Goal: Information Seeking & Learning: Compare options

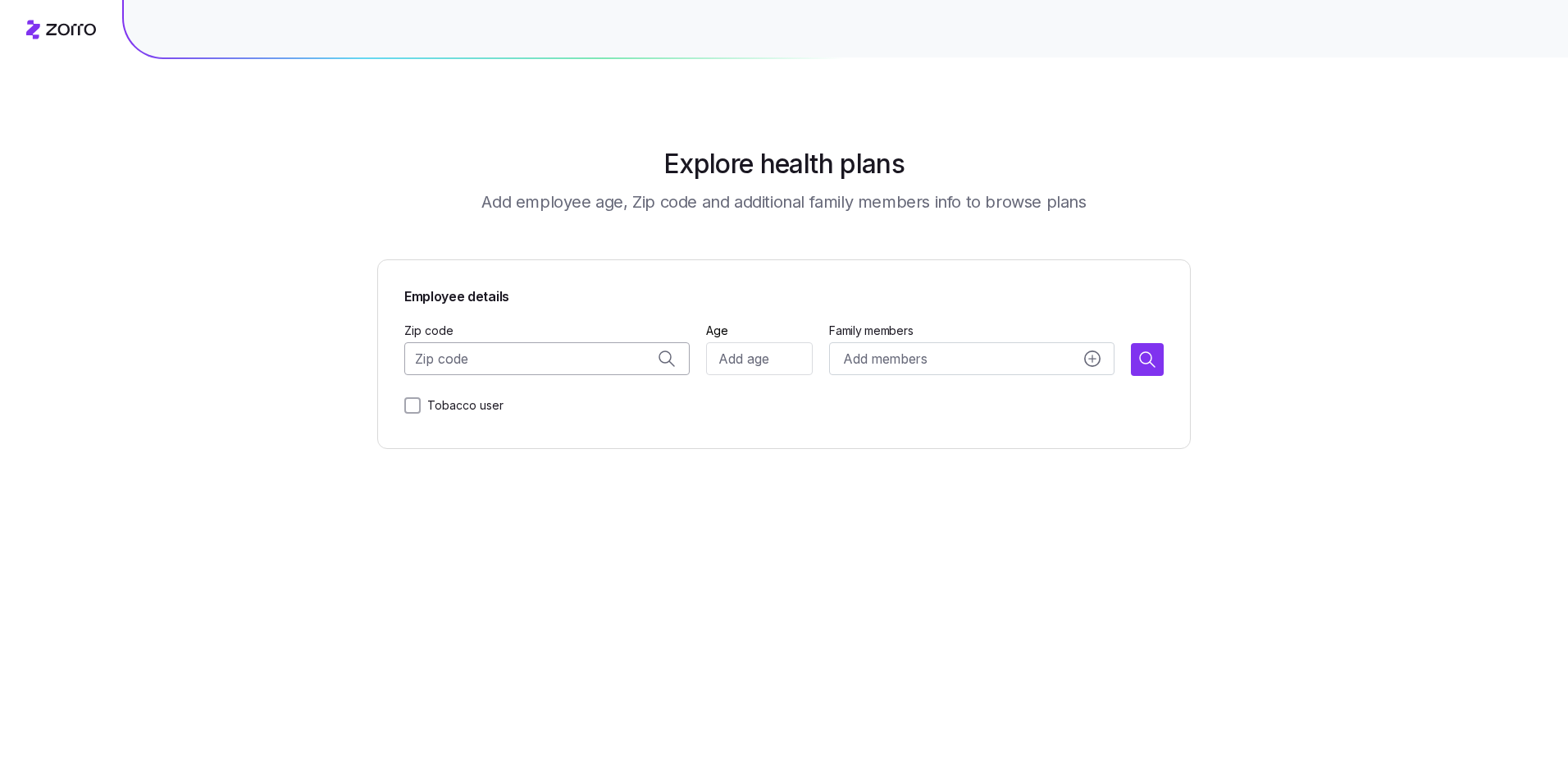
click at [495, 358] on input "Zip code" at bounding box center [548, 358] width 286 height 33
type input "0"
click at [530, 405] on span "10001, [US_STATE][GEOGRAPHIC_DATA], [GEOGRAPHIC_DATA]" at bounding box center [563, 401] width 230 height 20
type input "10001, [US_STATE][GEOGRAPHIC_DATA], [GEOGRAPHIC_DATA]"
click at [772, 350] on input "Age" at bounding box center [759, 358] width 106 height 33
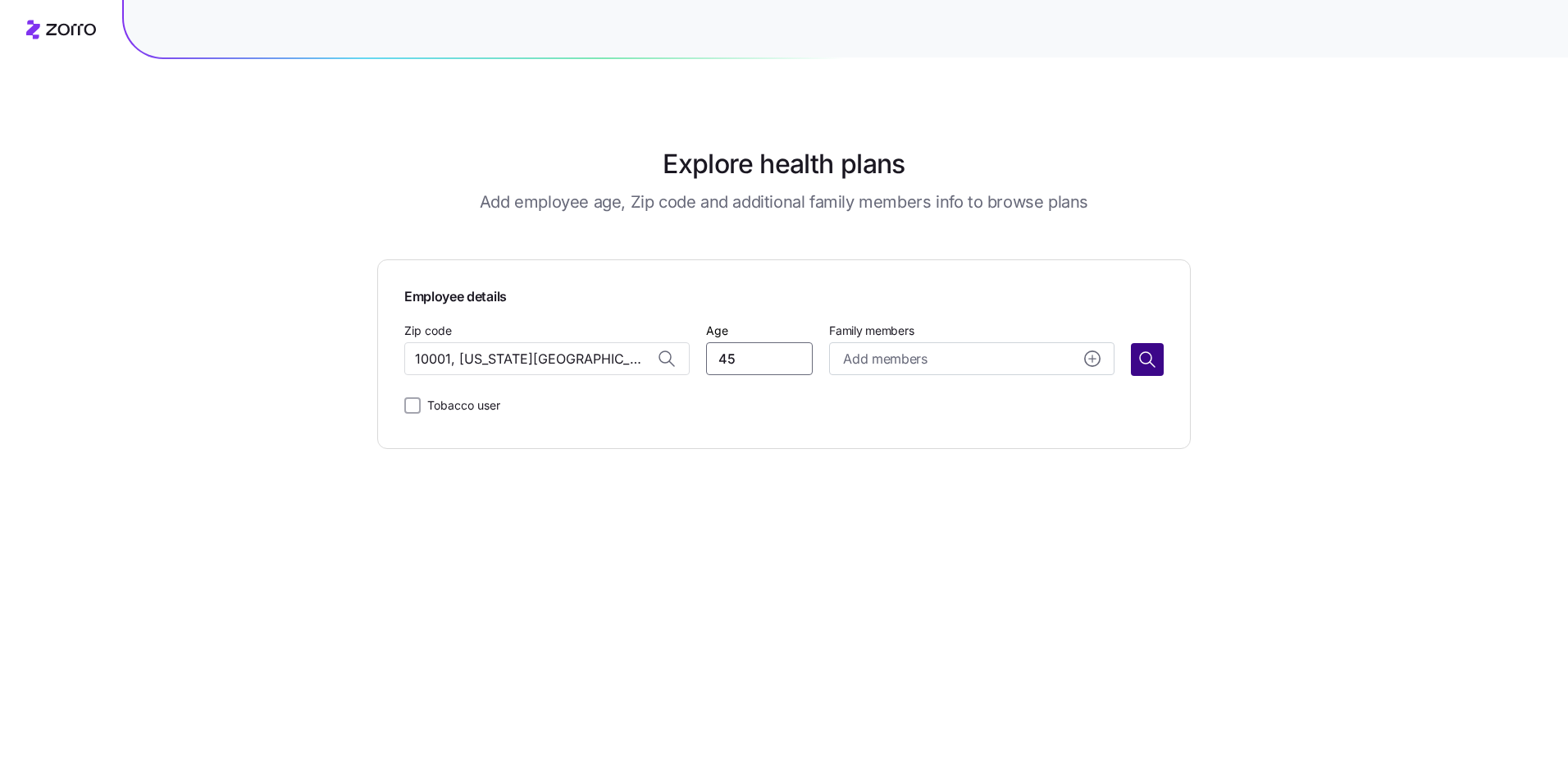
type input "45"
click at [1151, 364] on icon "button" at bounding box center [1152, 364] width 5 height 5
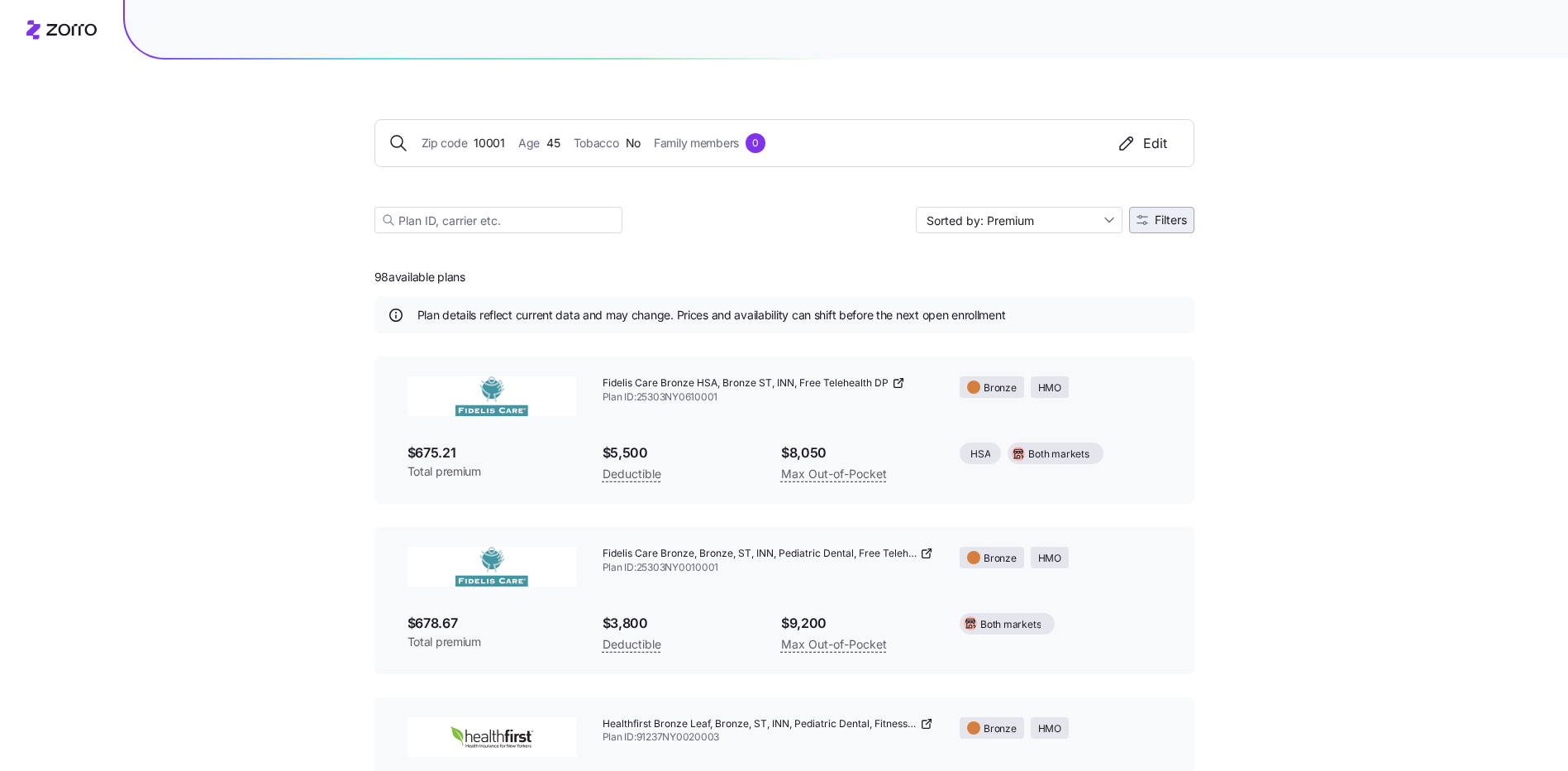
click at [1159, 222] on span "Filters" at bounding box center [1170, 220] width 32 height 12
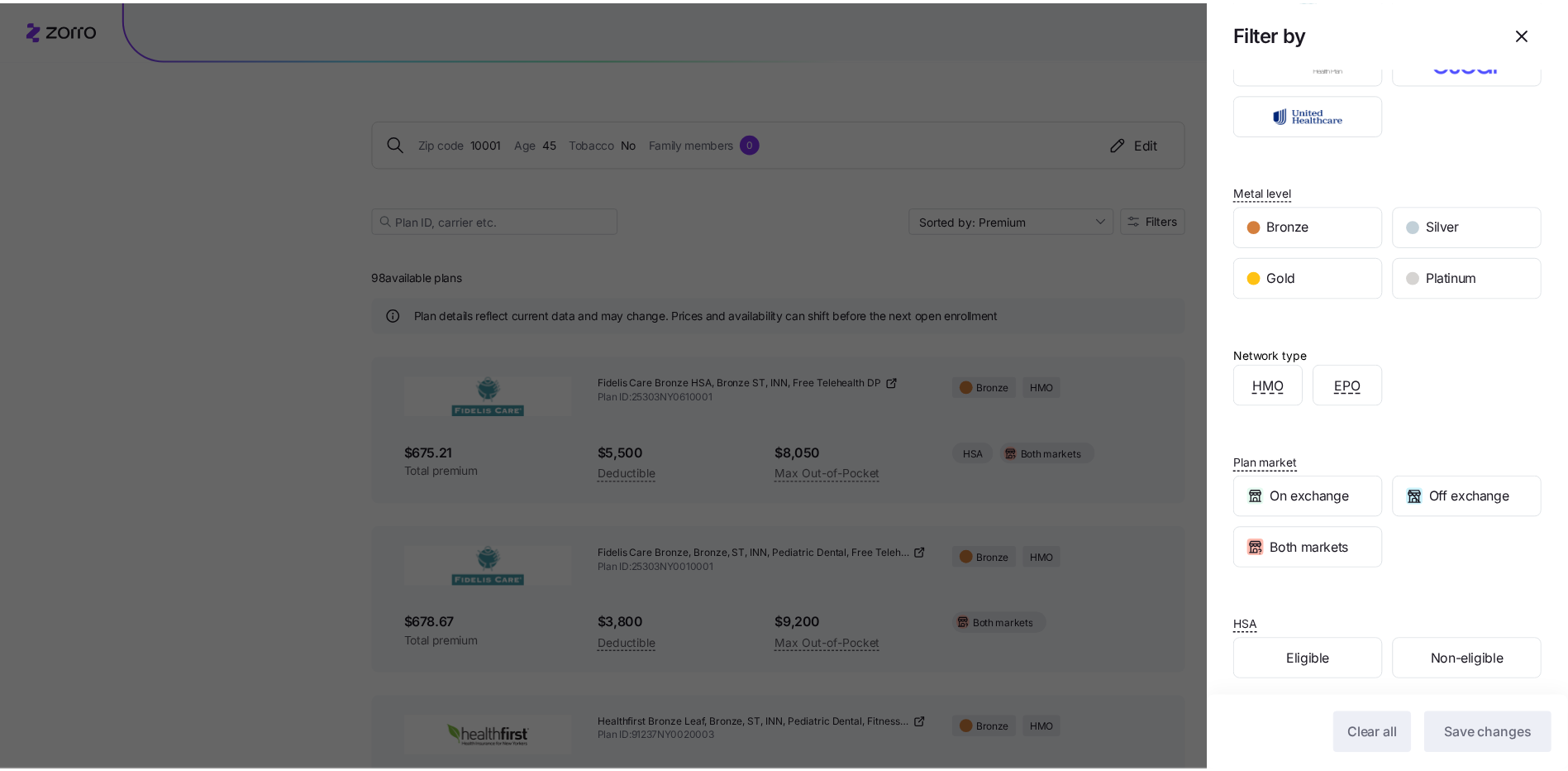
scroll to position [197, 0]
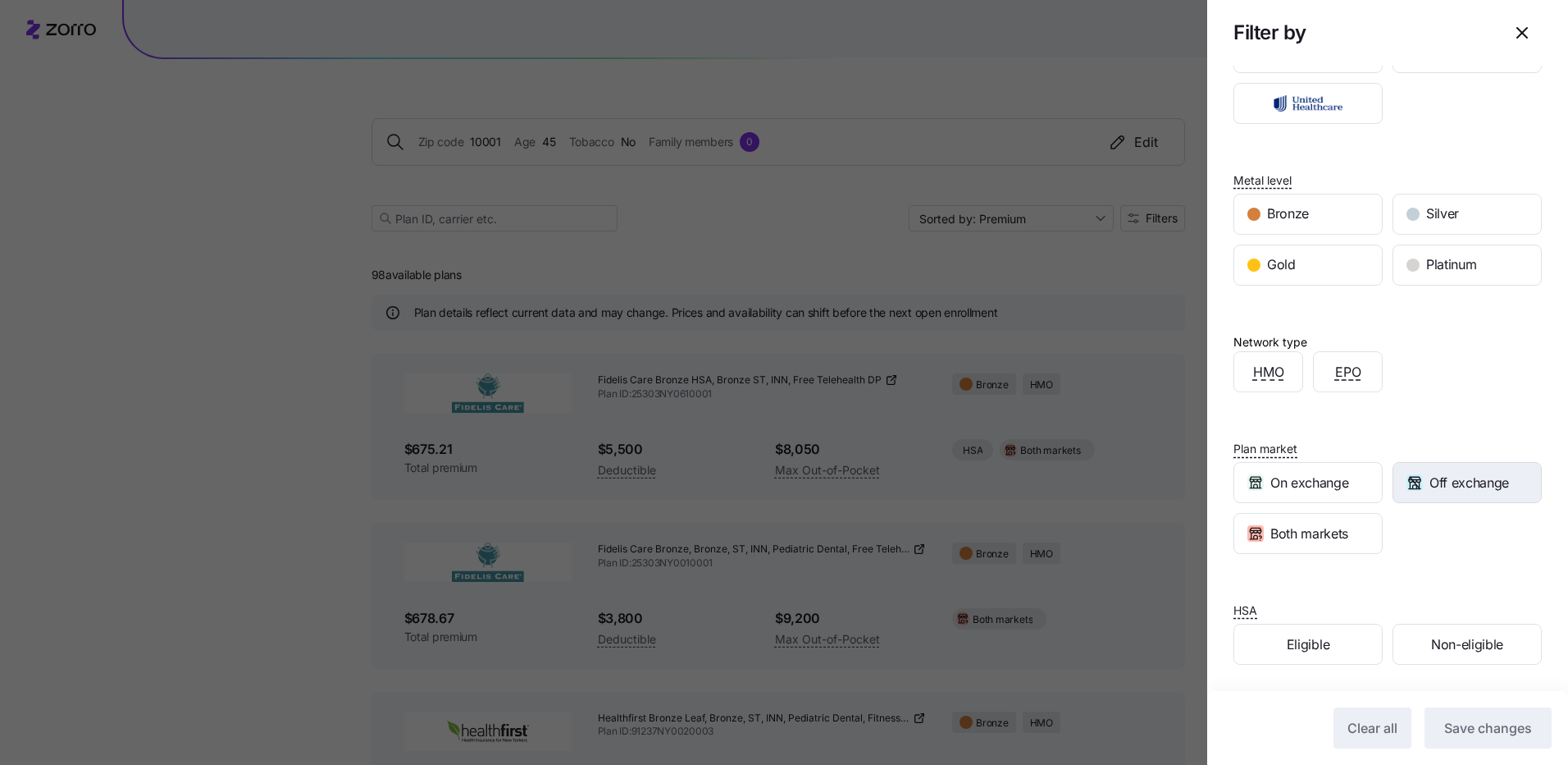
click at [1467, 478] on span "Off exchange" at bounding box center [1469, 483] width 80 height 20
click at [1444, 725] on span "Save changes" at bounding box center [1488, 727] width 88 height 19
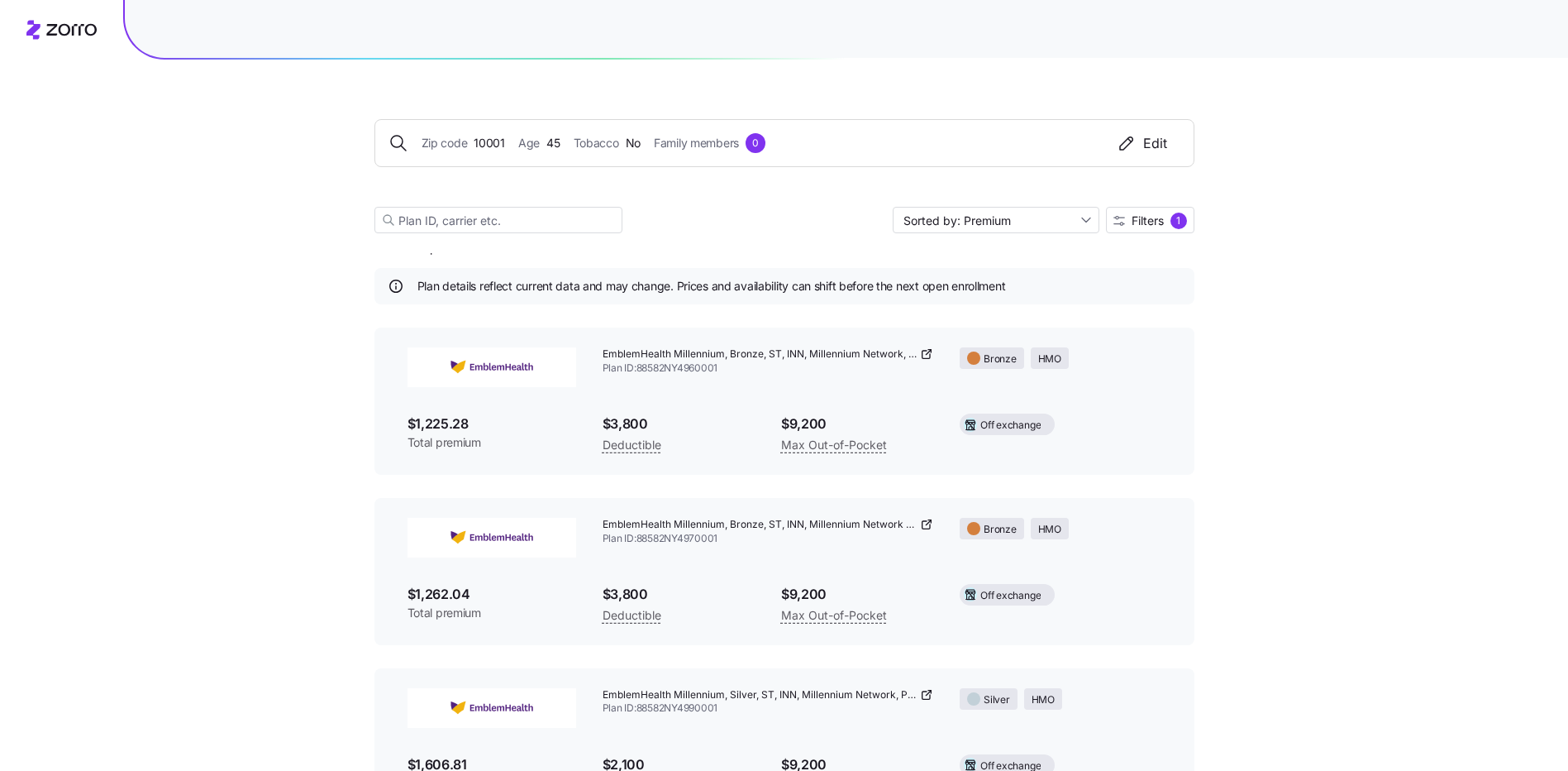
scroll to position [0, 0]
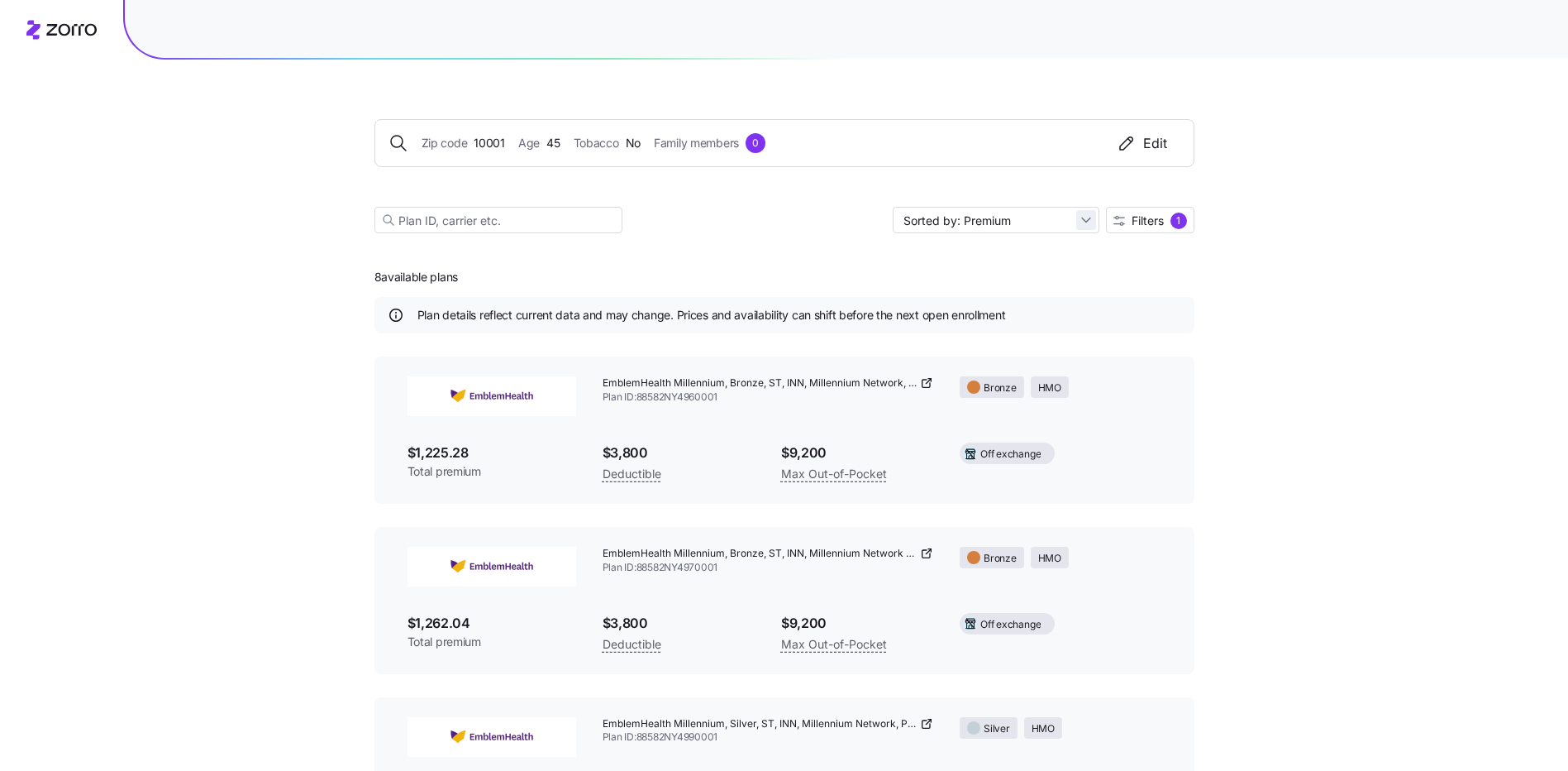
click at [1085, 213] on input "Sorted by: Premium" at bounding box center [996, 220] width 207 height 27
click at [951, 281] on div "Deductible" at bounding box center [995, 283] width 194 height 25
click at [1182, 220] on div "1" at bounding box center [1179, 221] width 17 height 17
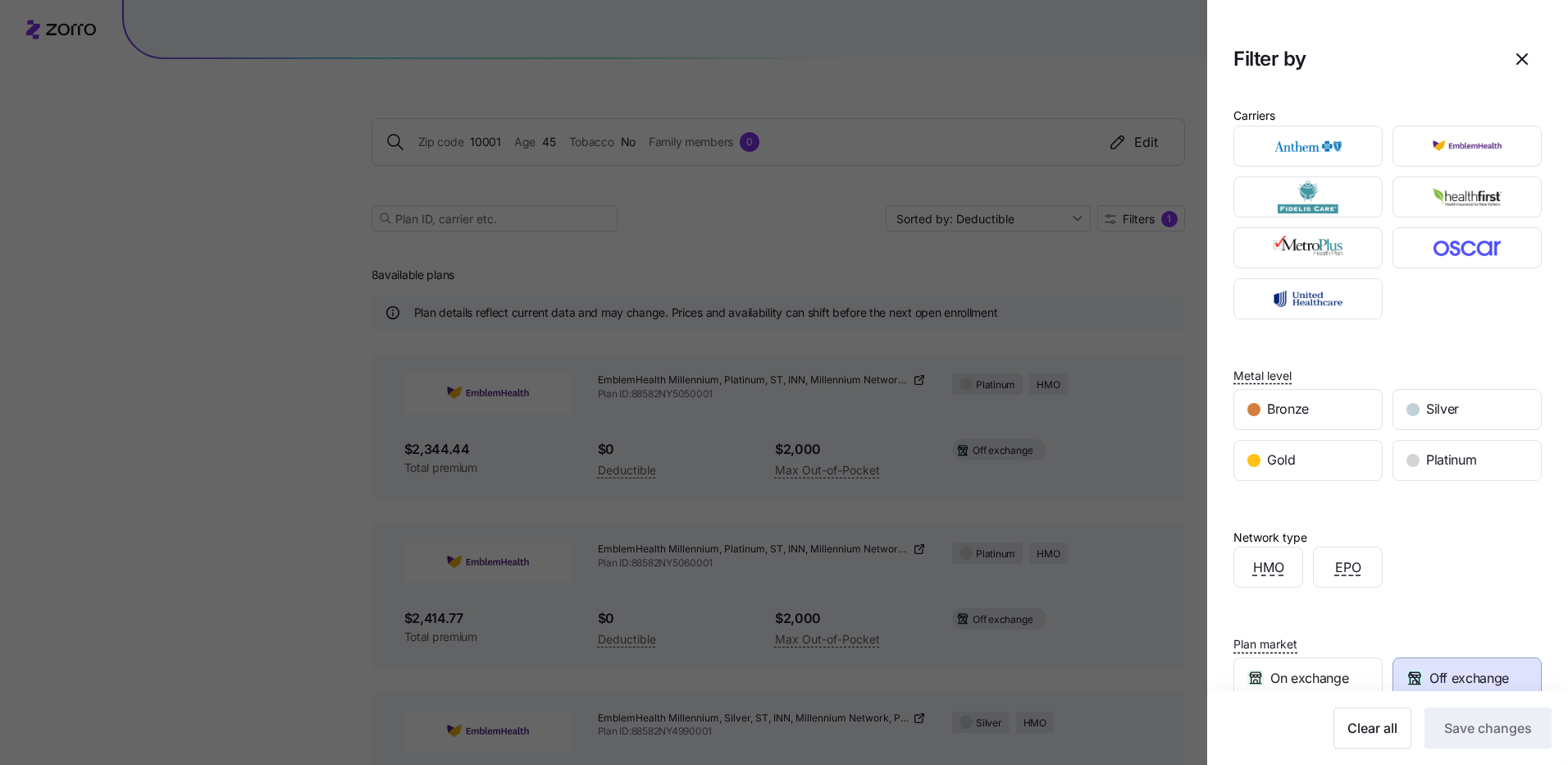
click at [1143, 446] on div at bounding box center [784, 382] width 1568 height 765
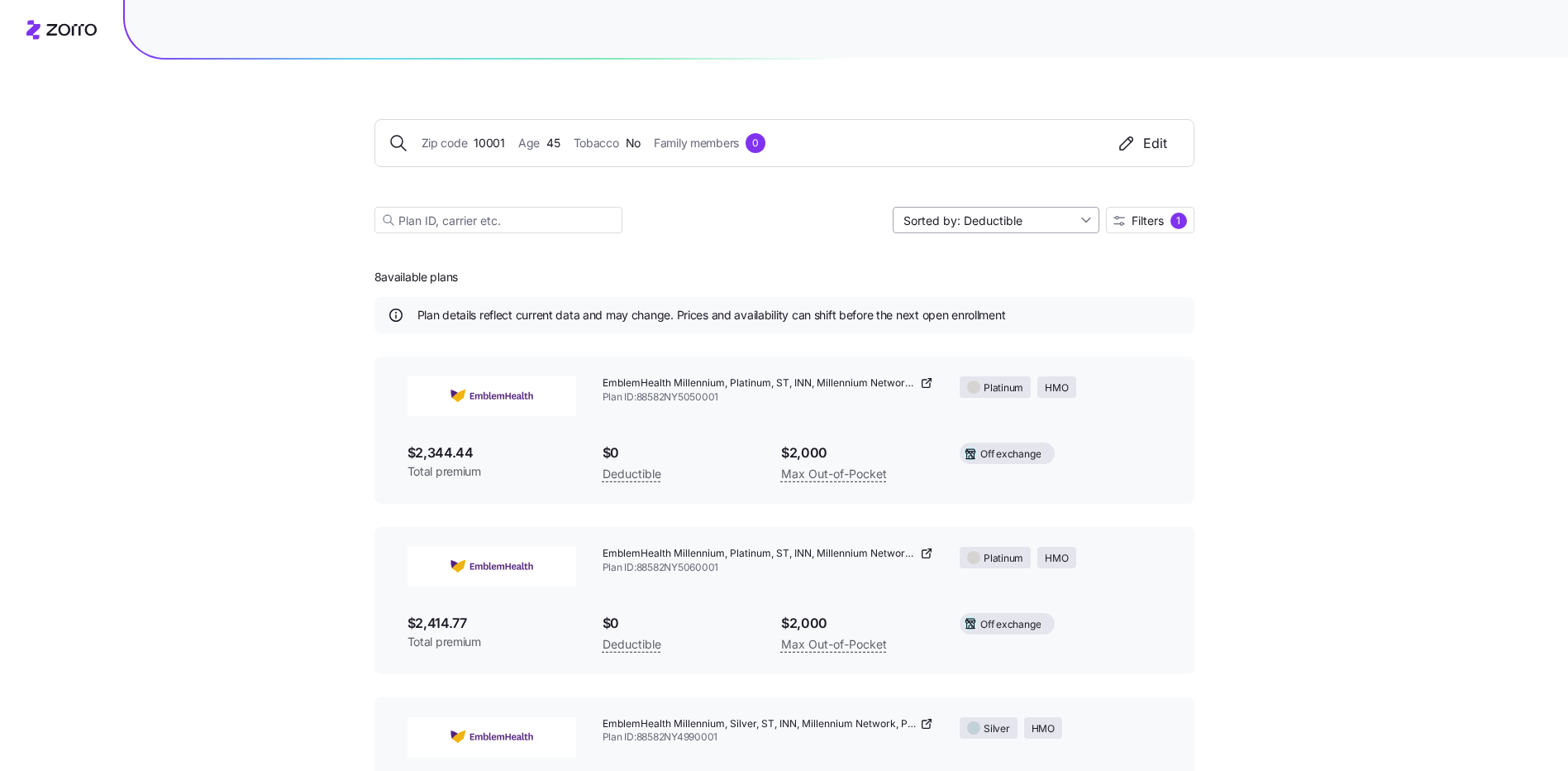
click at [1087, 217] on input "Sorted by: Deductible" at bounding box center [996, 220] width 207 height 27
click at [929, 258] on div "Premium" at bounding box center [995, 259] width 194 height 25
type input "Sorted by: Premium"
click at [1177, 222] on div "1" at bounding box center [1179, 221] width 17 height 17
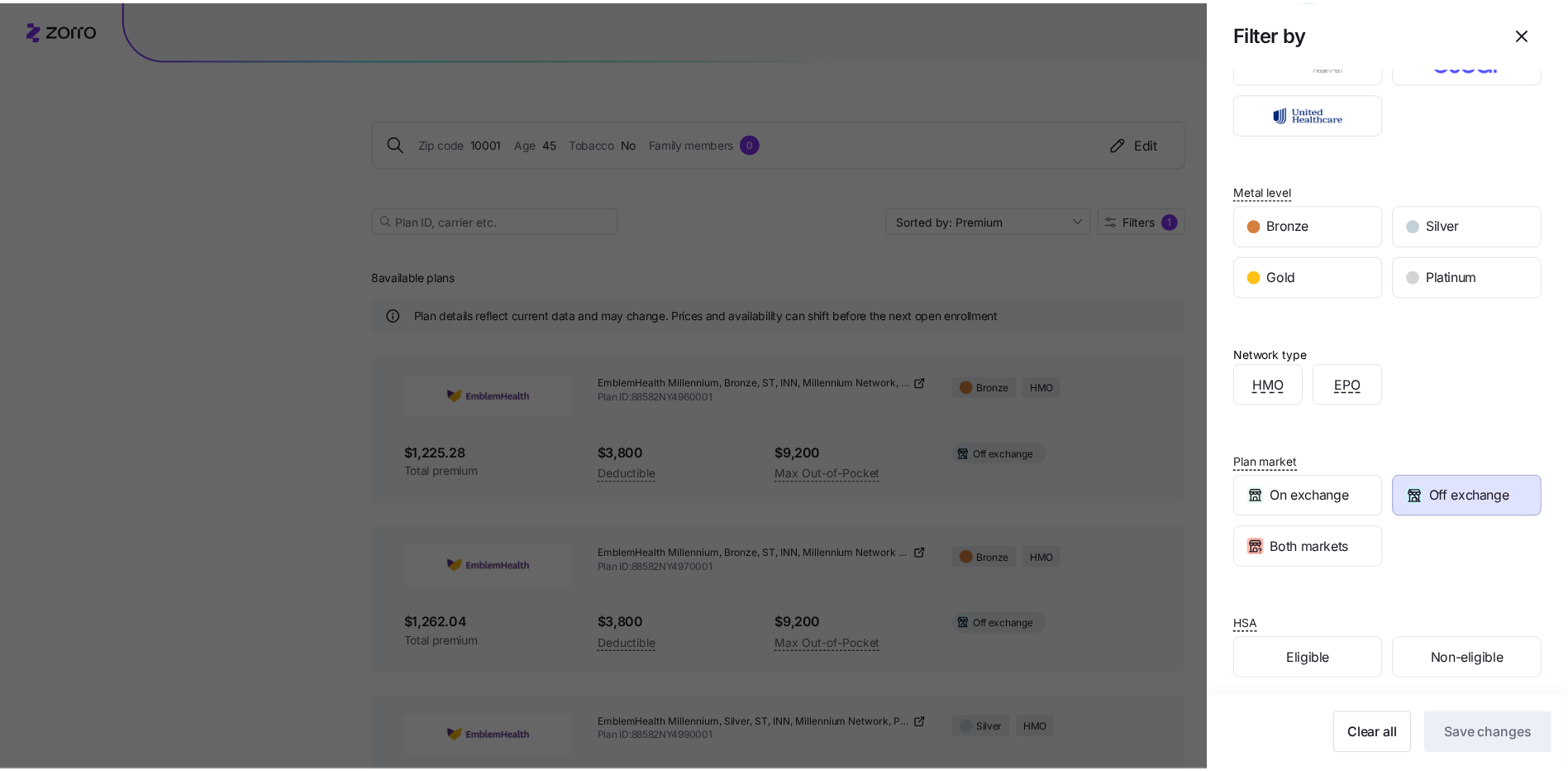
scroll to position [197, 0]
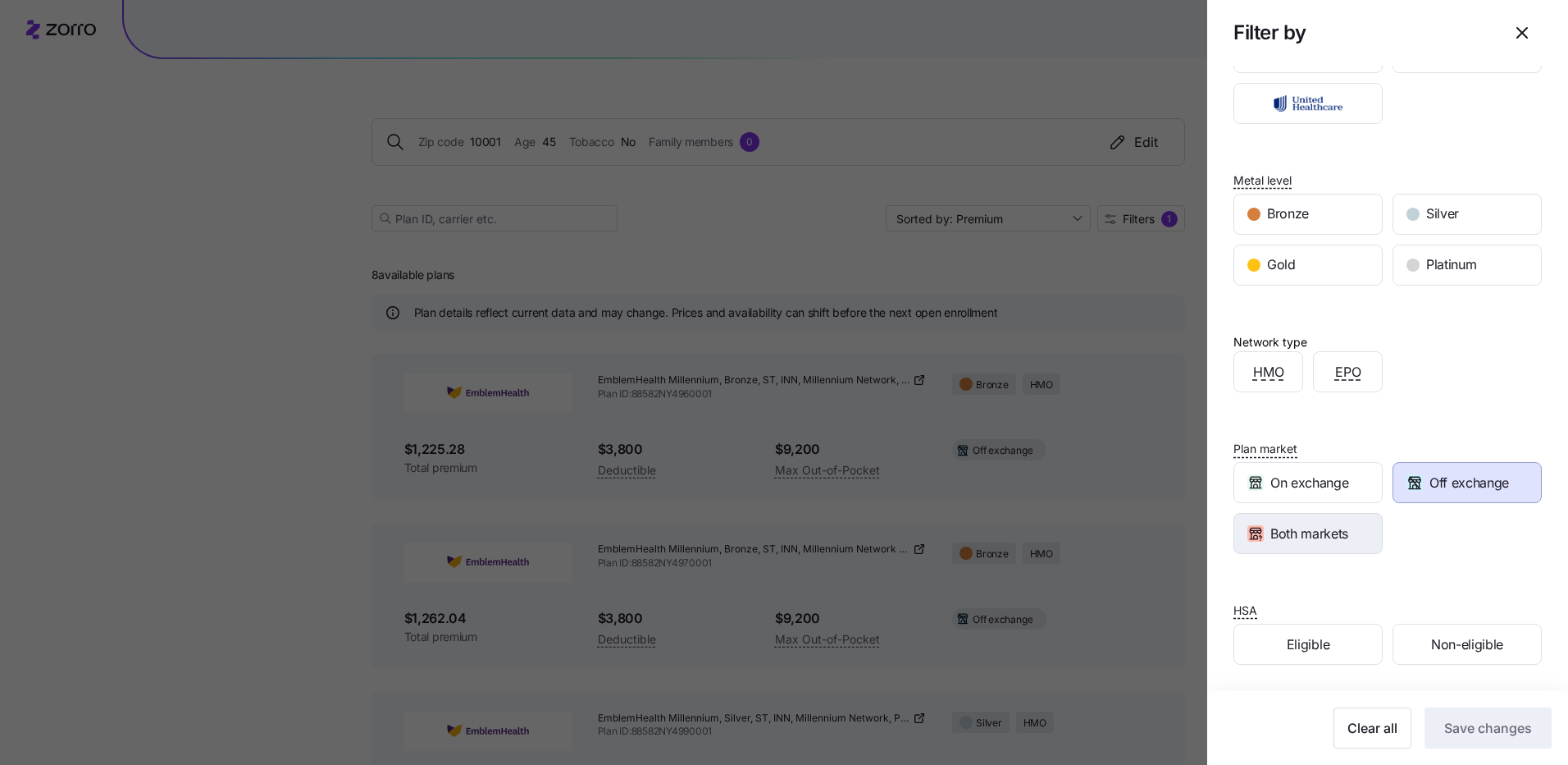
click at [1321, 539] on span "Both markets" at bounding box center [1309, 533] width 78 height 20
click at [1493, 732] on span "Save changes" at bounding box center [1488, 727] width 88 height 19
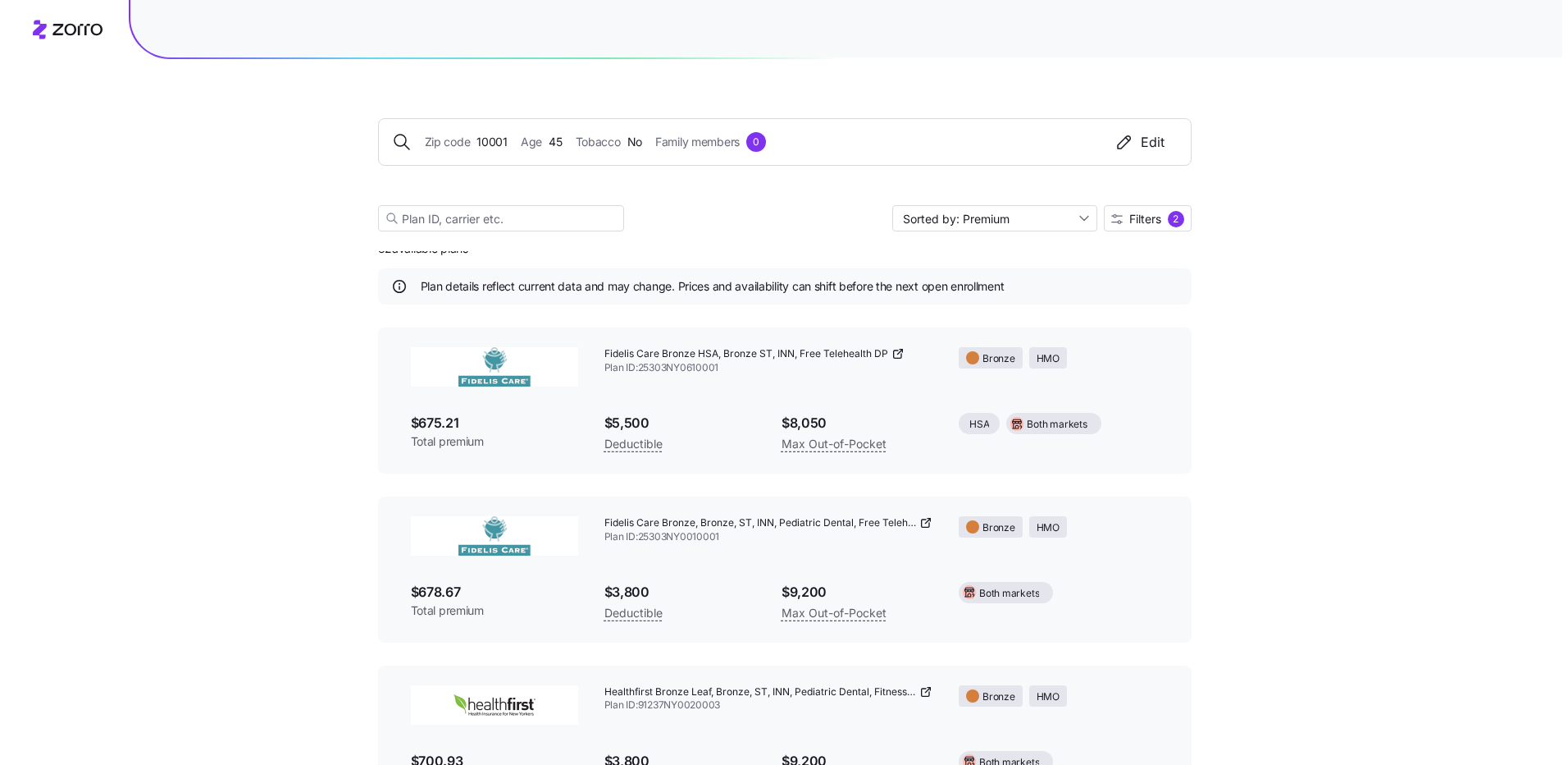
scroll to position [0, 0]
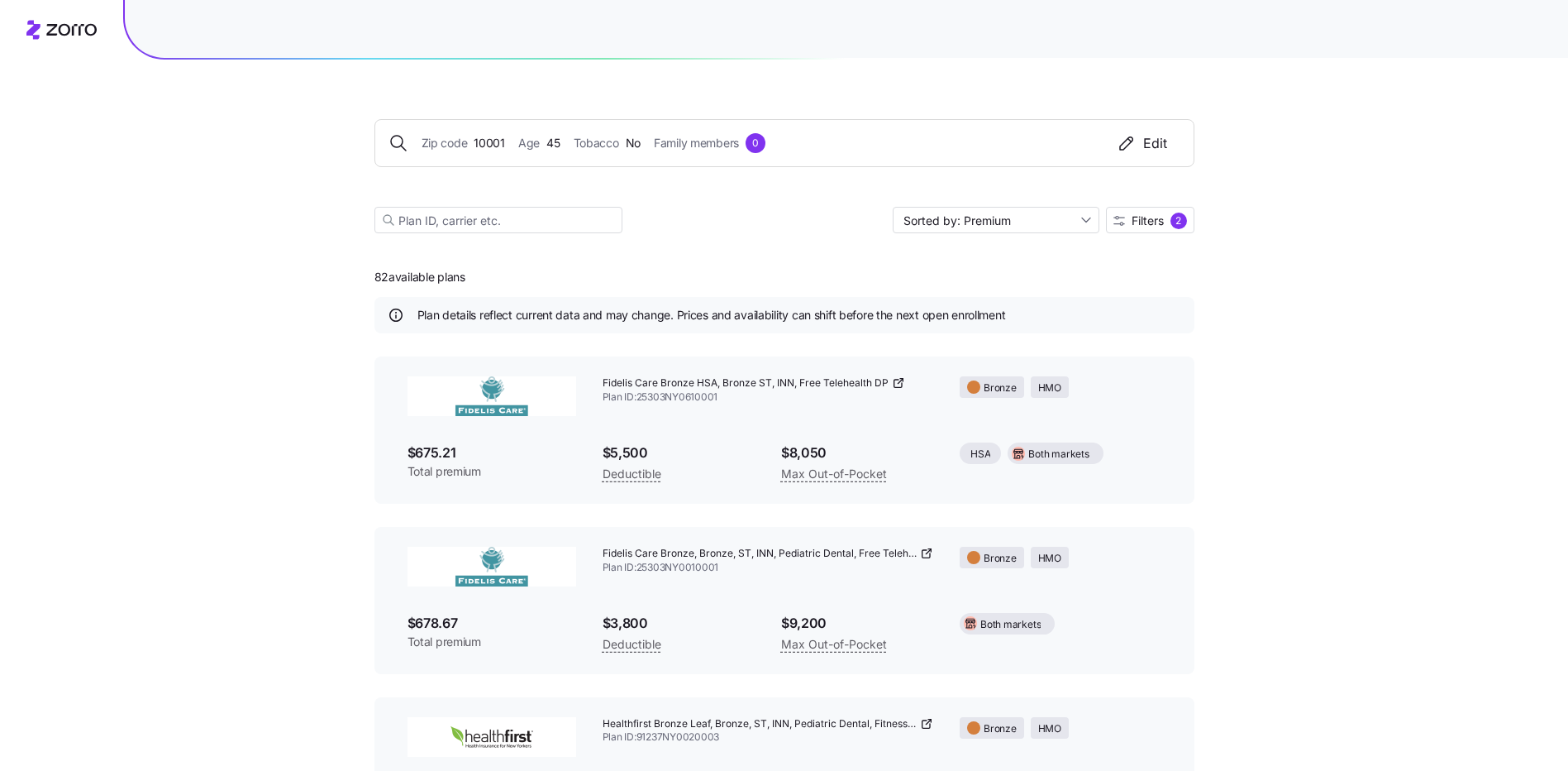
click at [508, 139] on div "Zip code 10001 Age [DEMOGRAPHIC_DATA] Tobacco No Family members 0 Edit" at bounding box center [784, 142] width 792 height 19
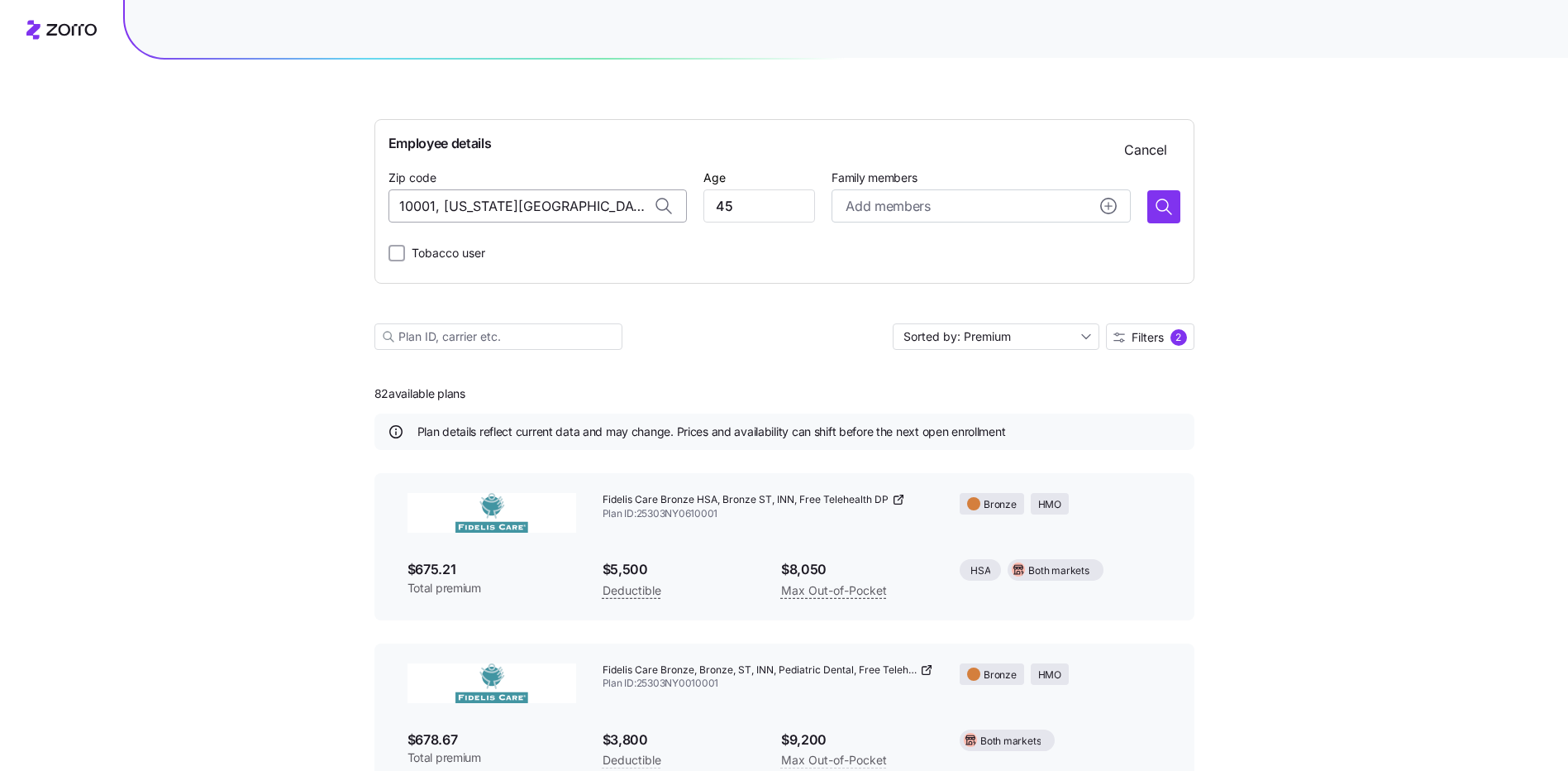
click at [434, 205] on input "10001, [US_STATE][GEOGRAPHIC_DATA], [GEOGRAPHIC_DATA]" at bounding box center [537, 206] width 298 height 33
click at [413, 208] on input "1053, [US_STATE][GEOGRAPHIC_DATA], [GEOGRAPHIC_DATA]" at bounding box center [537, 206] width 298 height 33
type input "10001, [US_STATE][GEOGRAPHIC_DATA], [GEOGRAPHIC_DATA]"
click at [1163, 217] on button "button" at bounding box center [1164, 207] width 33 height 33
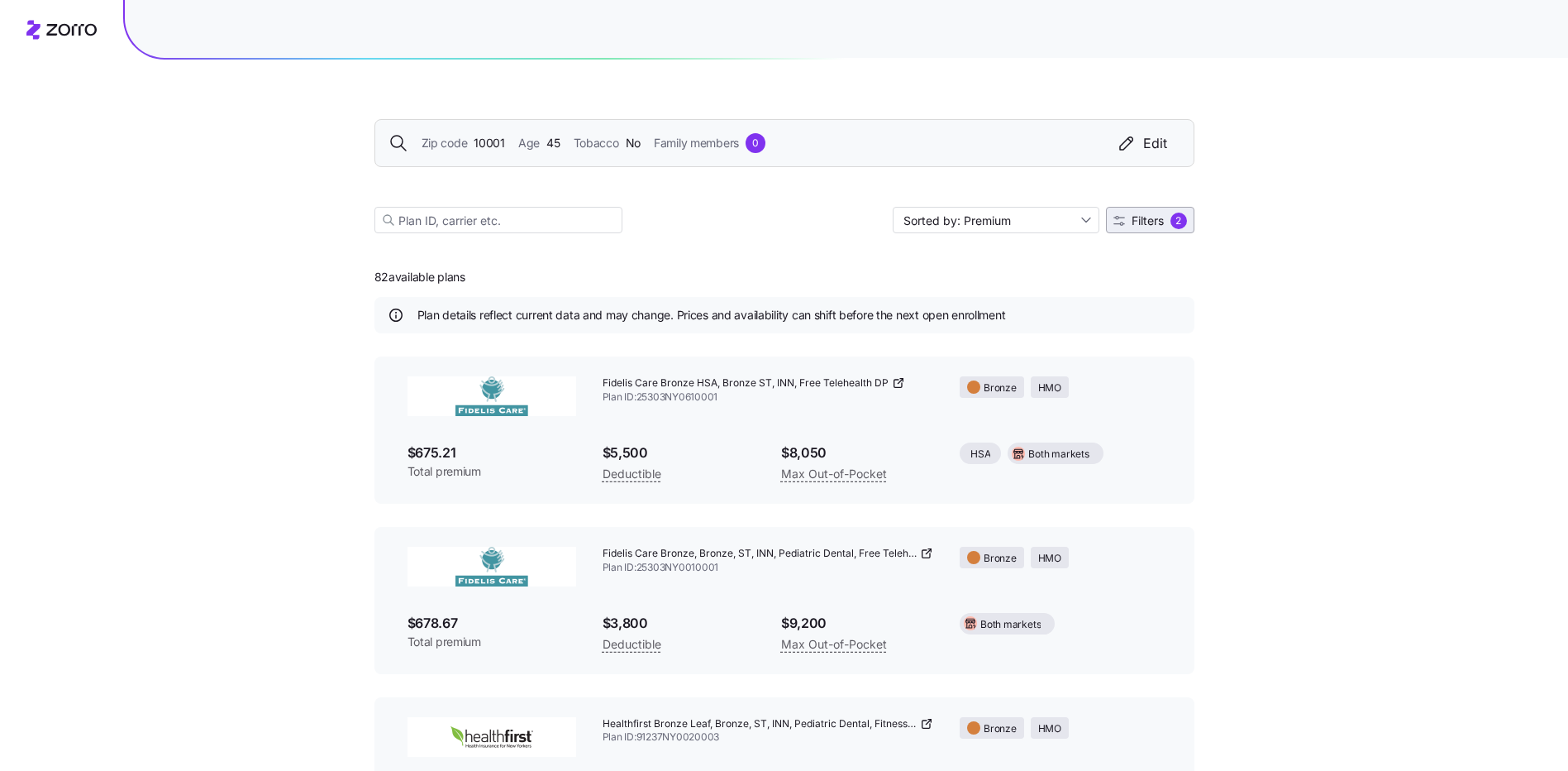
click at [1153, 220] on span "Filters" at bounding box center [1147, 221] width 32 height 12
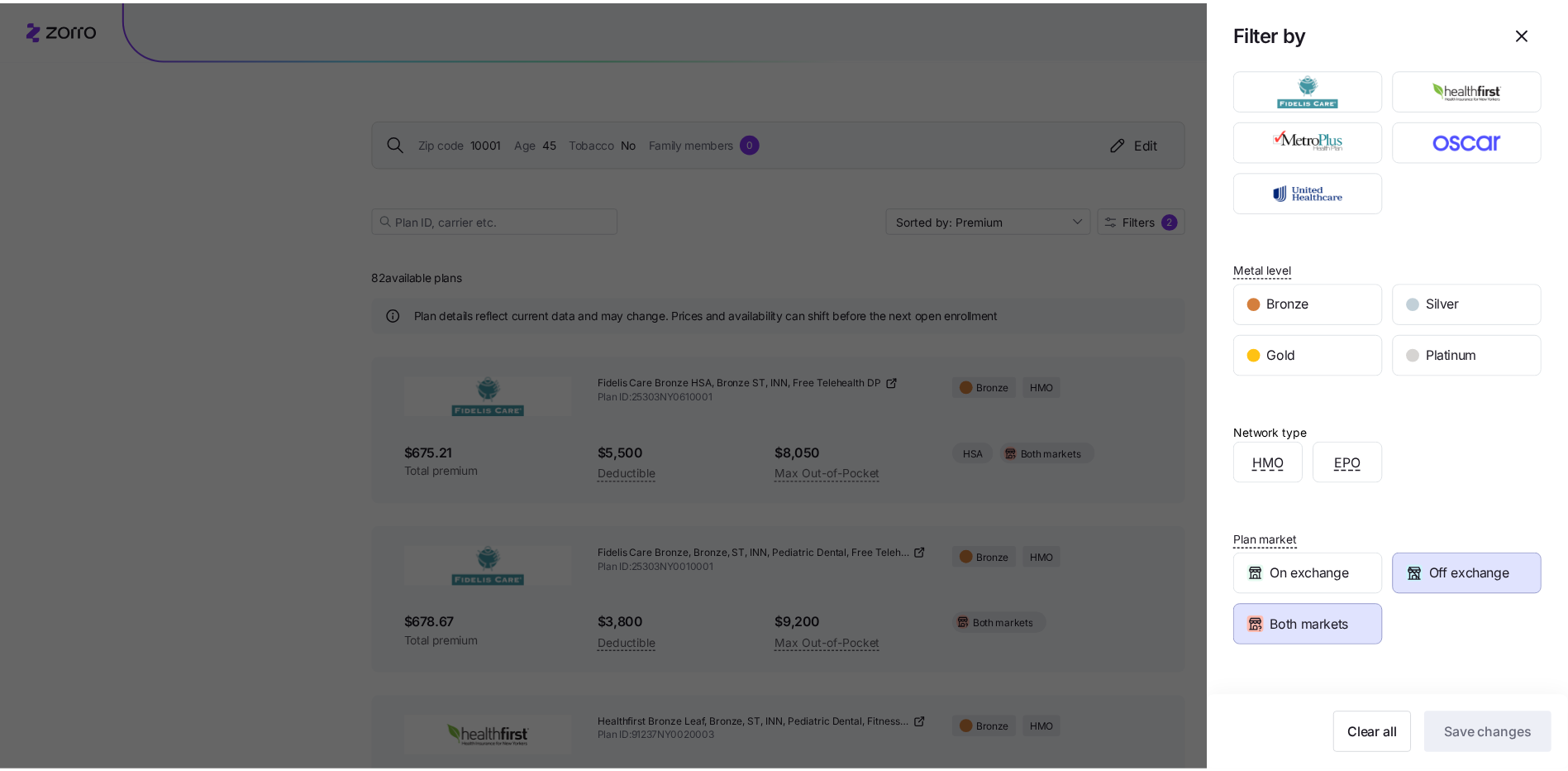
scroll to position [197, 0]
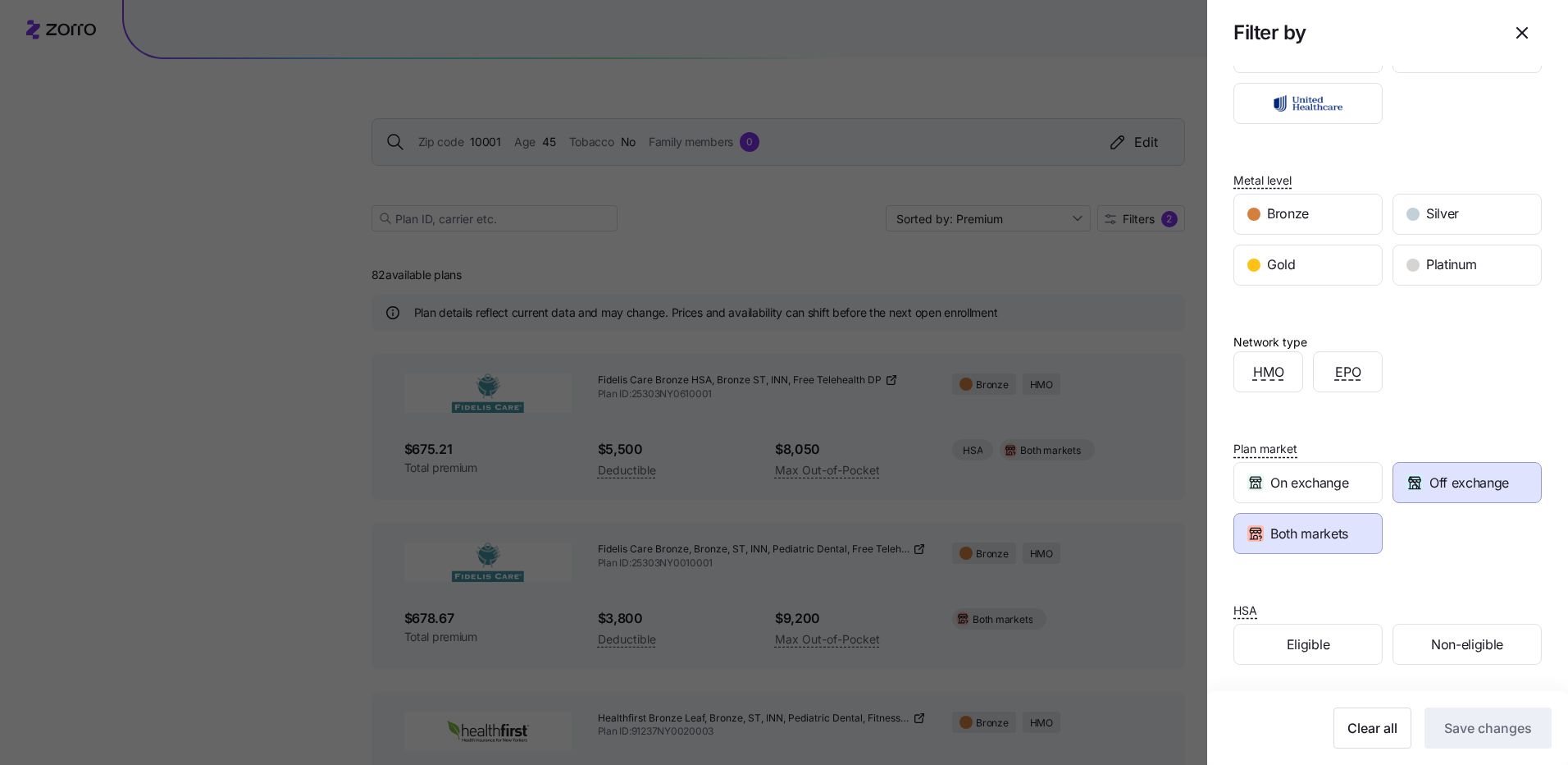
click at [1316, 535] on span "Both markets" at bounding box center [1309, 533] width 78 height 20
click at [1309, 538] on span "Both markets" at bounding box center [1309, 533] width 78 height 20
click at [1465, 490] on span "Off exchange" at bounding box center [1469, 483] width 80 height 20
click at [1488, 728] on span "Save changes" at bounding box center [1488, 727] width 88 height 19
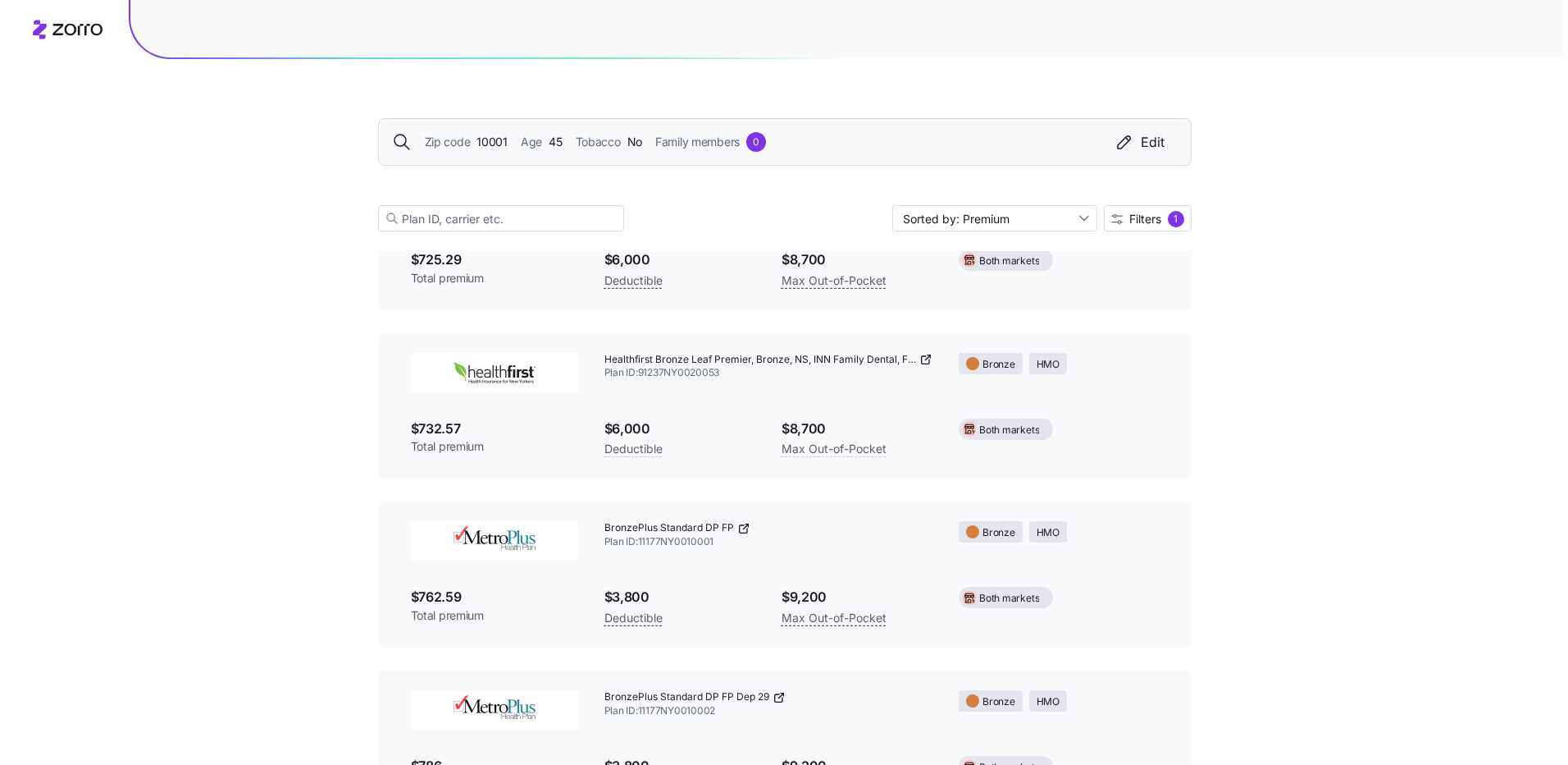
scroll to position [1149, 0]
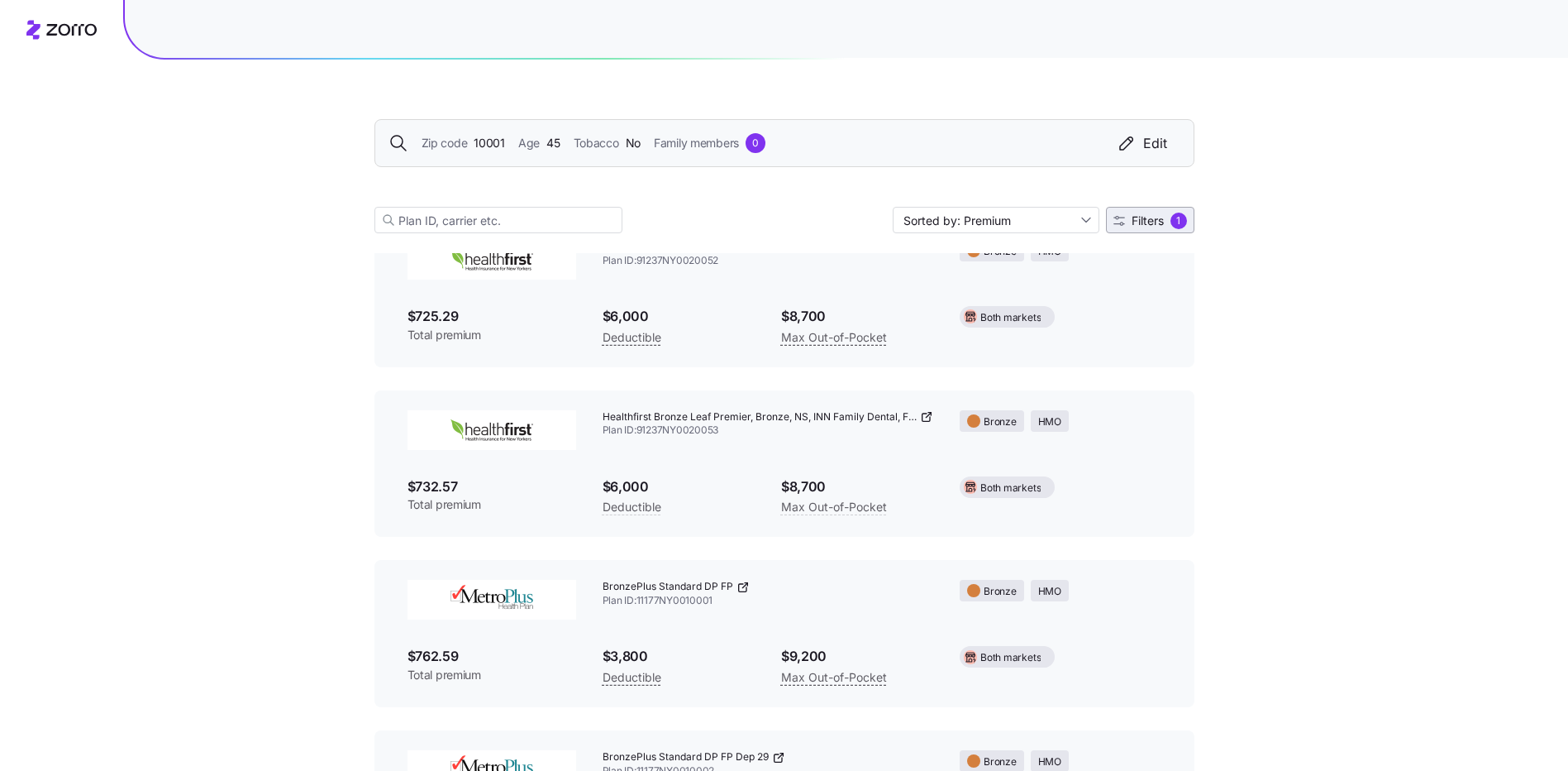
click at [1179, 221] on div "1" at bounding box center [1179, 221] width 17 height 17
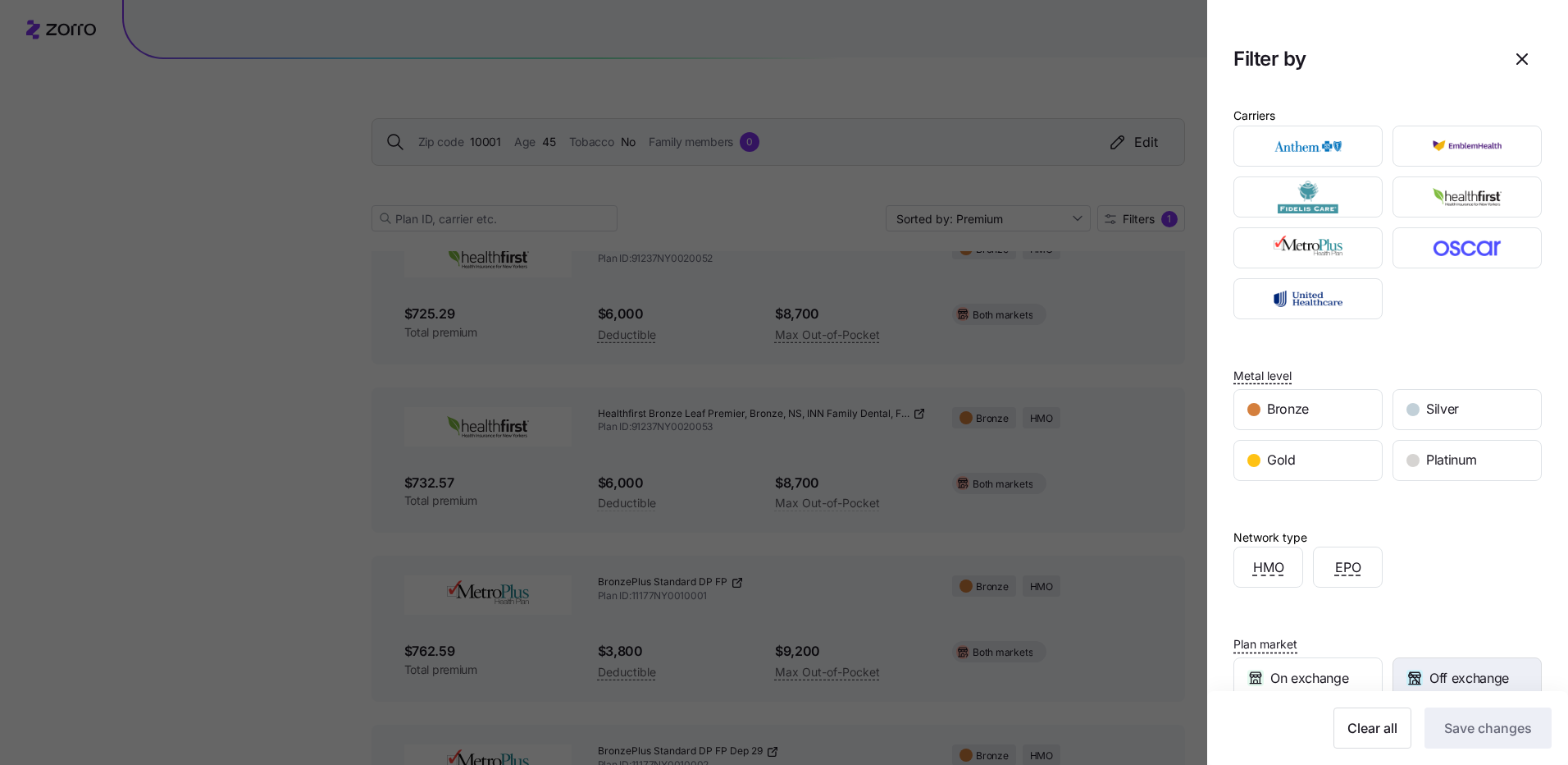
click at [1430, 672] on span "Off exchange" at bounding box center [1469, 678] width 80 height 20
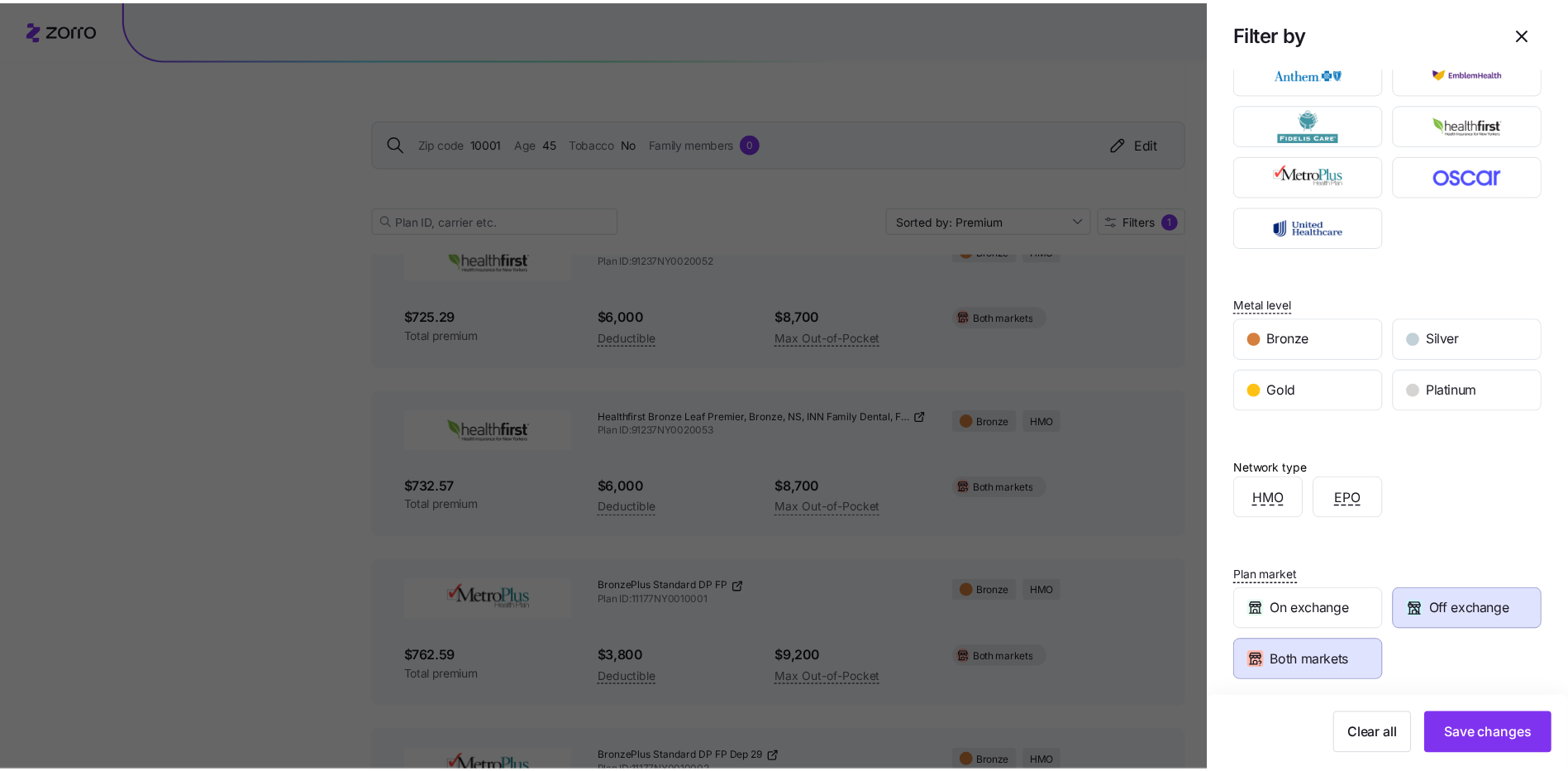
scroll to position [165, 0]
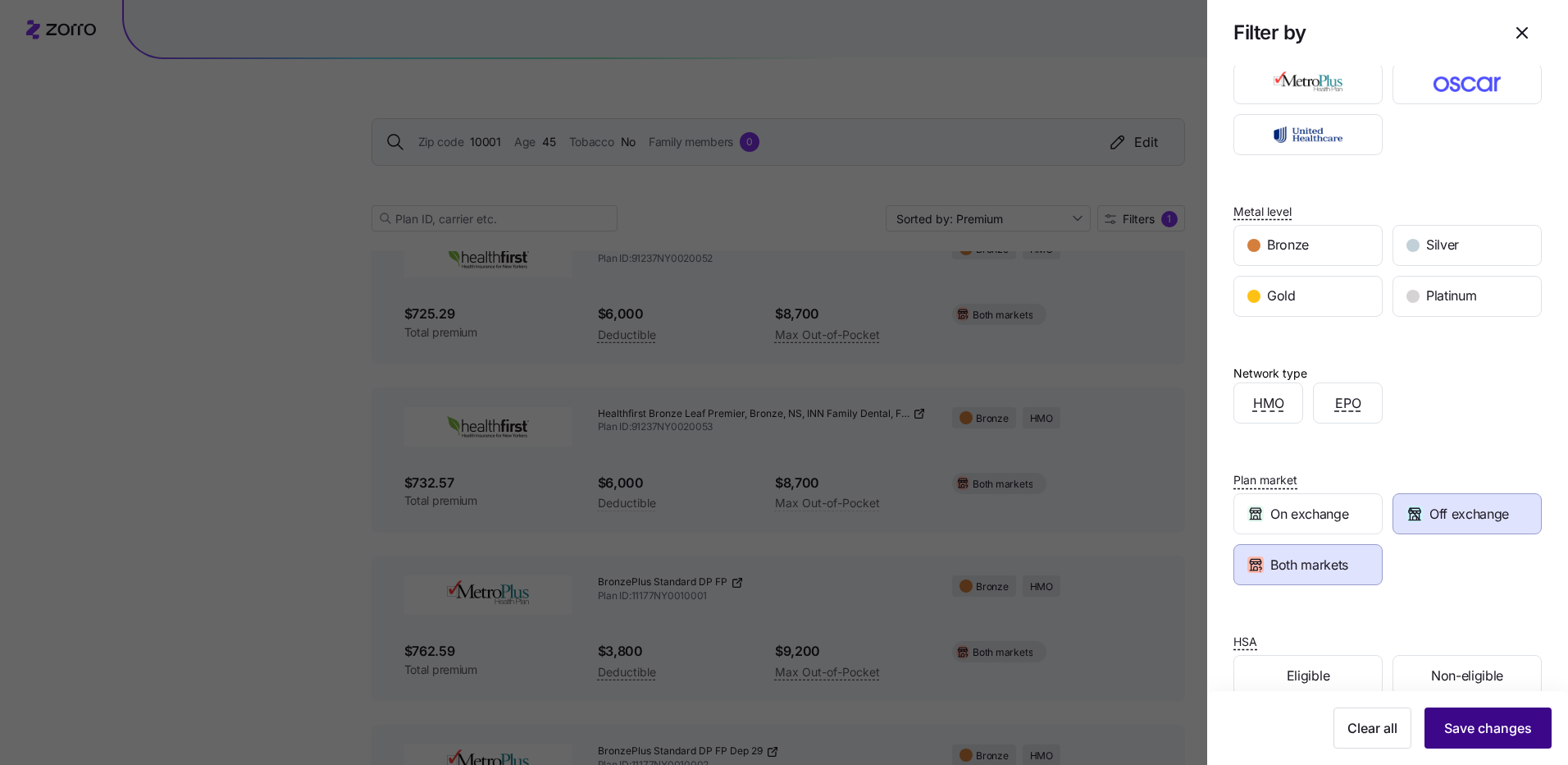
click at [1486, 734] on span "Save changes" at bounding box center [1488, 727] width 88 height 19
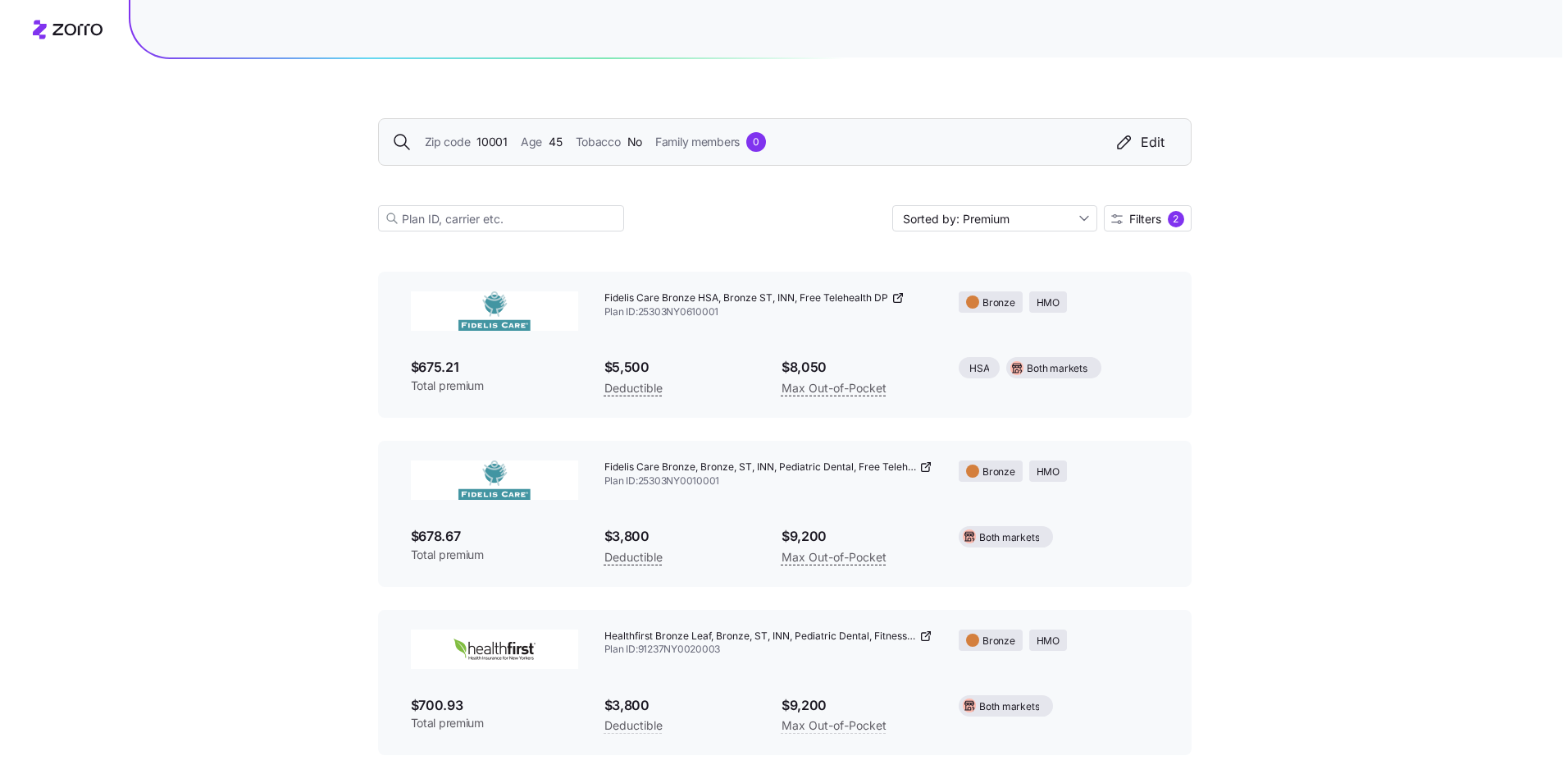
scroll to position [0, 0]
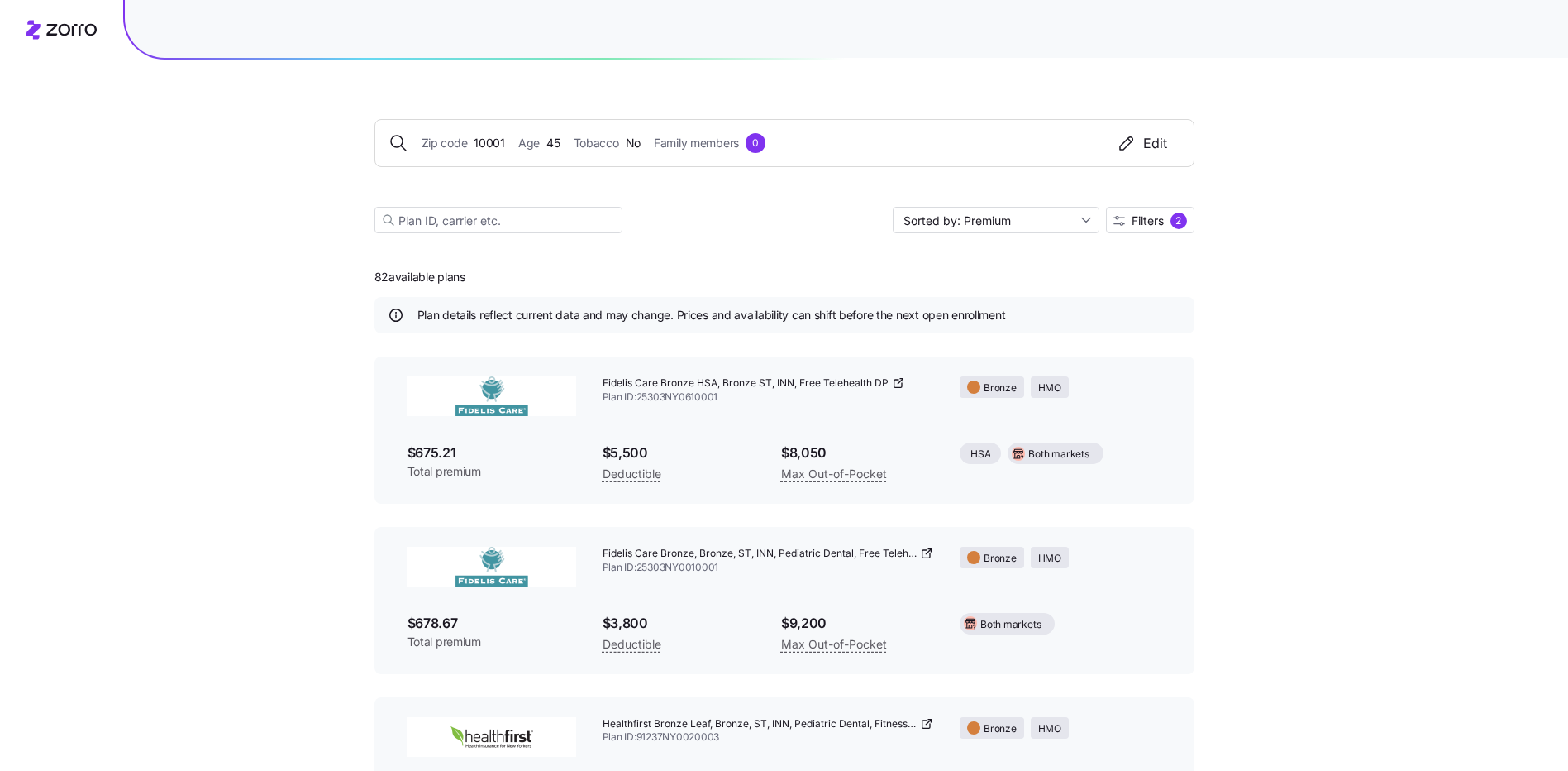
click at [508, 146] on div "Zip code 10001 Age [DEMOGRAPHIC_DATA] Tobacco No Family members 0 Edit" at bounding box center [784, 142] width 792 height 19
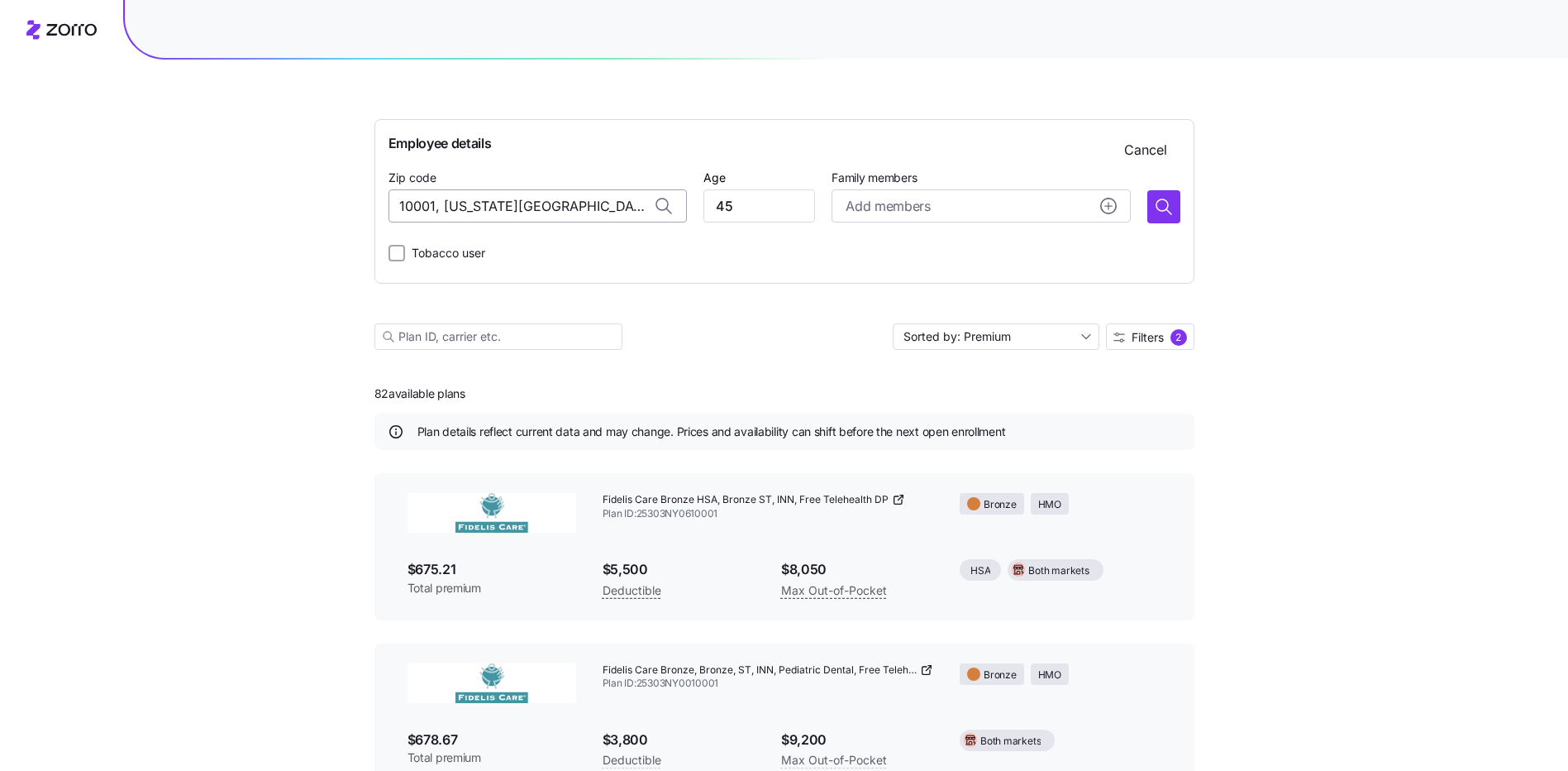
click at [439, 202] on input "10001, [US_STATE][GEOGRAPHIC_DATA], [GEOGRAPHIC_DATA]" at bounding box center [537, 206] width 298 height 33
click at [451, 207] on input "10001, [US_STATE][GEOGRAPHIC_DATA], [GEOGRAPHIC_DATA]" at bounding box center [537, 206] width 298 height 33
click at [435, 202] on input "10001, [US_STATE][GEOGRAPHIC_DATA], [GEOGRAPHIC_DATA]" at bounding box center [537, 206] width 298 height 33
click at [487, 211] on input "10538, [US_STATE][GEOGRAPHIC_DATA], [GEOGRAPHIC_DATA]" at bounding box center [537, 206] width 298 height 33
type input "10001, [US_STATE][GEOGRAPHIC_DATA], [GEOGRAPHIC_DATA]"
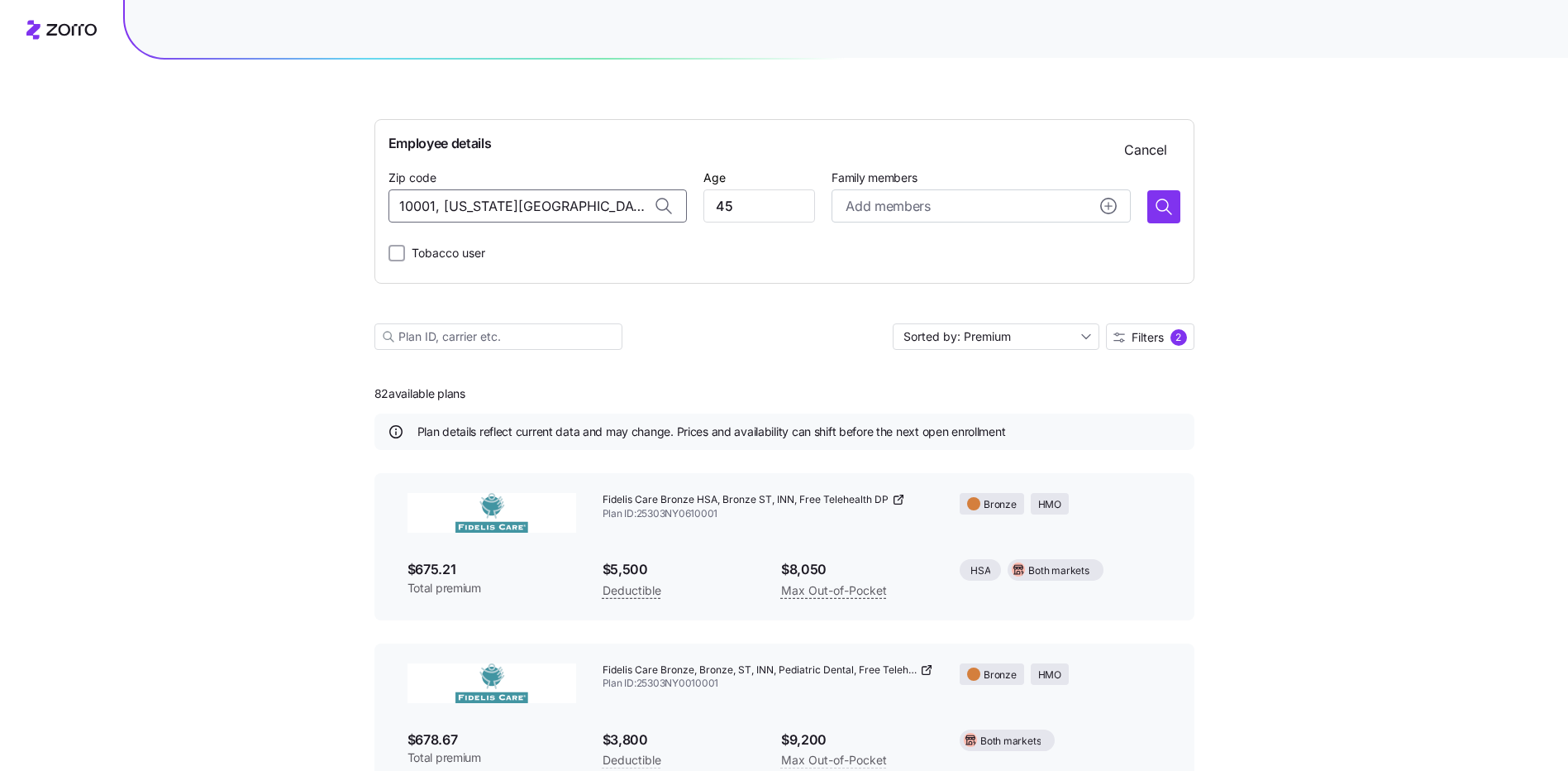
click at [662, 202] on icon at bounding box center [662, 204] width 12 height 12
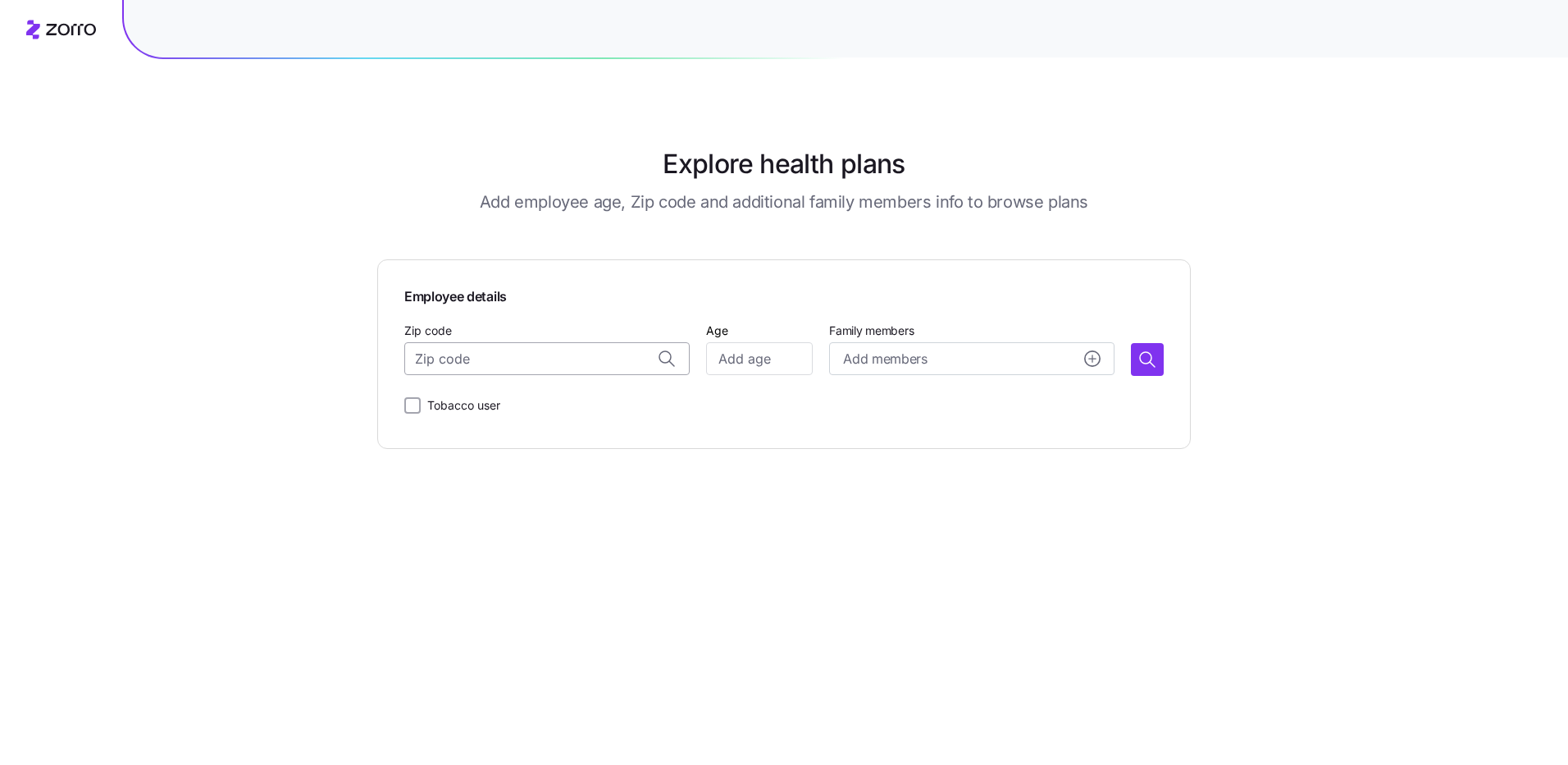
click at [441, 349] on input "Zip code" at bounding box center [548, 358] width 286 height 33
click at [531, 407] on span "[GEOGRAPHIC_DATA], [GEOGRAPHIC_DATA]" at bounding box center [563, 401] width 230 height 20
type input "[GEOGRAPHIC_DATA], [GEOGRAPHIC_DATA]"
click at [738, 366] on input "Age" at bounding box center [759, 358] width 106 height 33
type input "45"
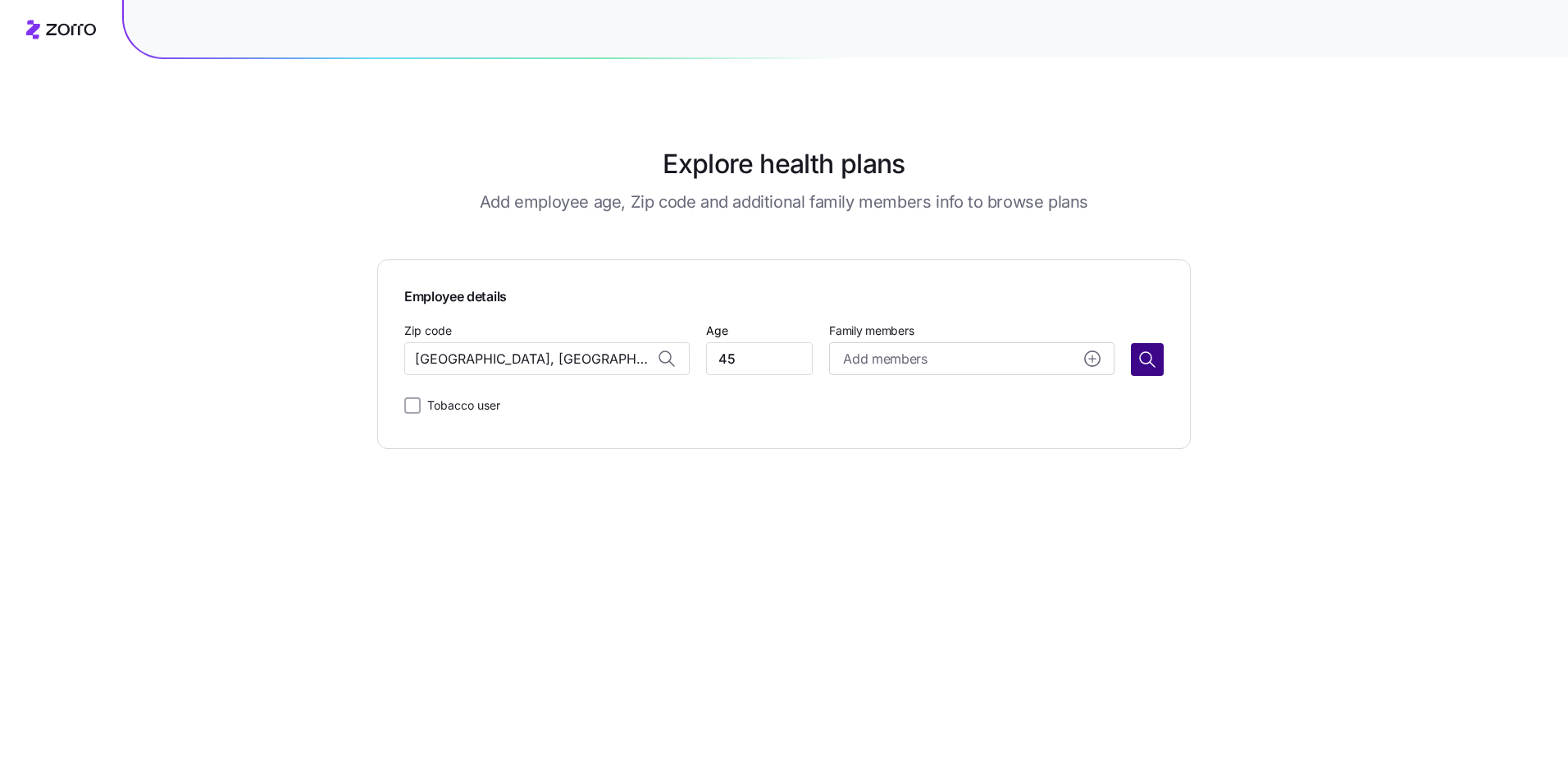
click at [1146, 359] on icon "button" at bounding box center [1147, 359] width 19 height 19
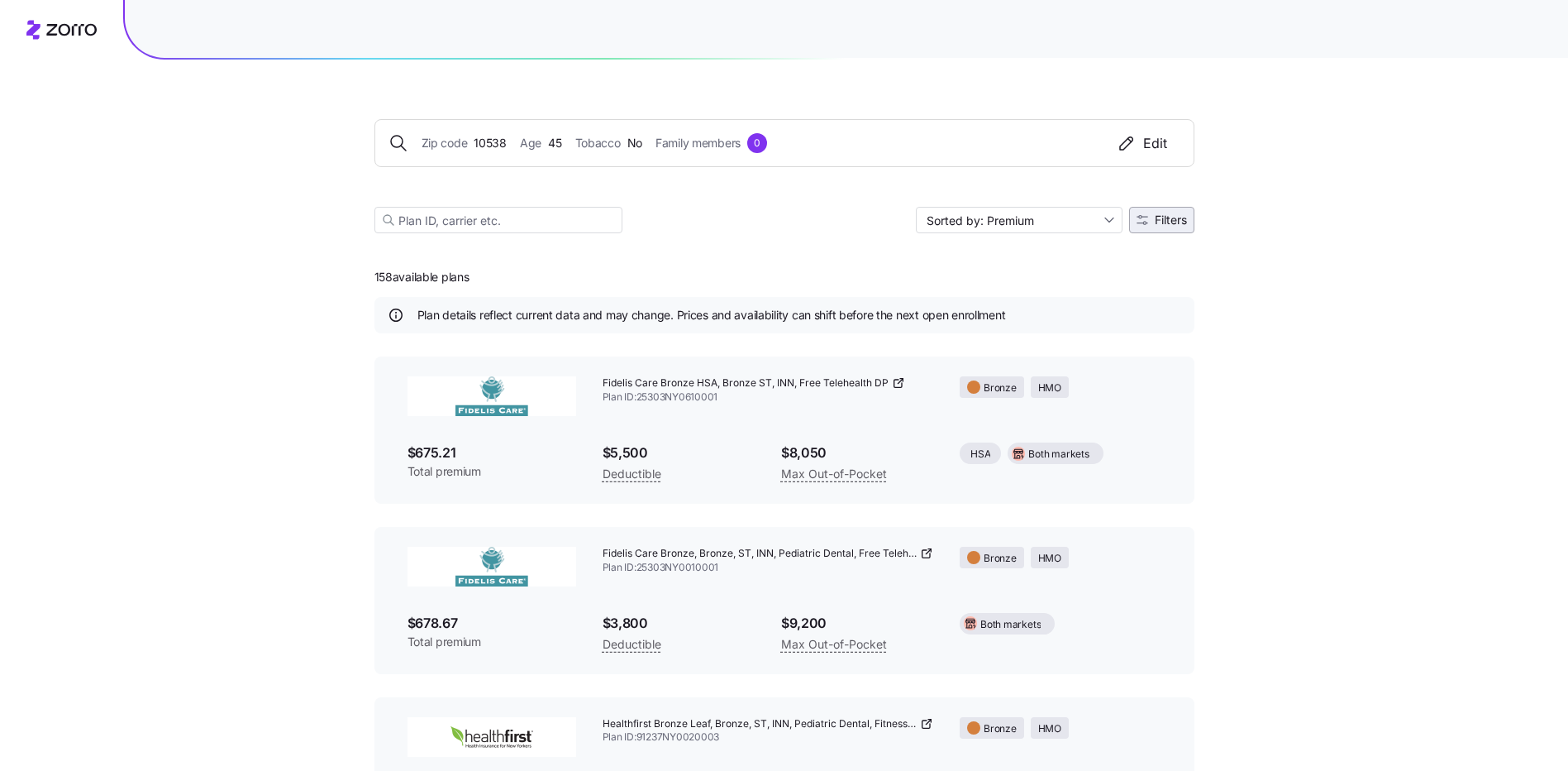
click at [1171, 218] on span "Filters" at bounding box center [1170, 220] width 32 height 12
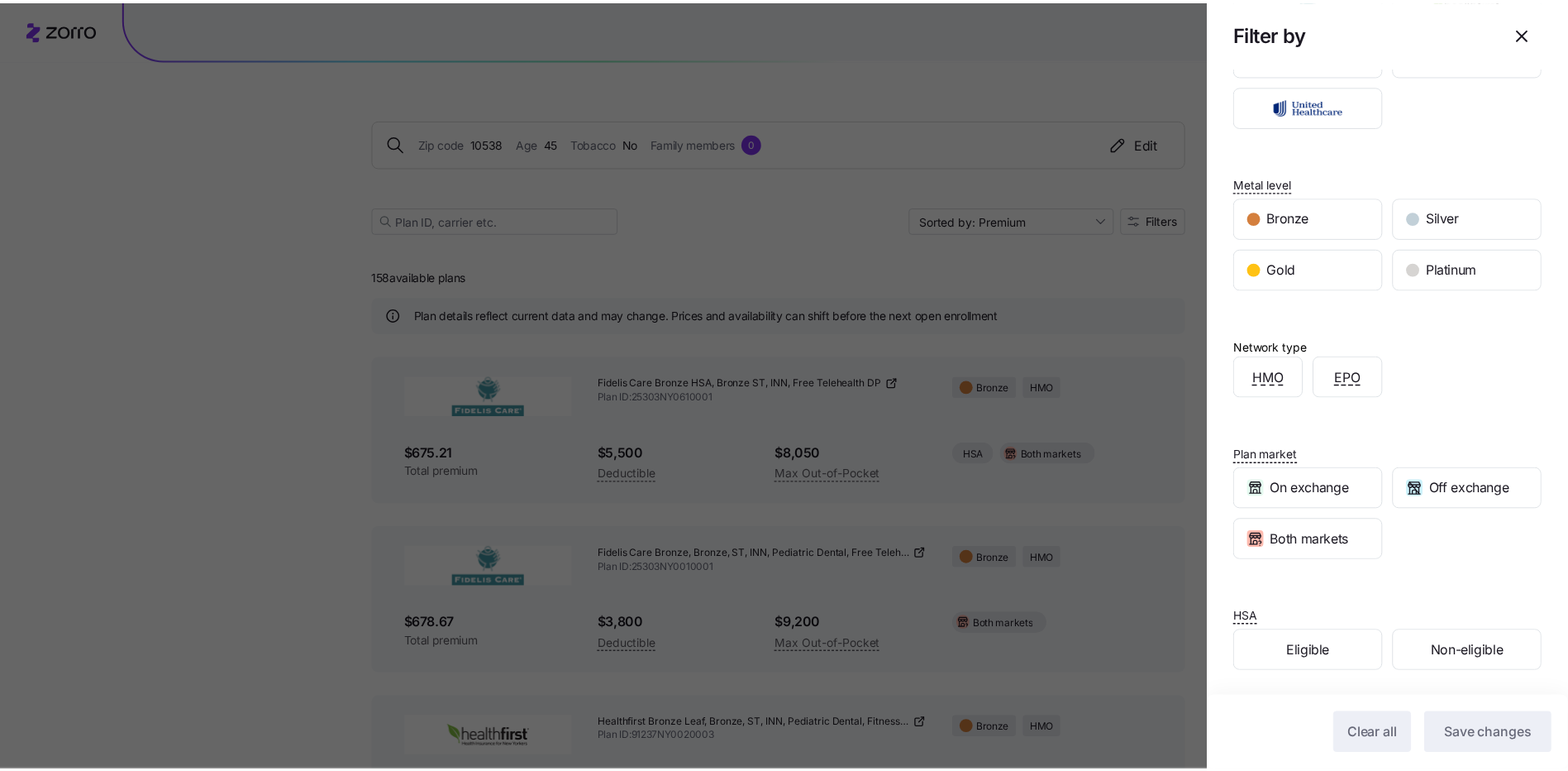
scroll to position [197, 0]
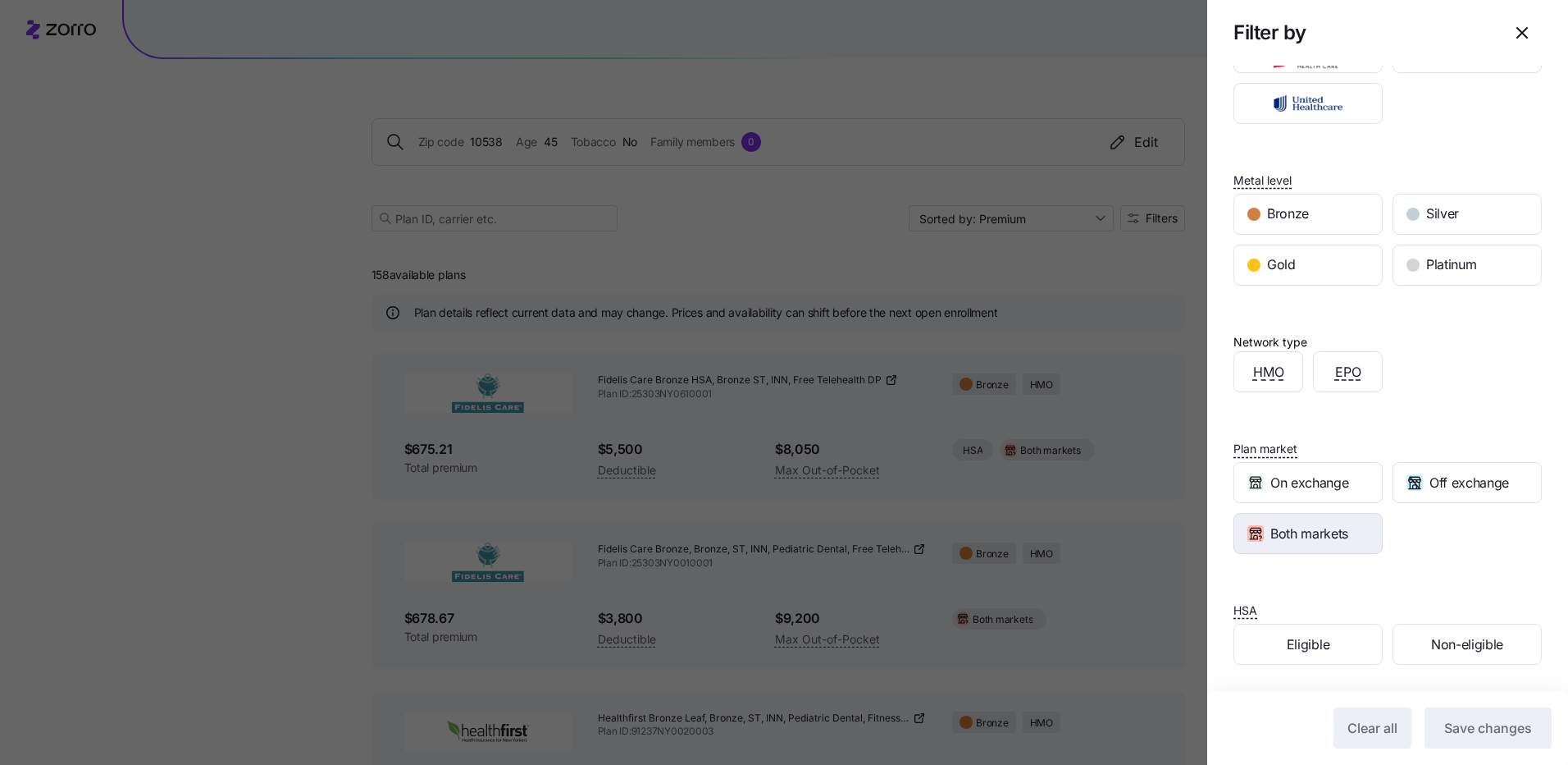
click at [1324, 530] on span "Both markets" at bounding box center [1309, 533] width 78 height 20
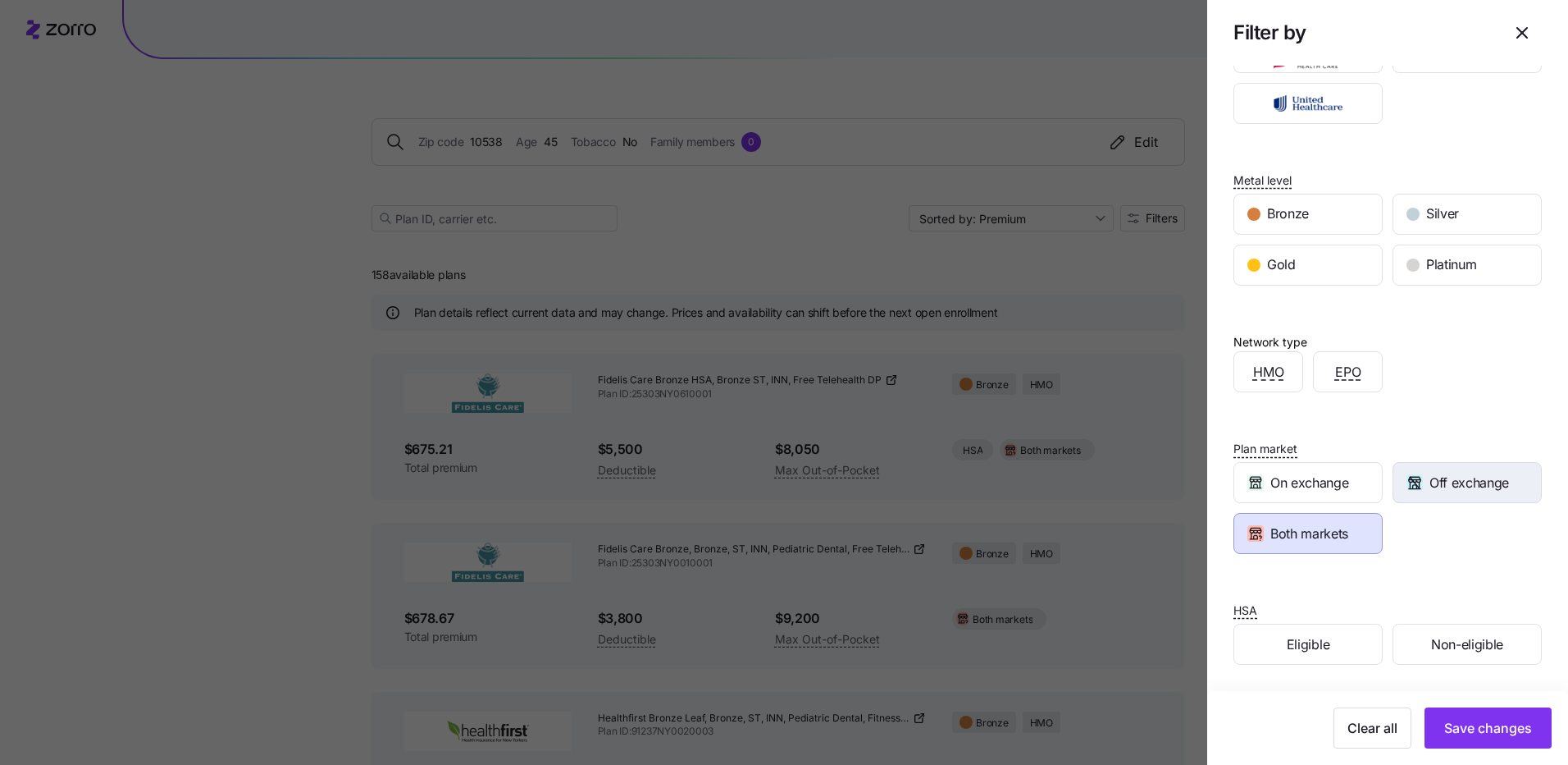
click at [1441, 481] on span "Off exchange" at bounding box center [1469, 483] width 80 height 20
click at [1490, 728] on span "Save changes" at bounding box center [1488, 727] width 88 height 19
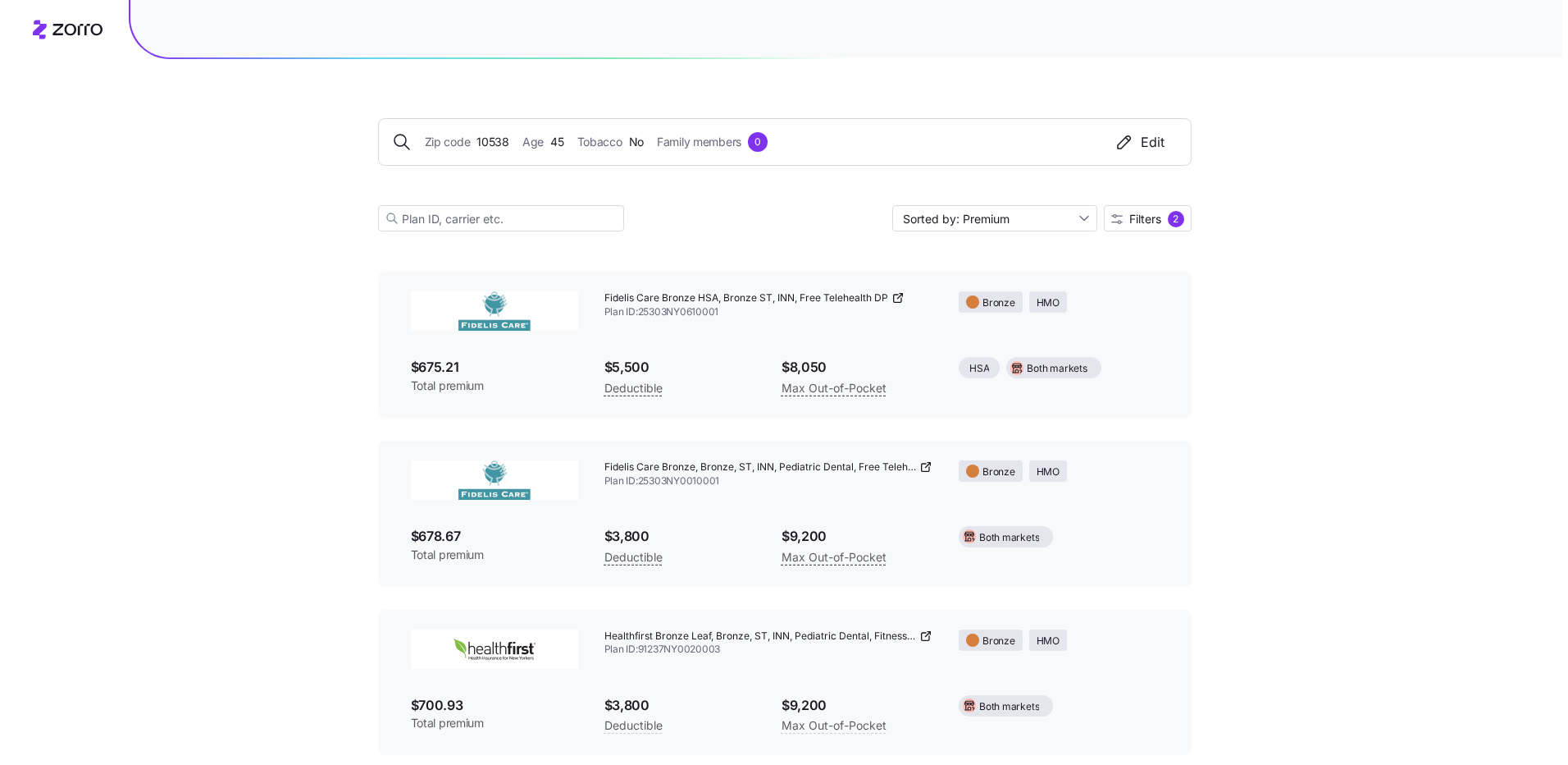
scroll to position [0, 0]
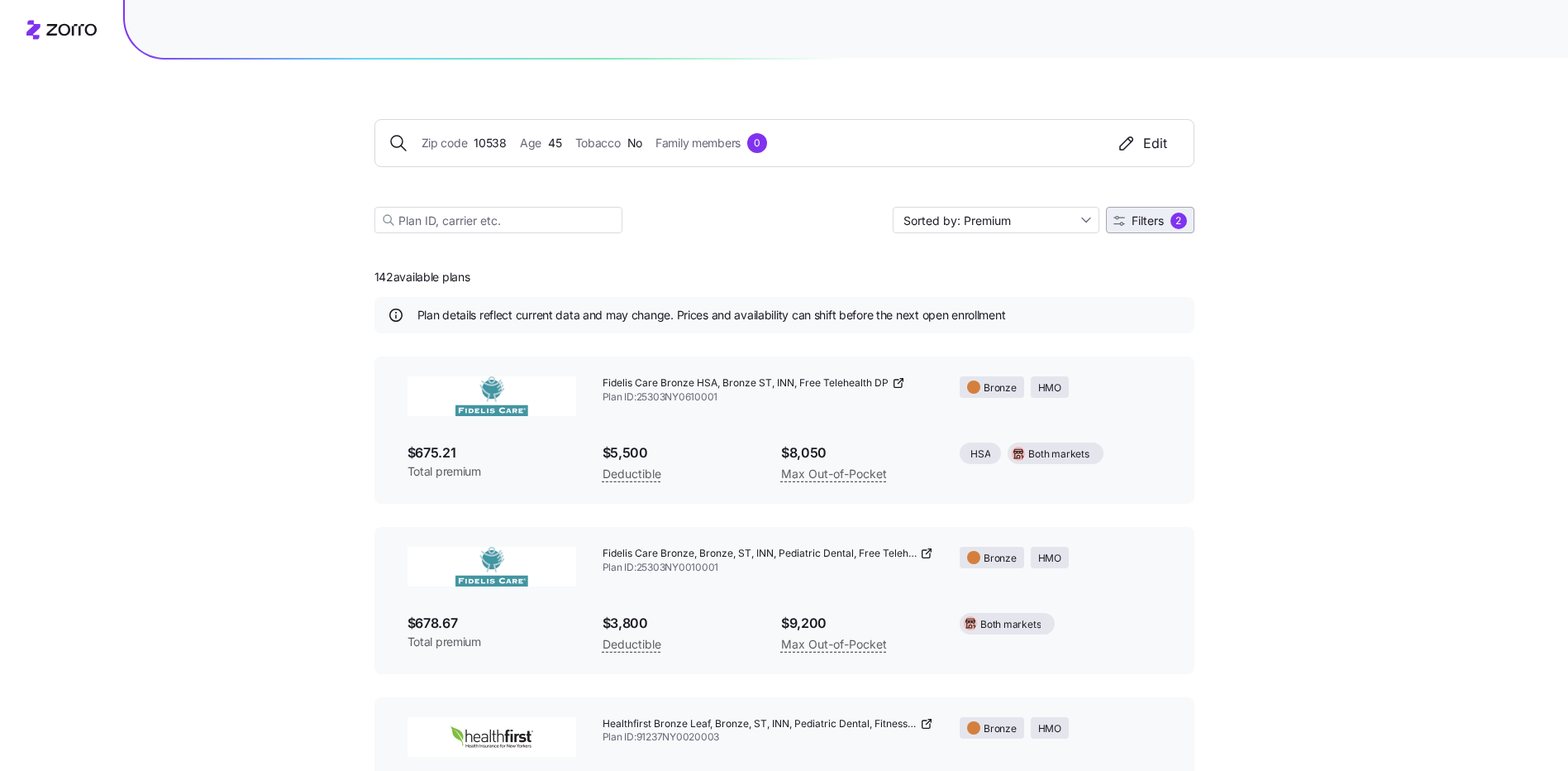
click at [1134, 228] on span "Filters 2" at bounding box center [1150, 221] width 74 height 17
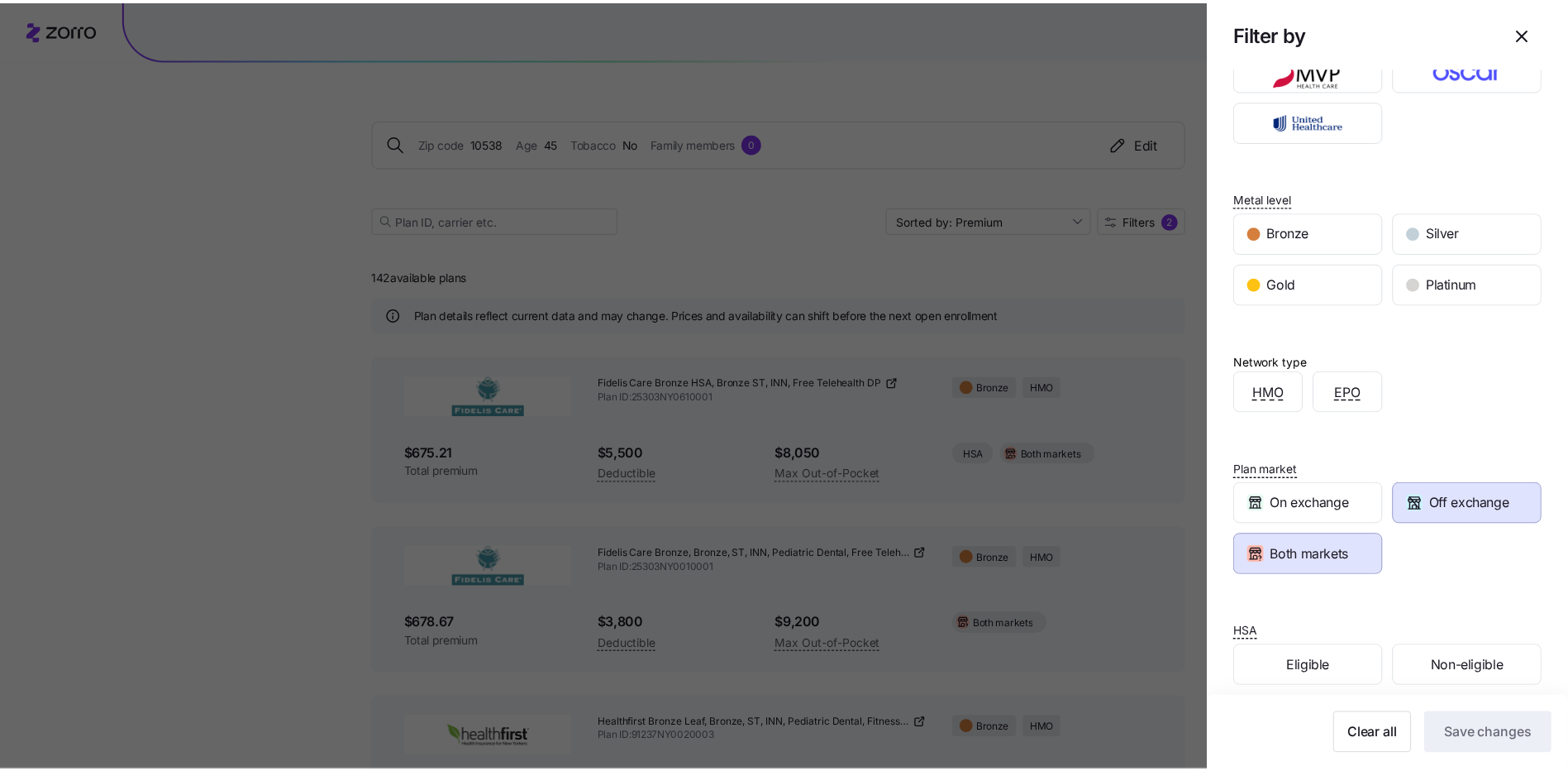
scroll to position [197, 0]
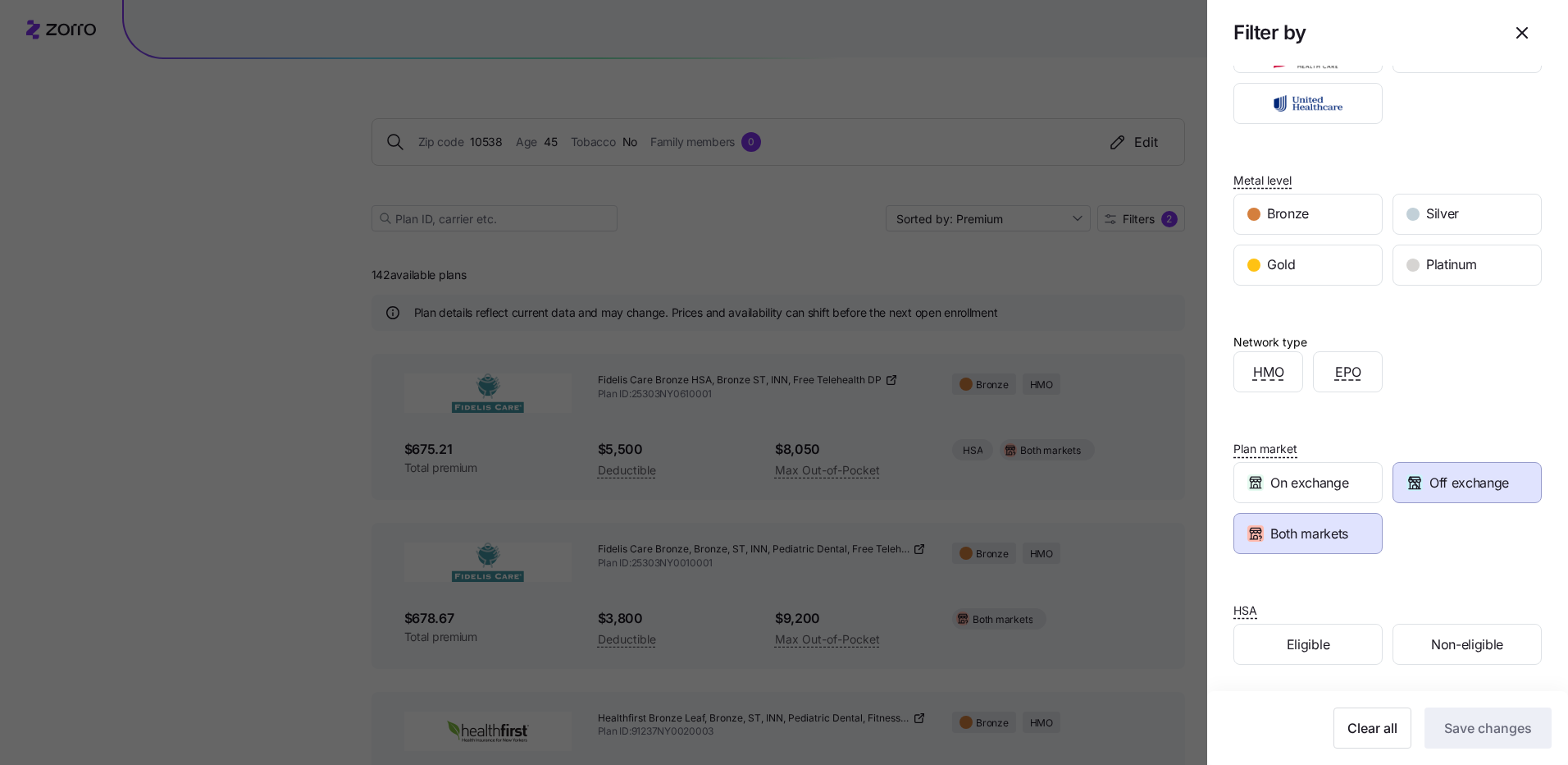
click at [1461, 483] on span "Off exchange" at bounding box center [1469, 483] width 80 height 20
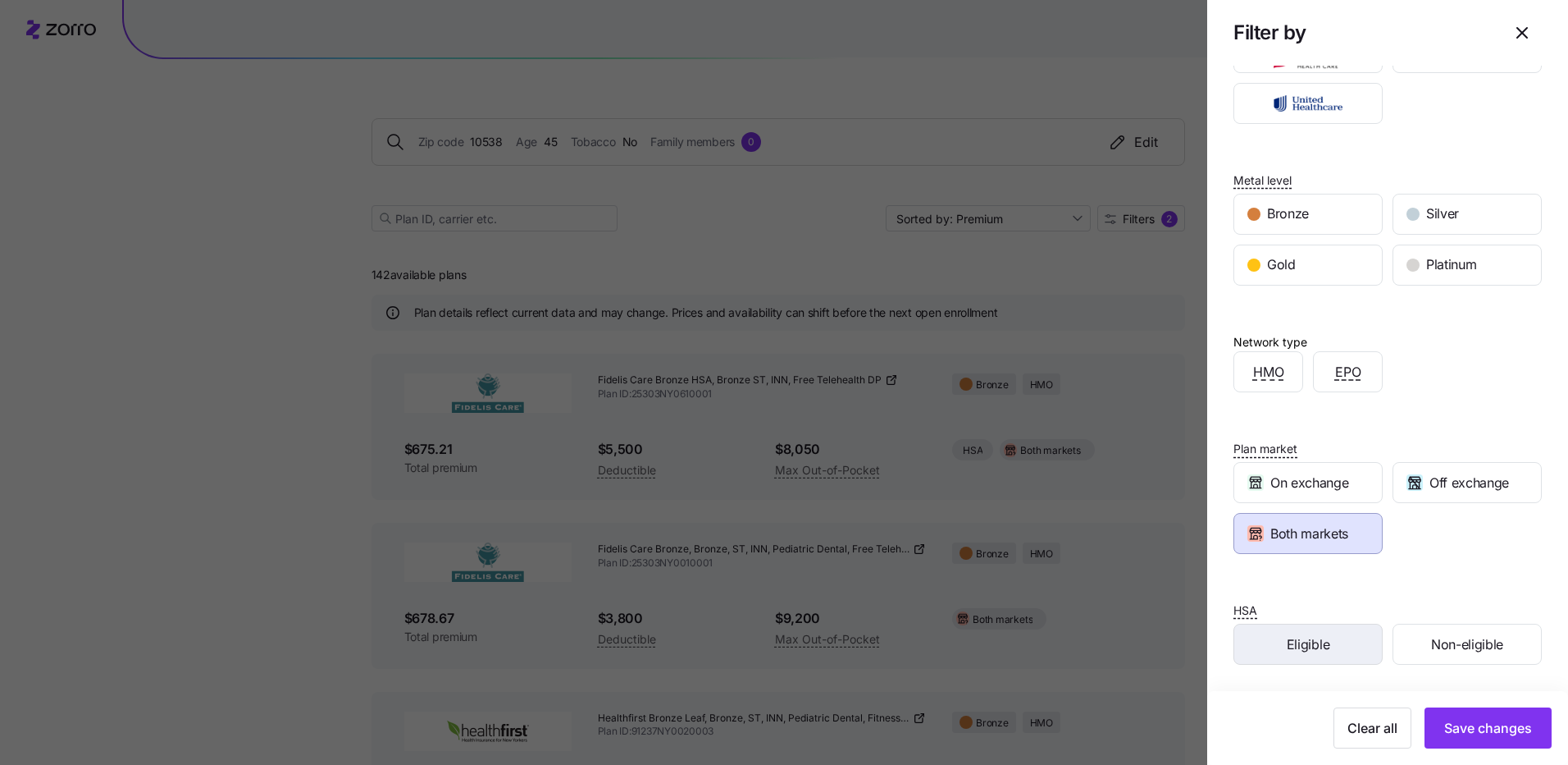
click at [1306, 650] on span "Eligible" at bounding box center [1308, 644] width 43 height 20
click at [1452, 730] on span "Save changes" at bounding box center [1488, 727] width 88 height 19
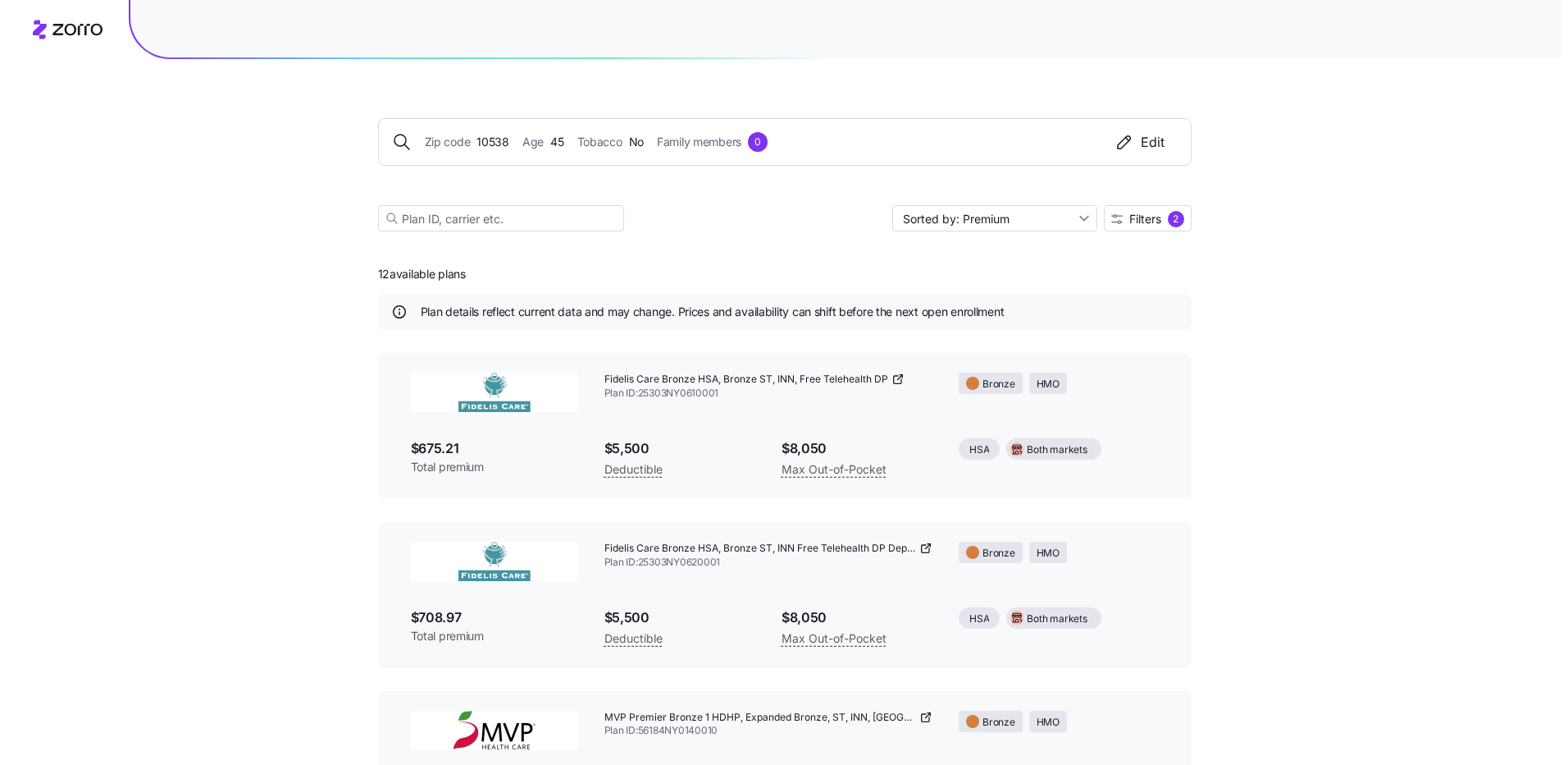
scroll to position [0, 0]
click at [1148, 225] on span "Filters 2" at bounding box center [1141, 219] width 73 height 16
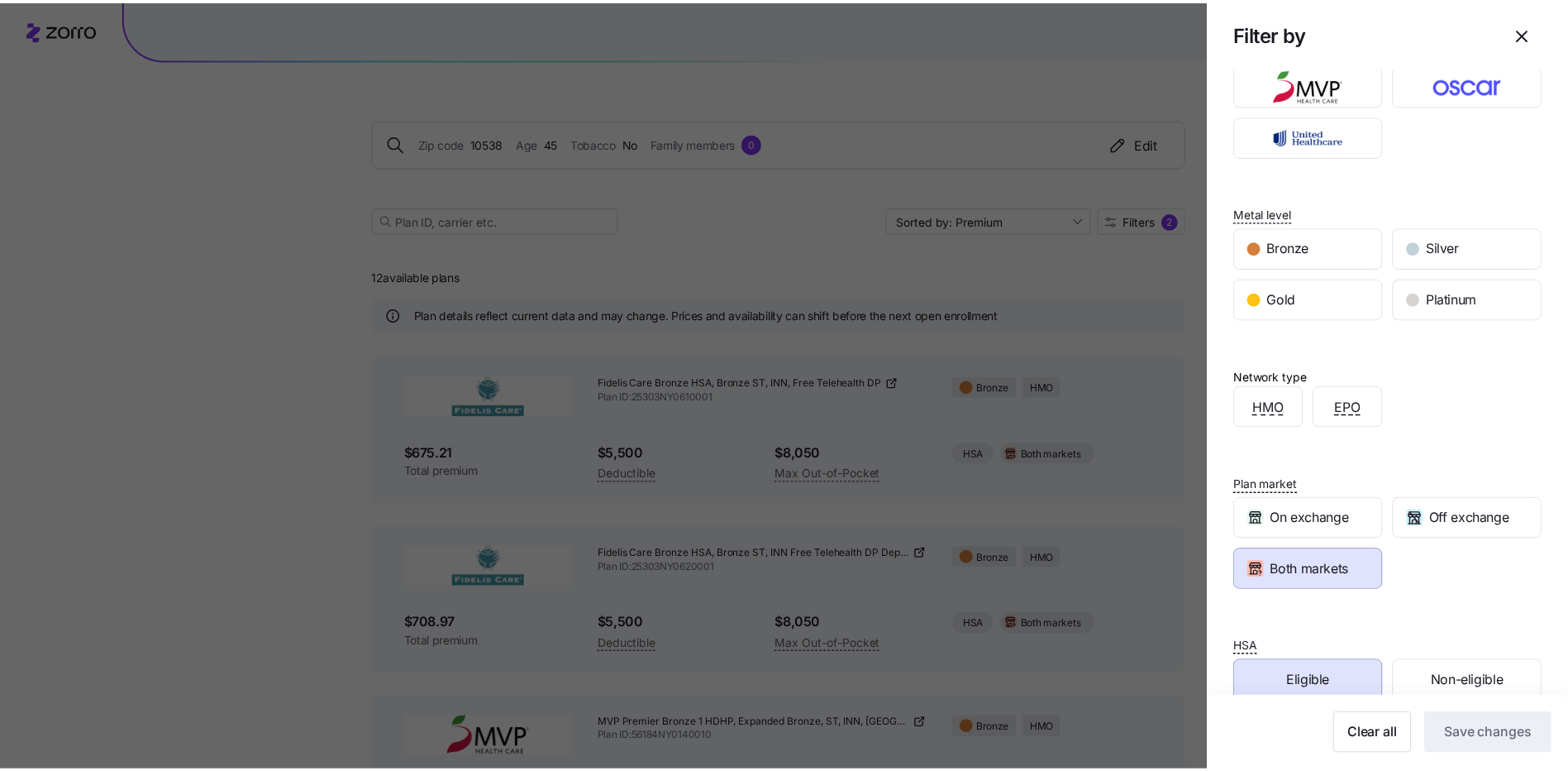
scroll to position [197, 0]
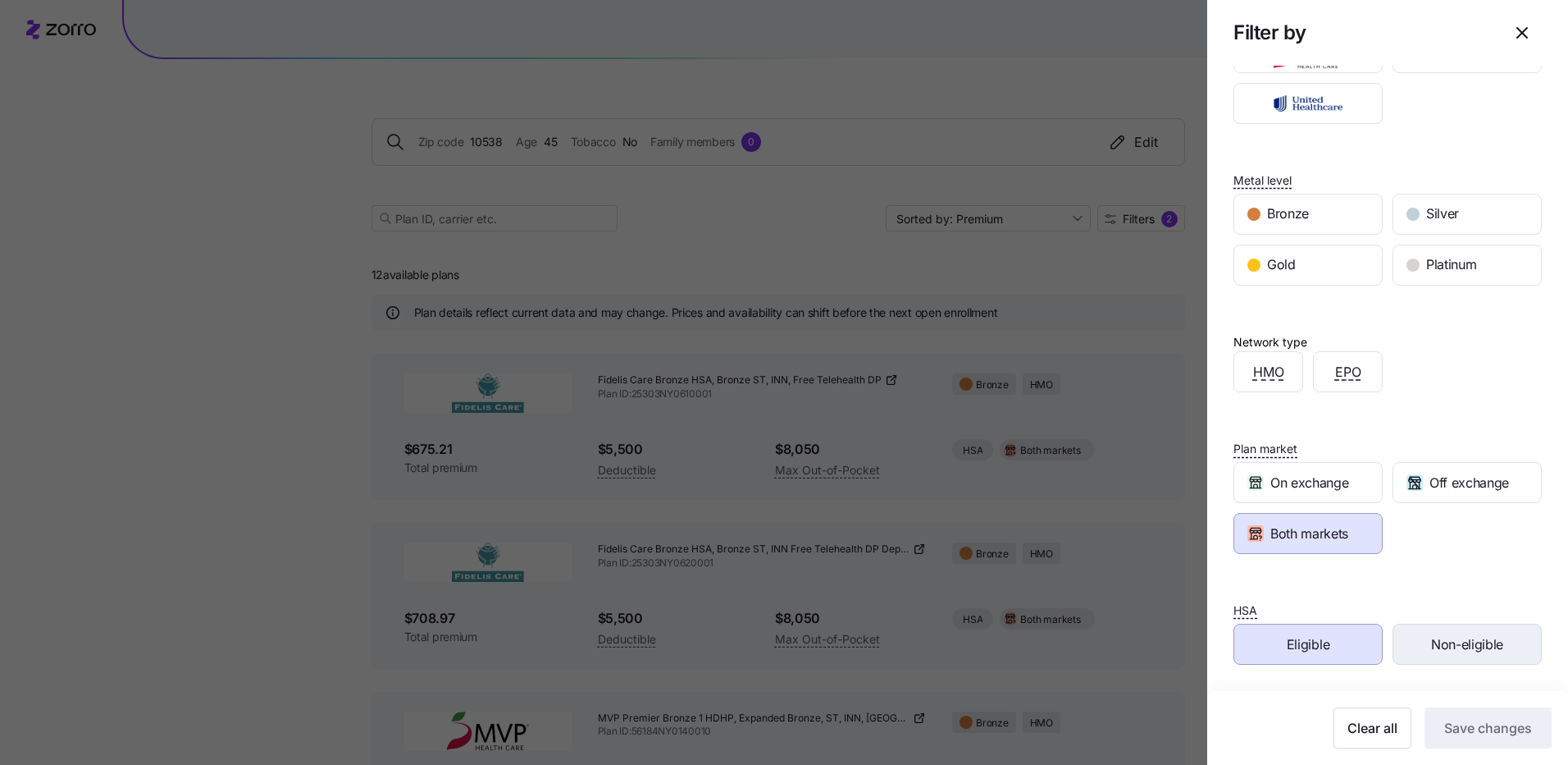
click at [1482, 646] on span "Non-eligible" at bounding box center [1467, 644] width 72 height 20
click at [1497, 730] on span "Save changes" at bounding box center [1488, 727] width 88 height 19
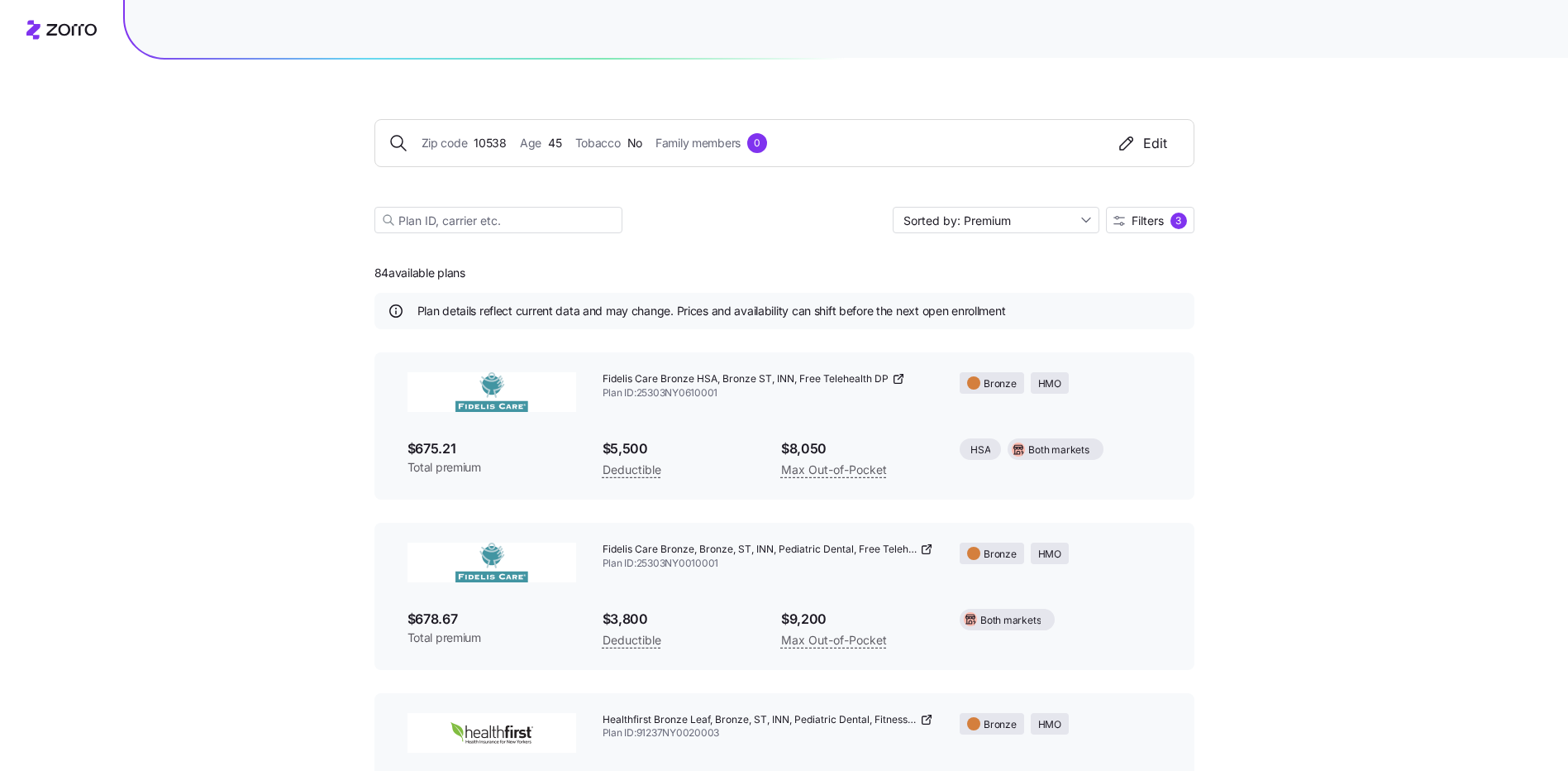
scroll to position [0, 0]
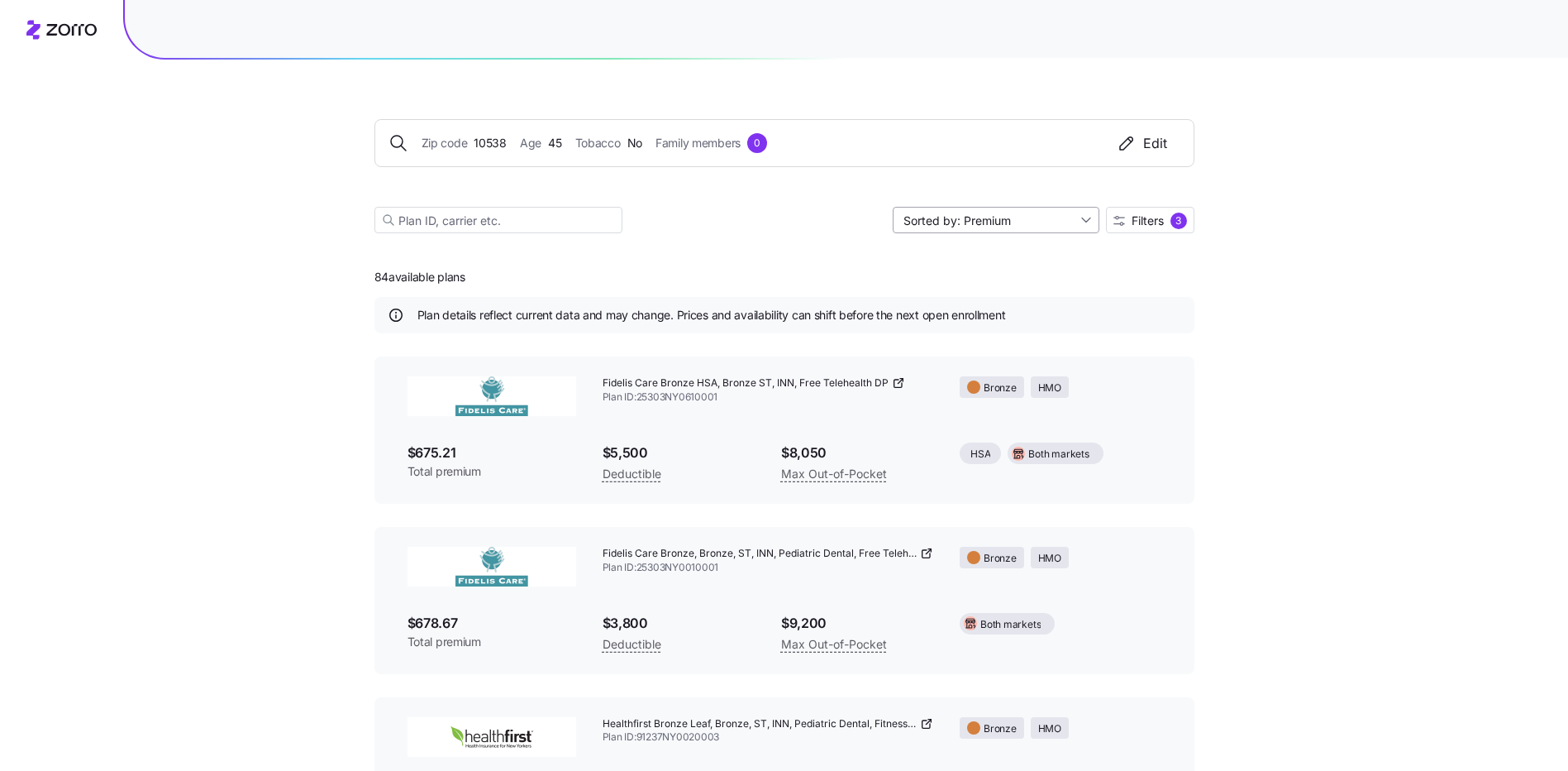
click at [993, 228] on input "Sorted by: Premium" at bounding box center [996, 220] width 207 height 27
click at [934, 283] on div "Deductible" at bounding box center [995, 283] width 194 height 25
type input "Sorted by: Deductible"
click at [1173, 223] on div "3" at bounding box center [1179, 221] width 17 height 17
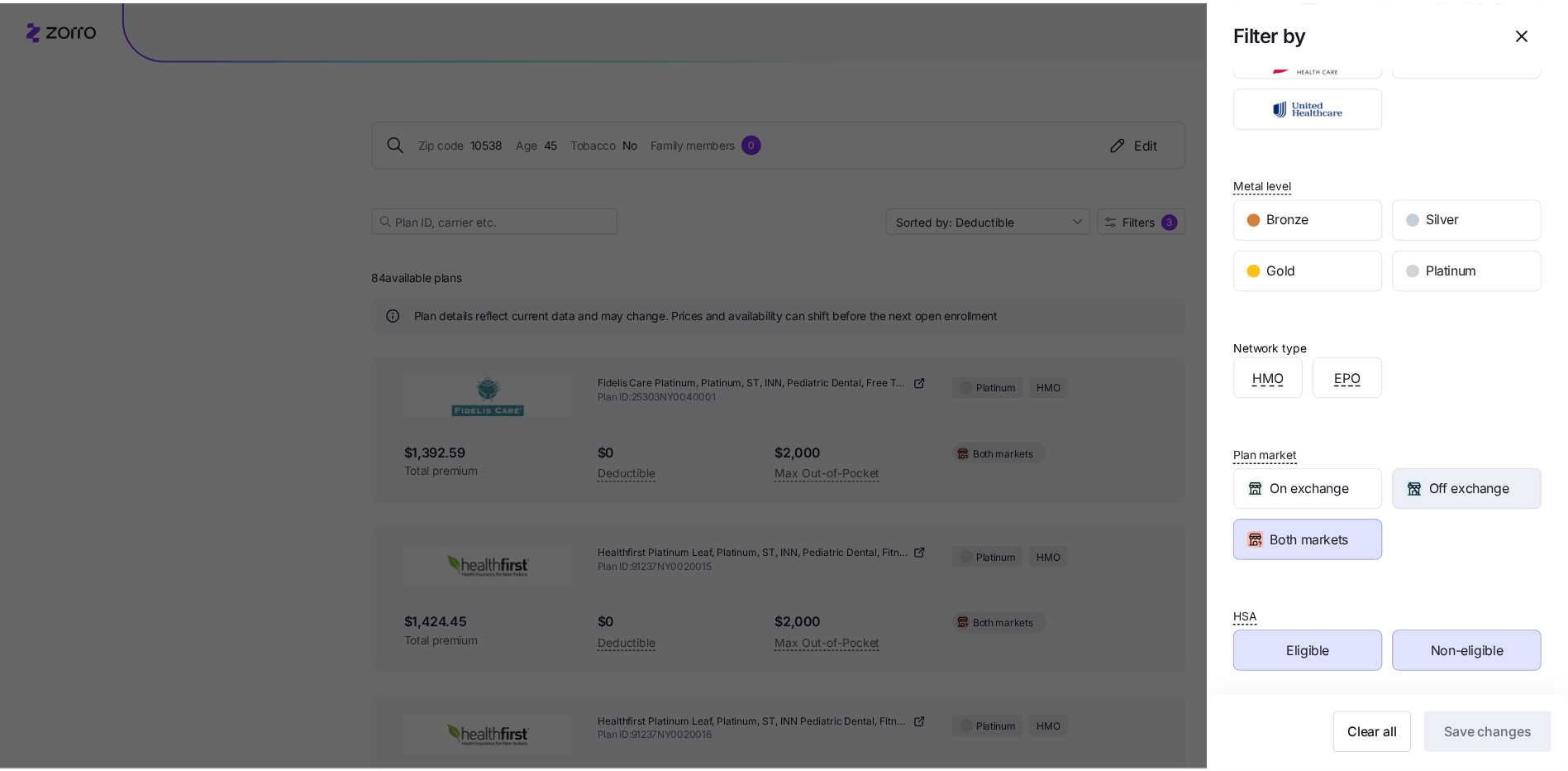
scroll to position [197, 0]
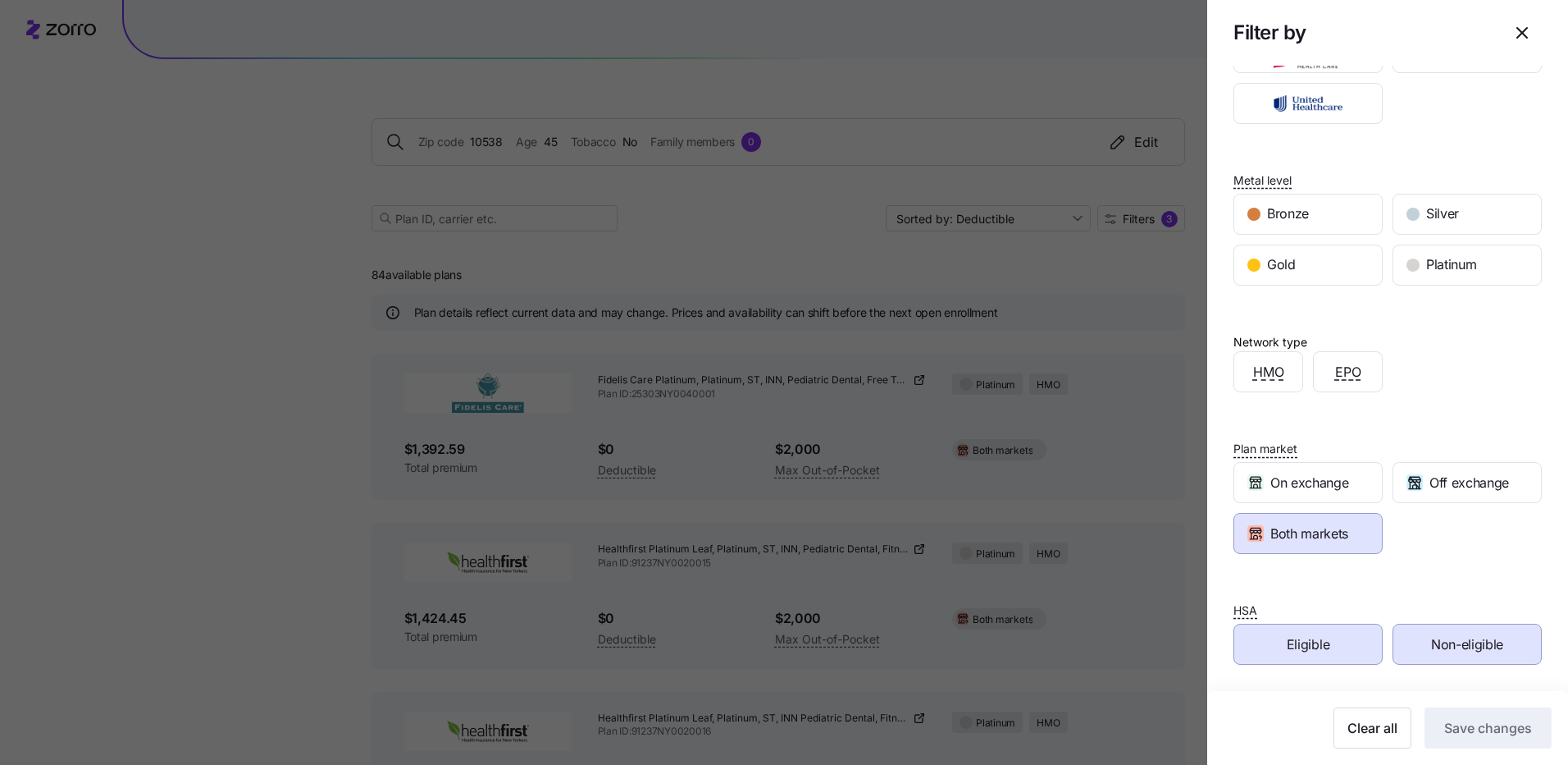
click at [1309, 530] on span "Both markets" at bounding box center [1309, 533] width 78 height 20
click at [1308, 526] on span "Both markets" at bounding box center [1309, 533] width 78 height 20
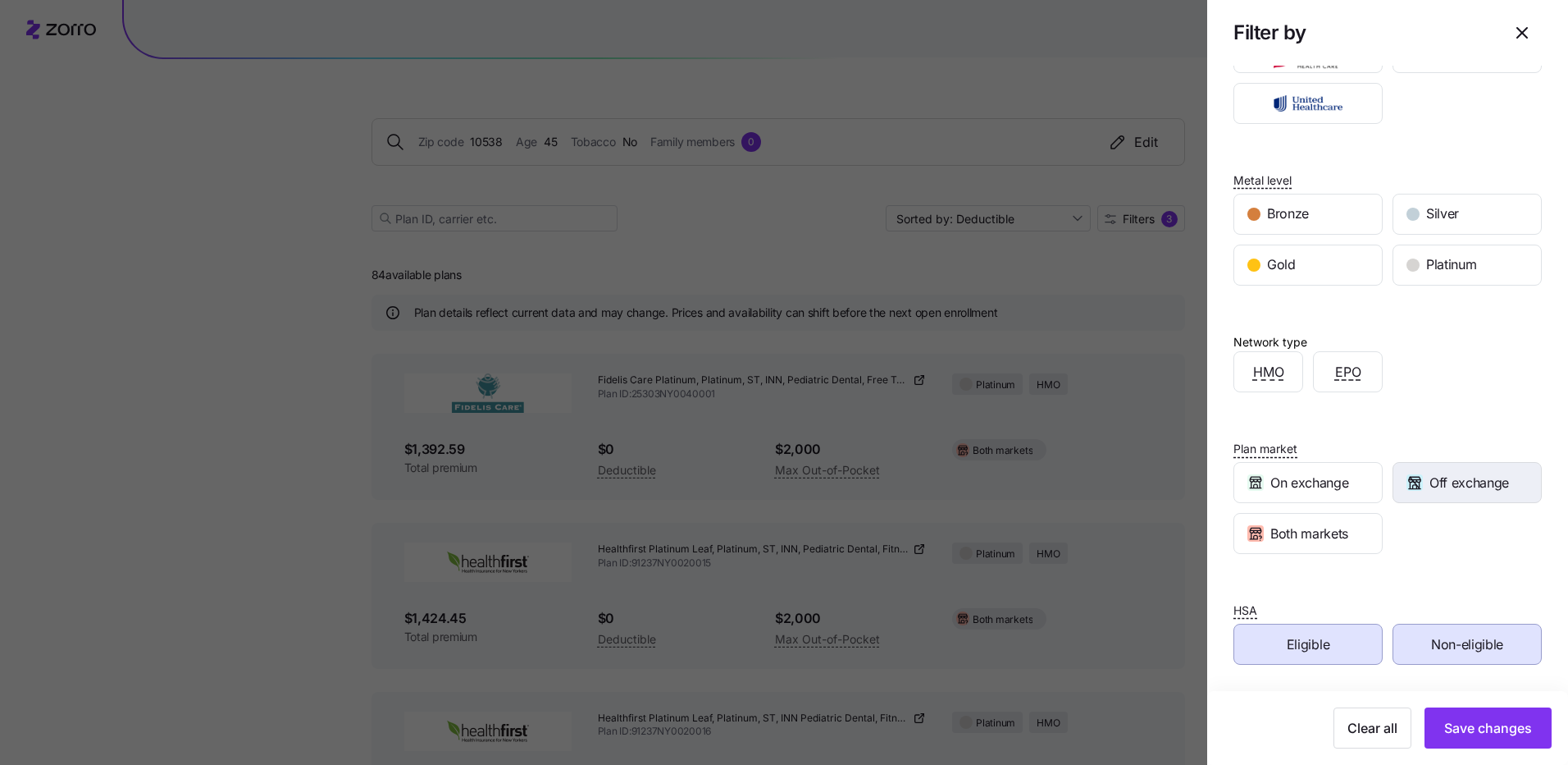
click at [1448, 483] on span "Off exchange" at bounding box center [1469, 483] width 80 height 20
click at [1479, 728] on span "Save changes" at bounding box center [1488, 727] width 88 height 19
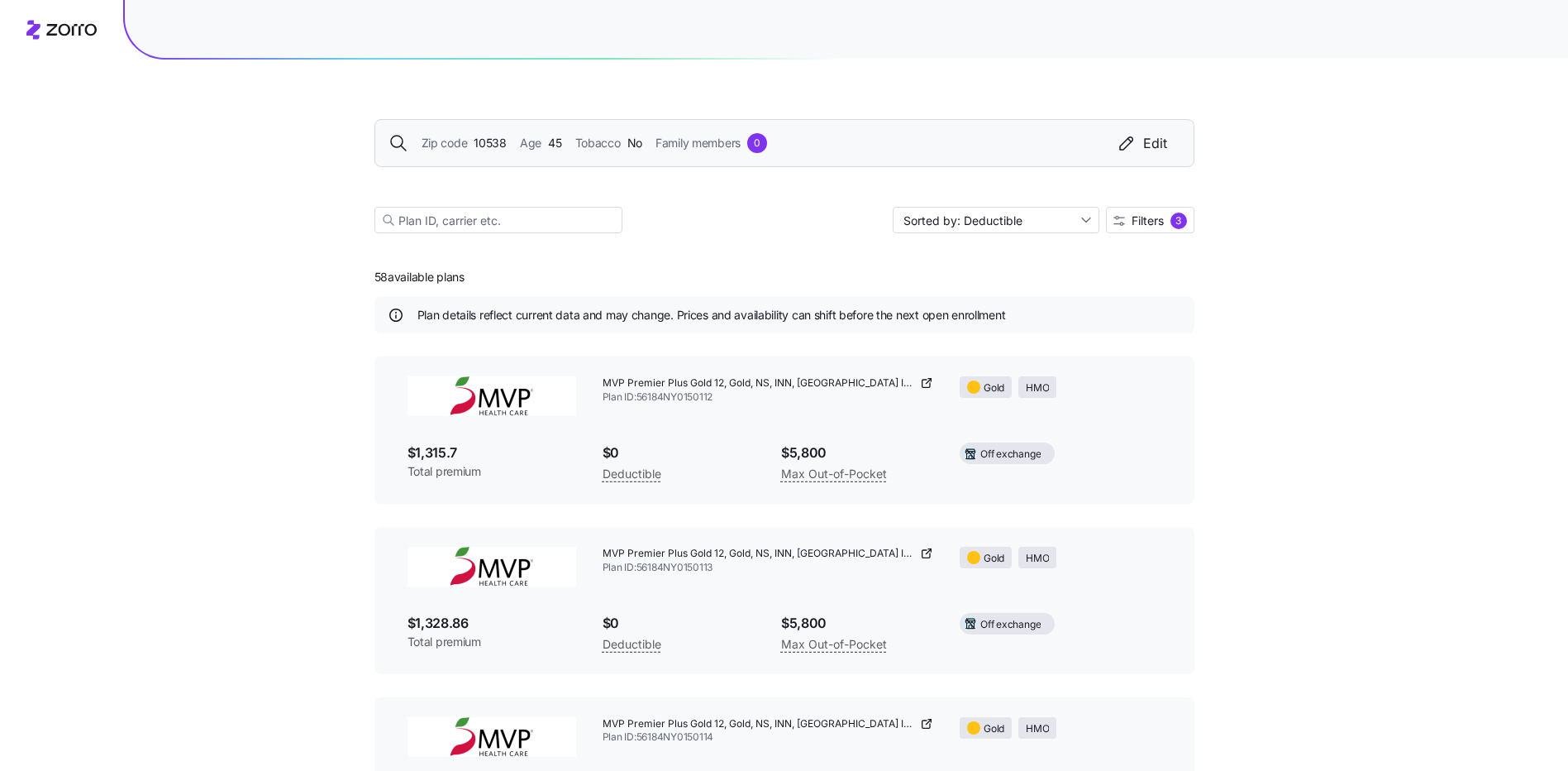
click at [506, 143] on div "Zip code 10538 Age [DEMOGRAPHIC_DATA] Tobacco No Family members 0 Edit" at bounding box center [784, 142] width 792 height 19
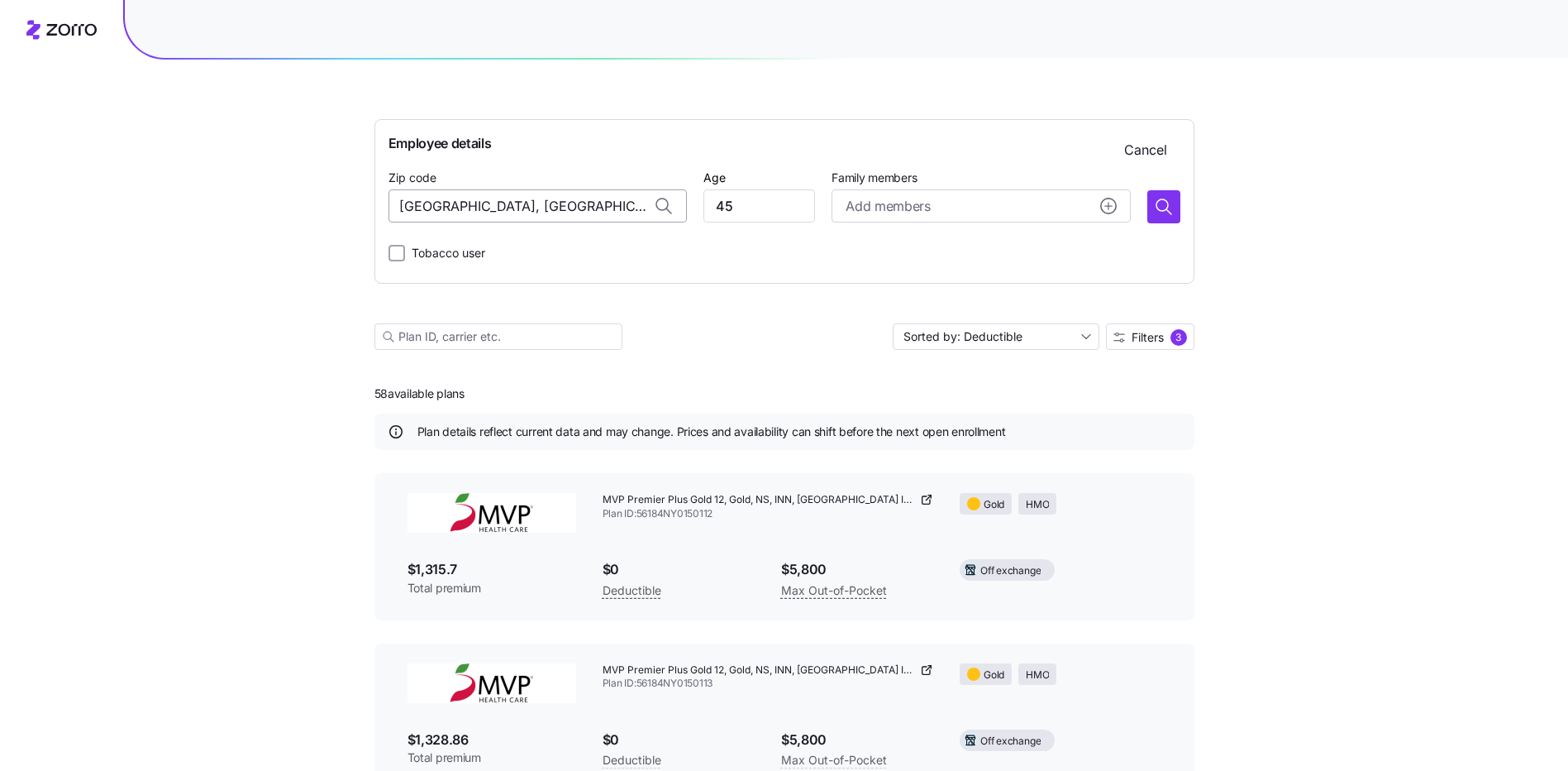
click at [436, 206] on input "[GEOGRAPHIC_DATA], [GEOGRAPHIC_DATA]" at bounding box center [537, 206] width 298 height 33
click at [465, 208] on input "12033, [GEOGRAPHIC_DATA], [GEOGRAPHIC_DATA]" at bounding box center [537, 206] width 298 height 33
type input "[GEOGRAPHIC_DATA], [GEOGRAPHIC_DATA]"
click at [659, 202] on icon at bounding box center [662, 204] width 12 height 12
click at [610, 210] on input "[GEOGRAPHIC_DATA], [GEOGRAPHIC_DATA]" at bounding box center [537, 206] width 298 height 33
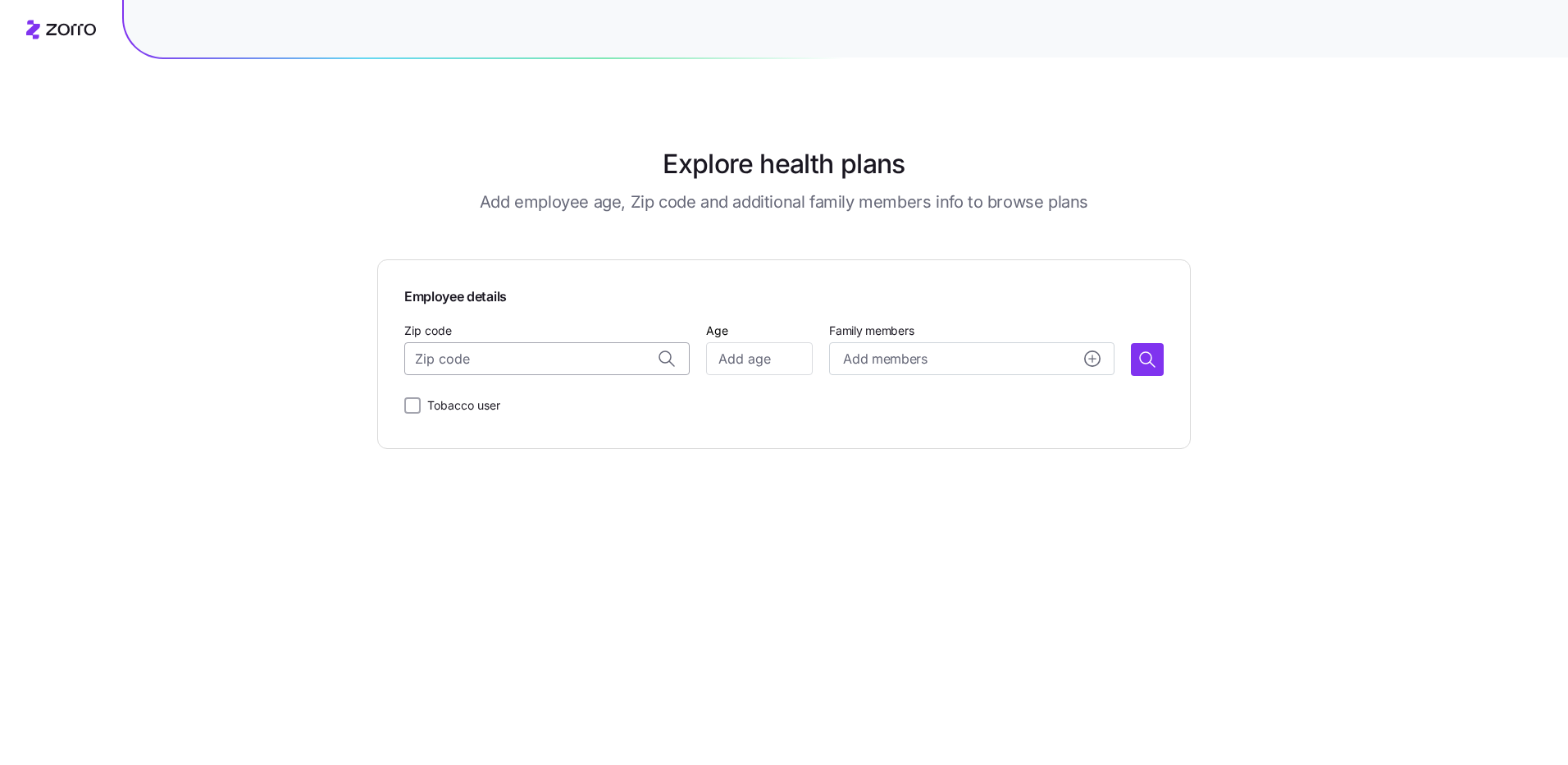
click at [480, 357] on input "Zip code" at bounding box center [548, 358] width 286 height 33
click at [532, 391] on span "12033, [GEOGRAPHIC_DATA], [GEOGRAPHIC_DATA]" at bounding box center [563, 401] width 230 height 20
type input "12033, [GEOGRAPHIC_DATA], [GEOGRAPHIC_DATA]"
click at [762, 359] on input "Age" at bounding box center [759, 358] width 106 height 33
type input "45"
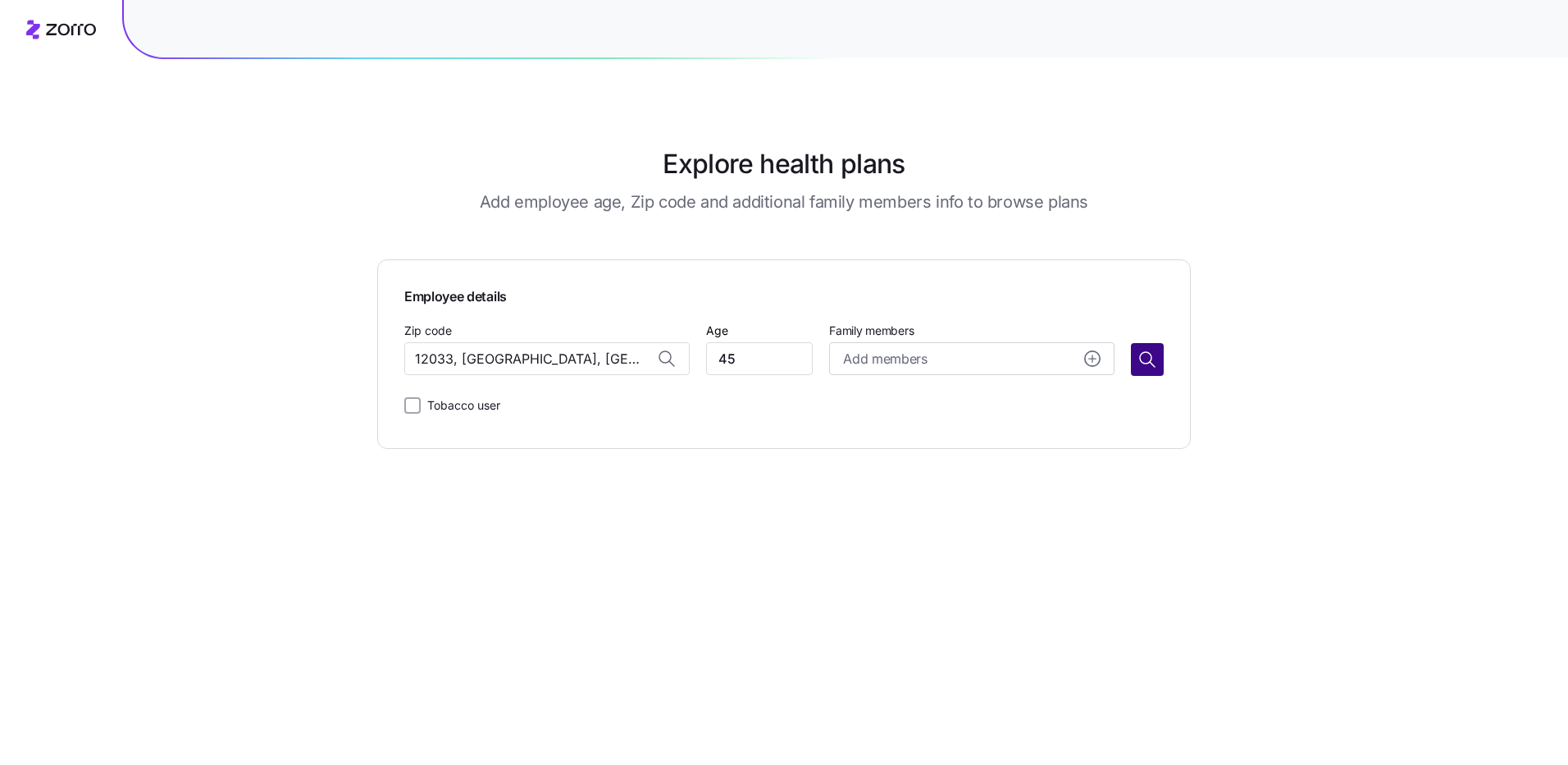
click at [1146, 357] on icon "button" at bounding box center [1147, 359] width 19 height 19
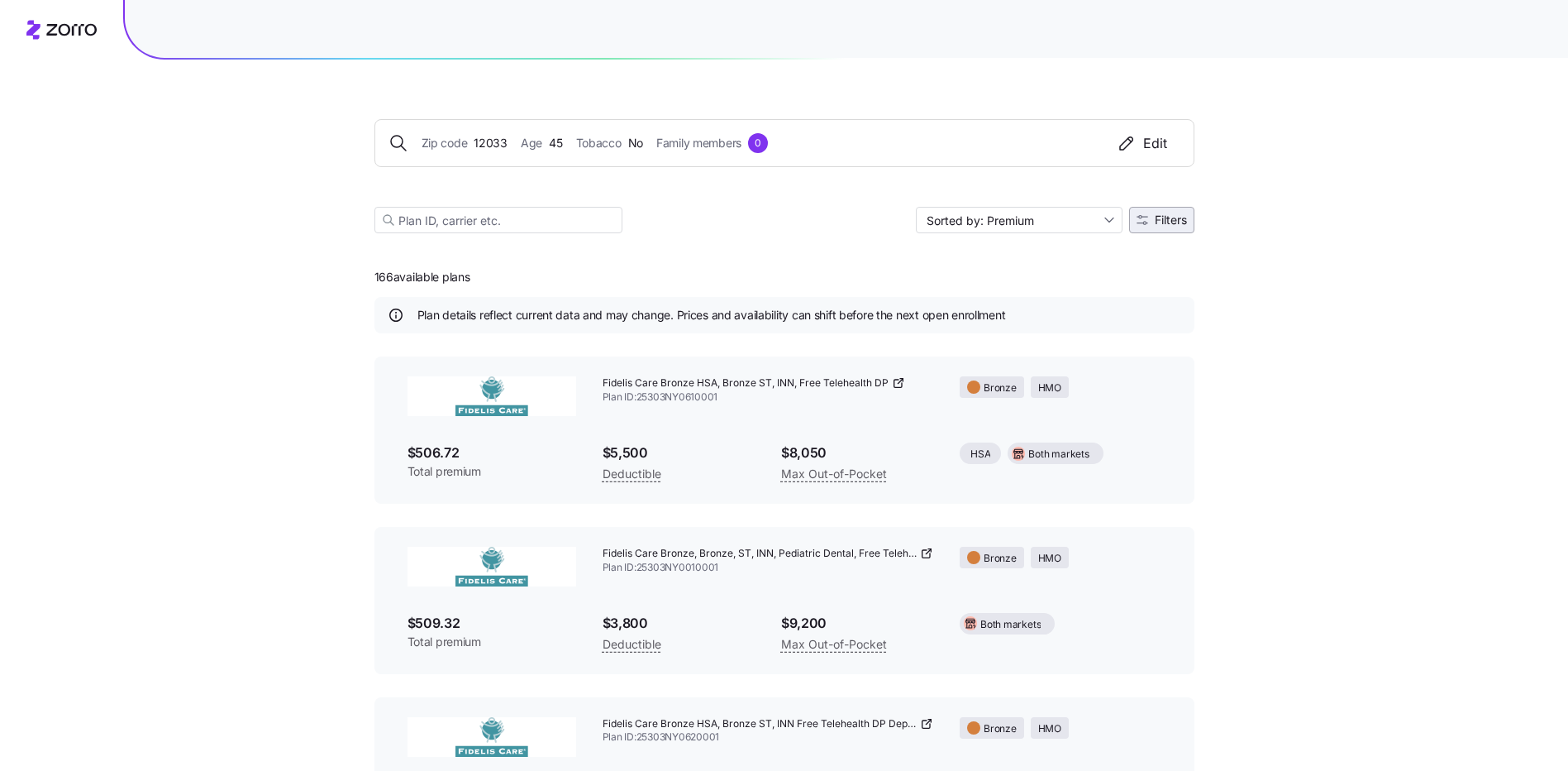
click at [1169, 218] on span "Filters" at bounding box center [1170, 220] width 32 height 12
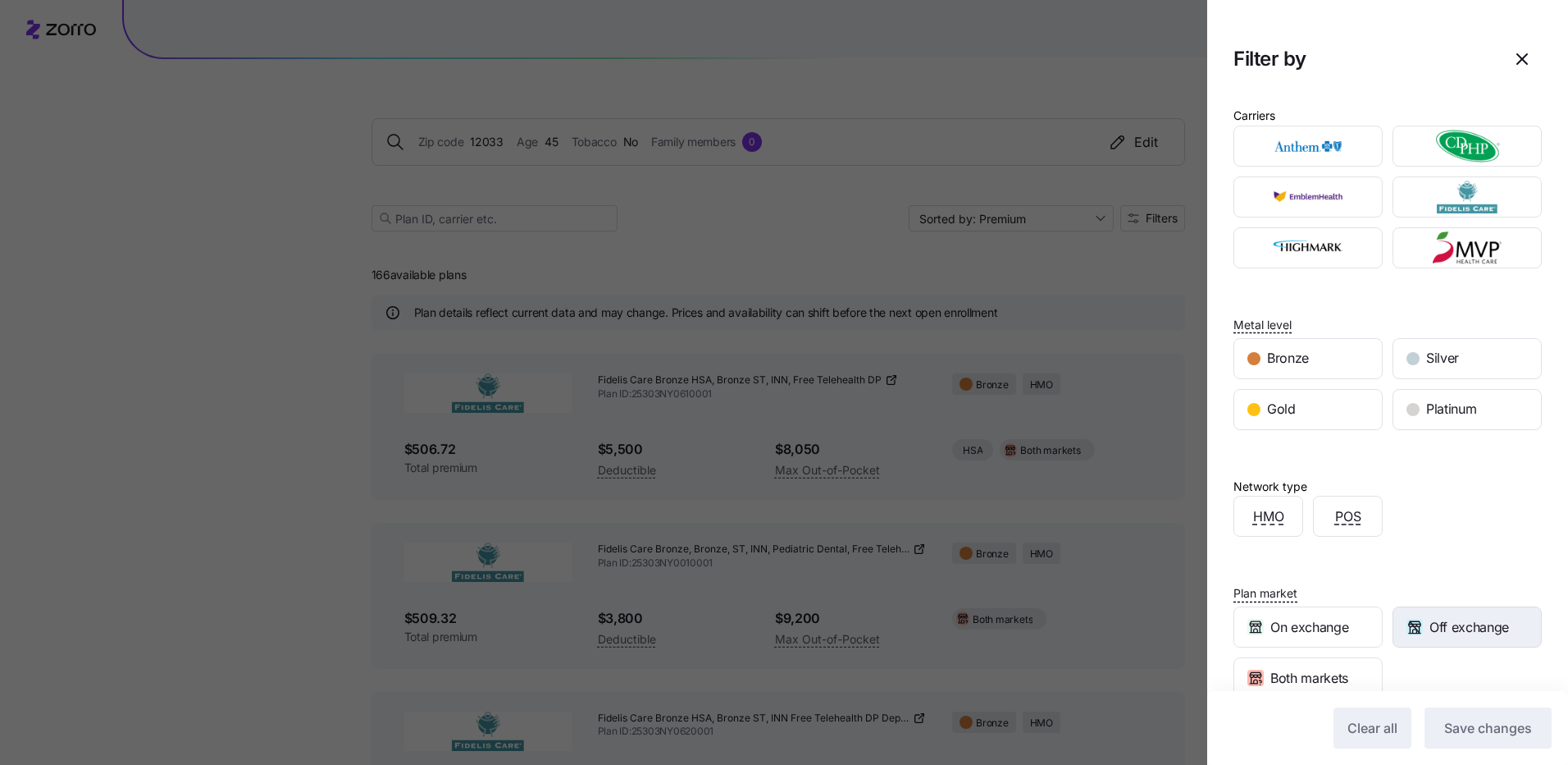
click at [1448, 622] on span "Off exchange" at bounding box center [1469, 628] width 80 height 20
click at [1463, 724] on span "Save changes" at bounding box center [1488, 727] width 88 height 19
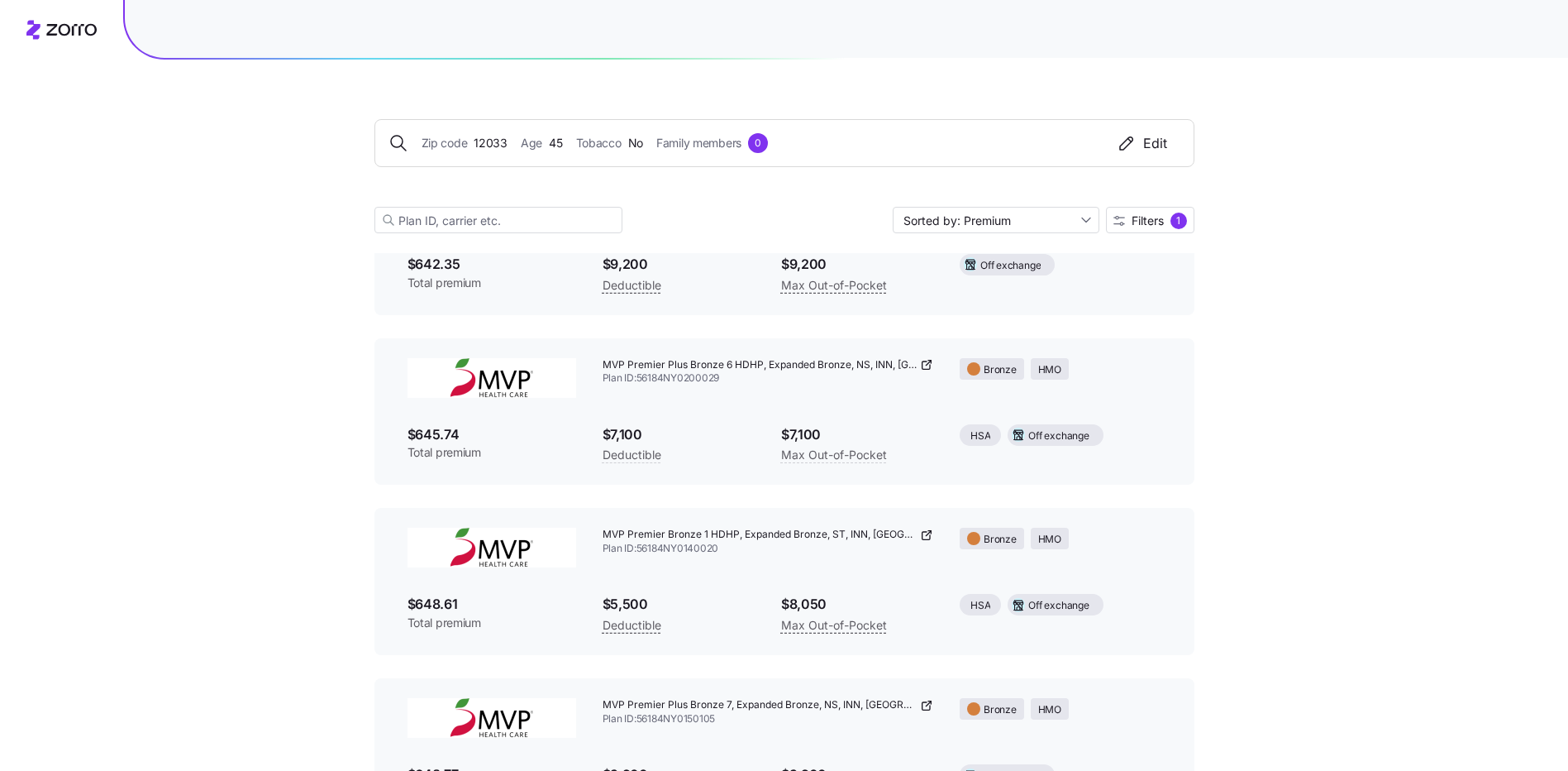
scroll to position [331, 0]
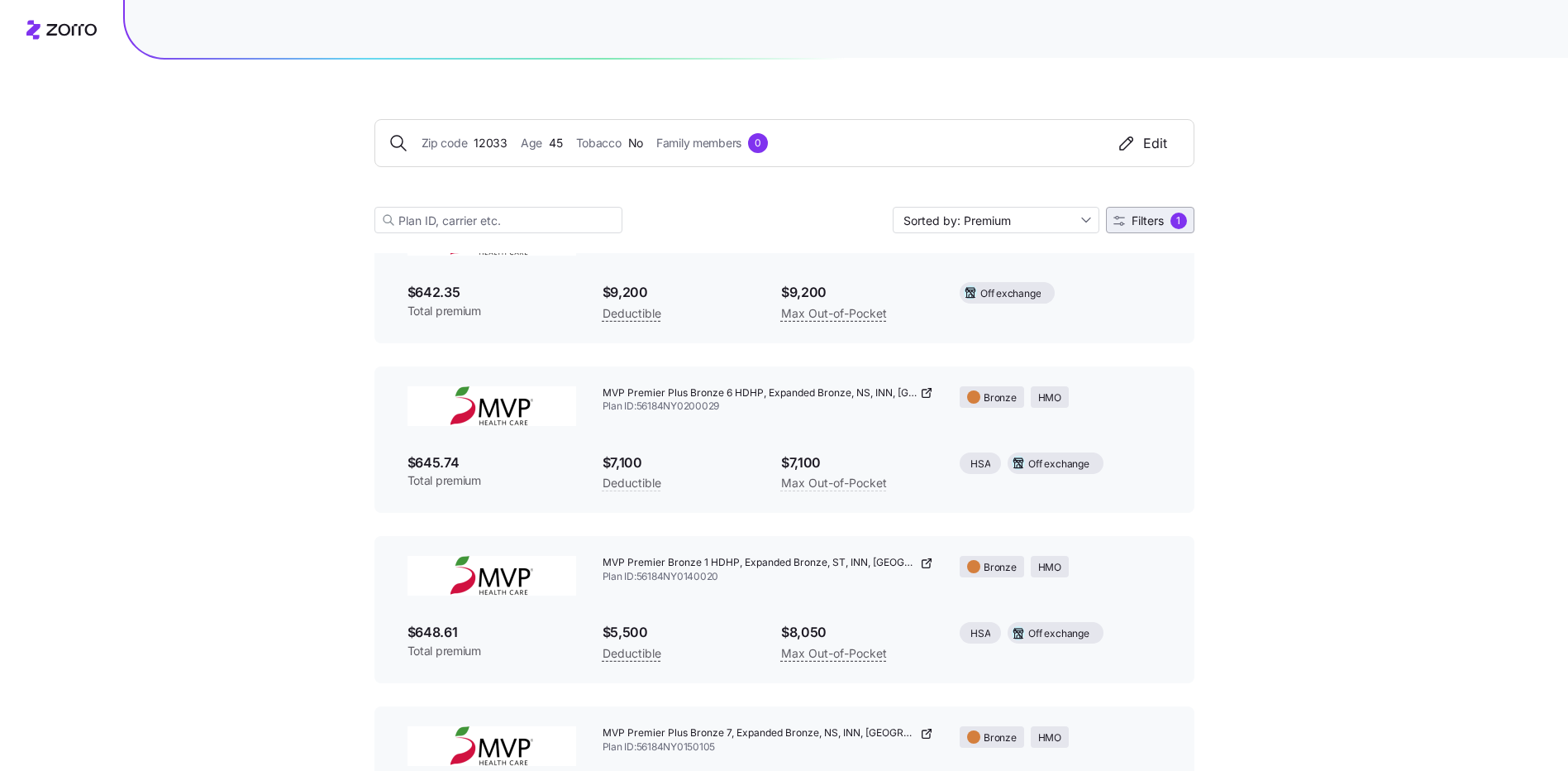
click at [1152, 222] on span "Filters" at bounding box center [1147, 221] width 32 height 12
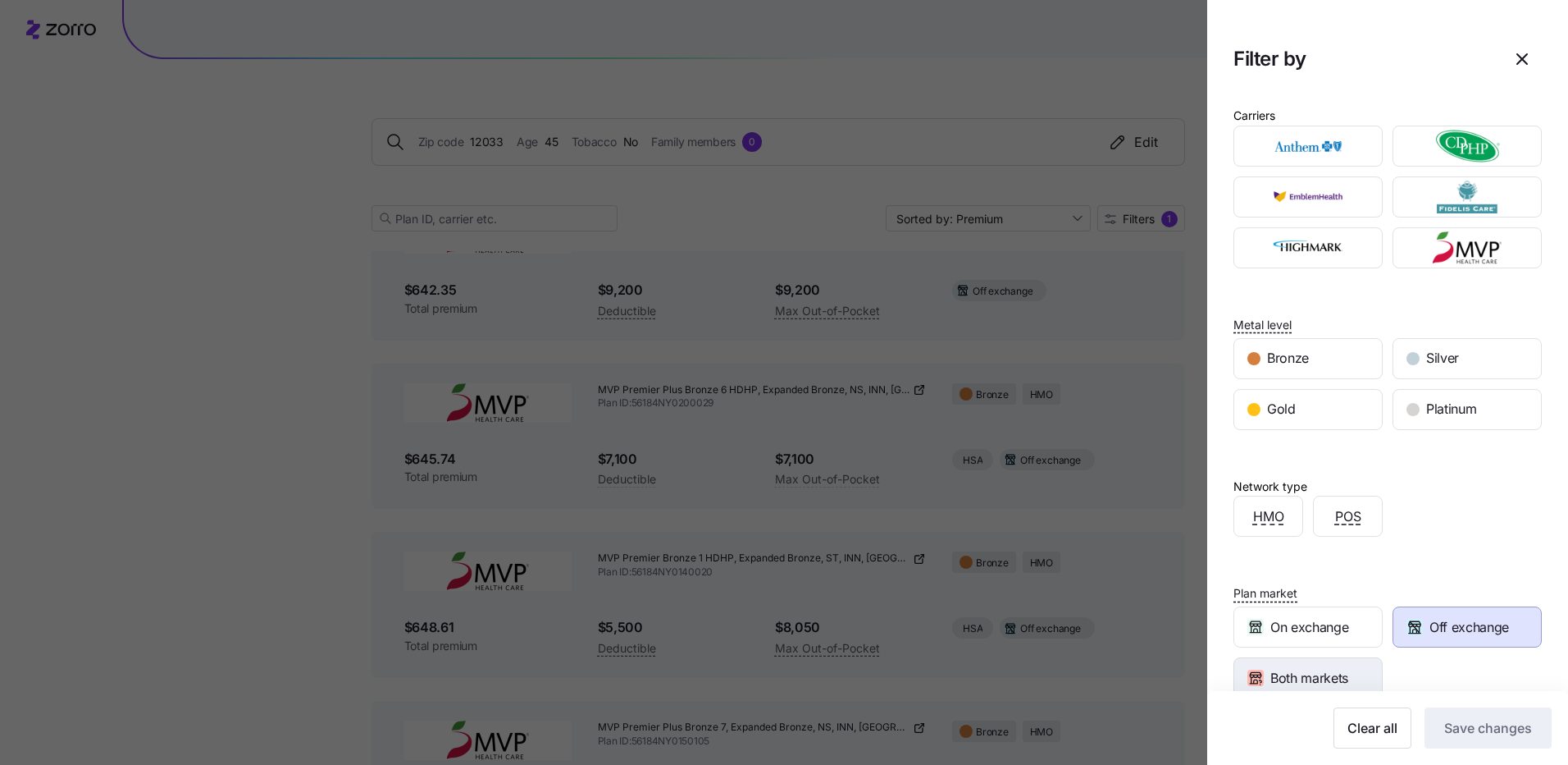
click at [1310, 676] on span "Both markets" at bounding box center [1309, 678] width 78 height 20
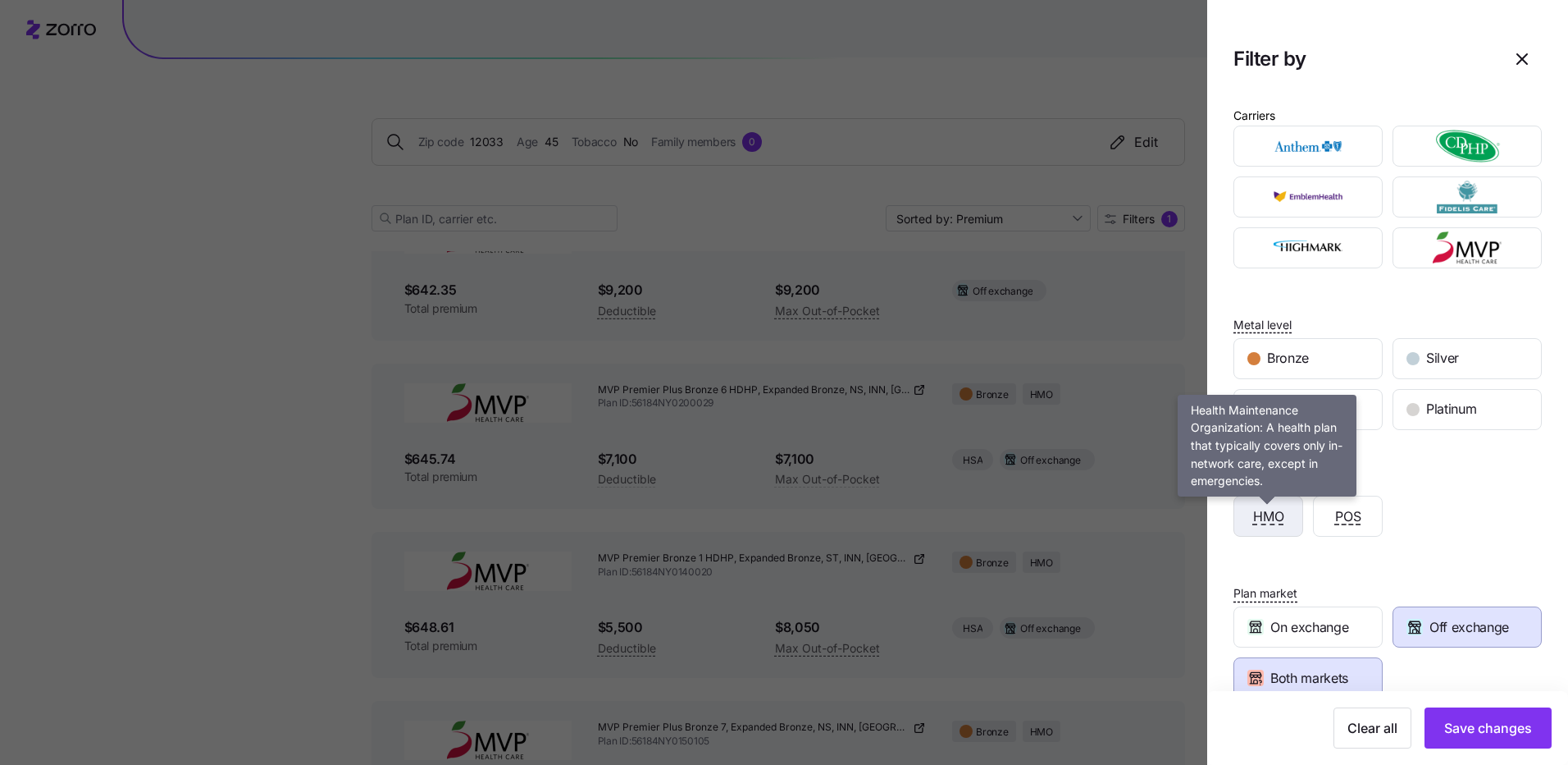
click at [1262, 513] on span "HMO" at bounding box center [1269, 517] width 31 height 20
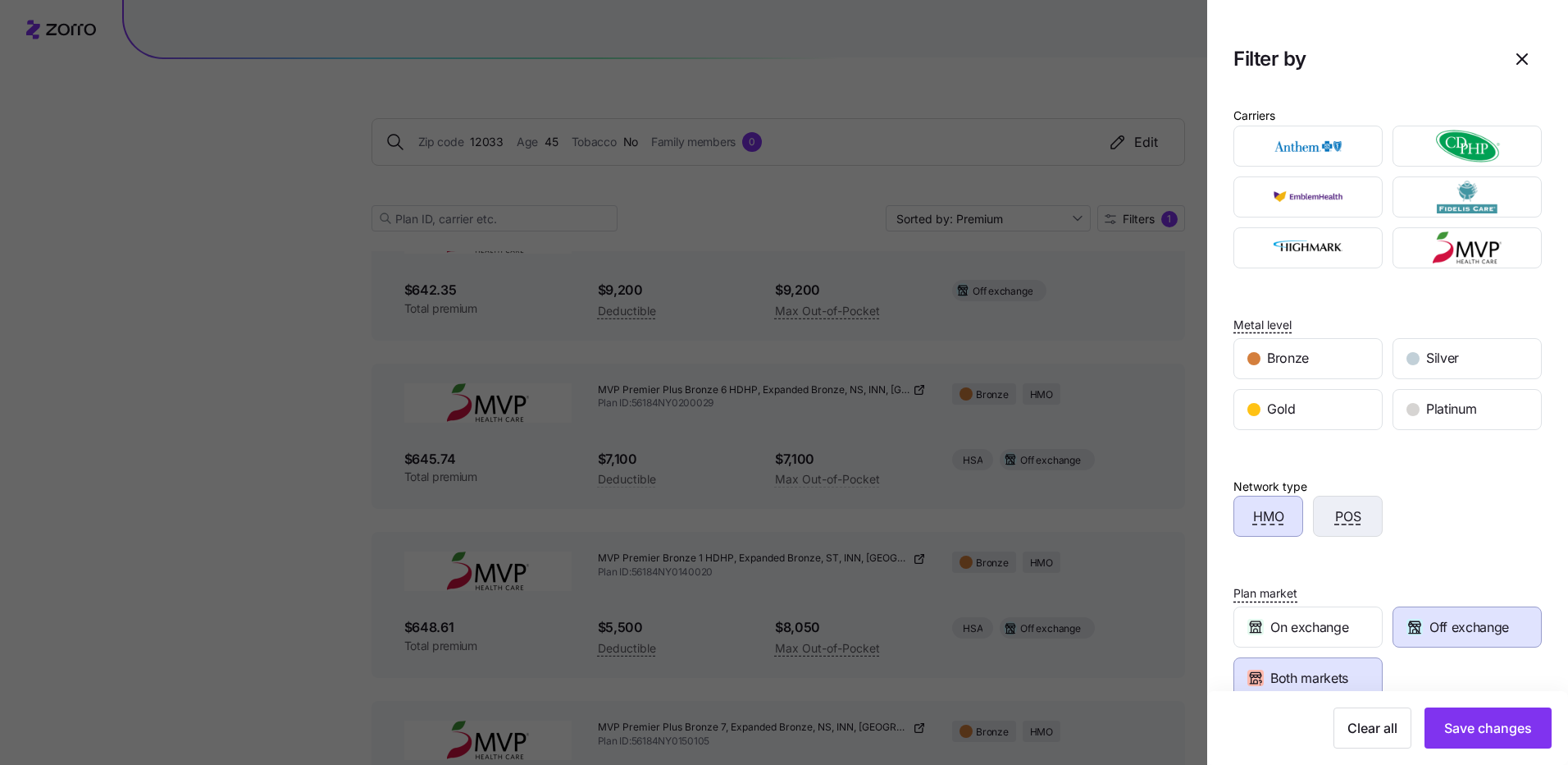
click at [1335, 515] on span "POS" at bounding box center [1348, 517] width 27 height 20
click at [1477, 725] on span "Save changes" at bounding box center [1488, 727] width 88 height 19
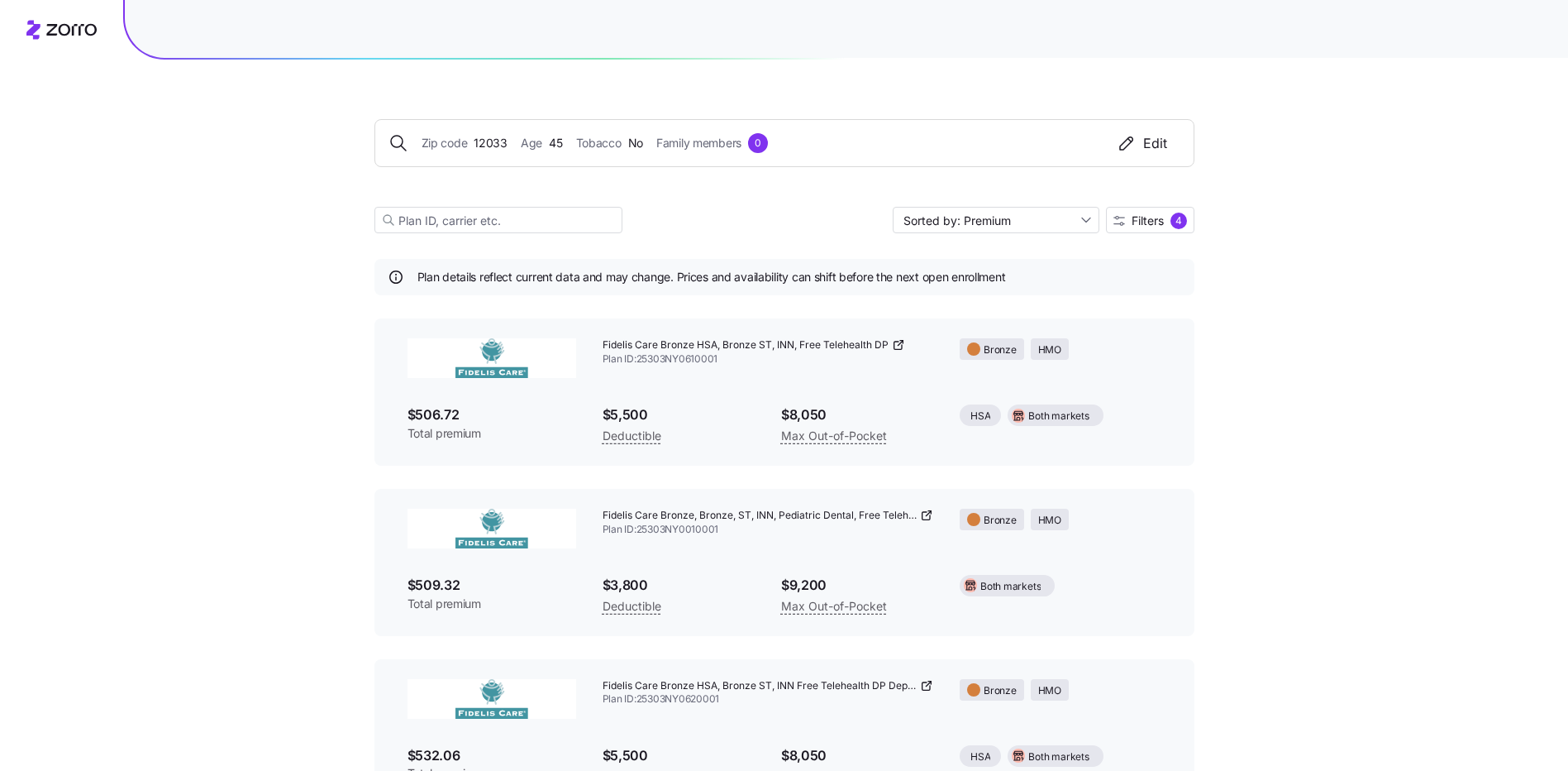
scroll to position [0, 0]
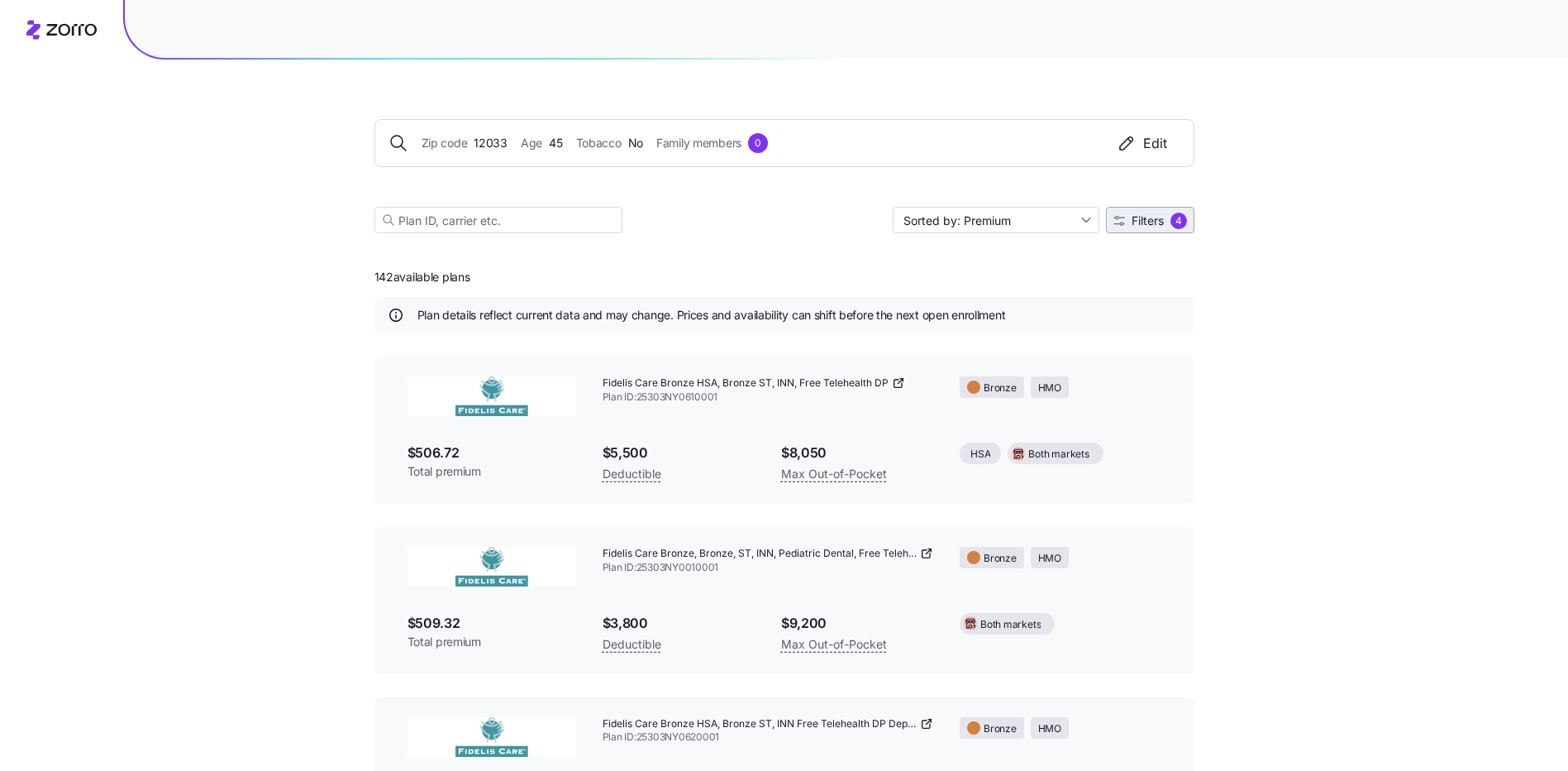
click at [1141, 219] on span "Filters" at bounding box center [1147, 221] width 32 height 12
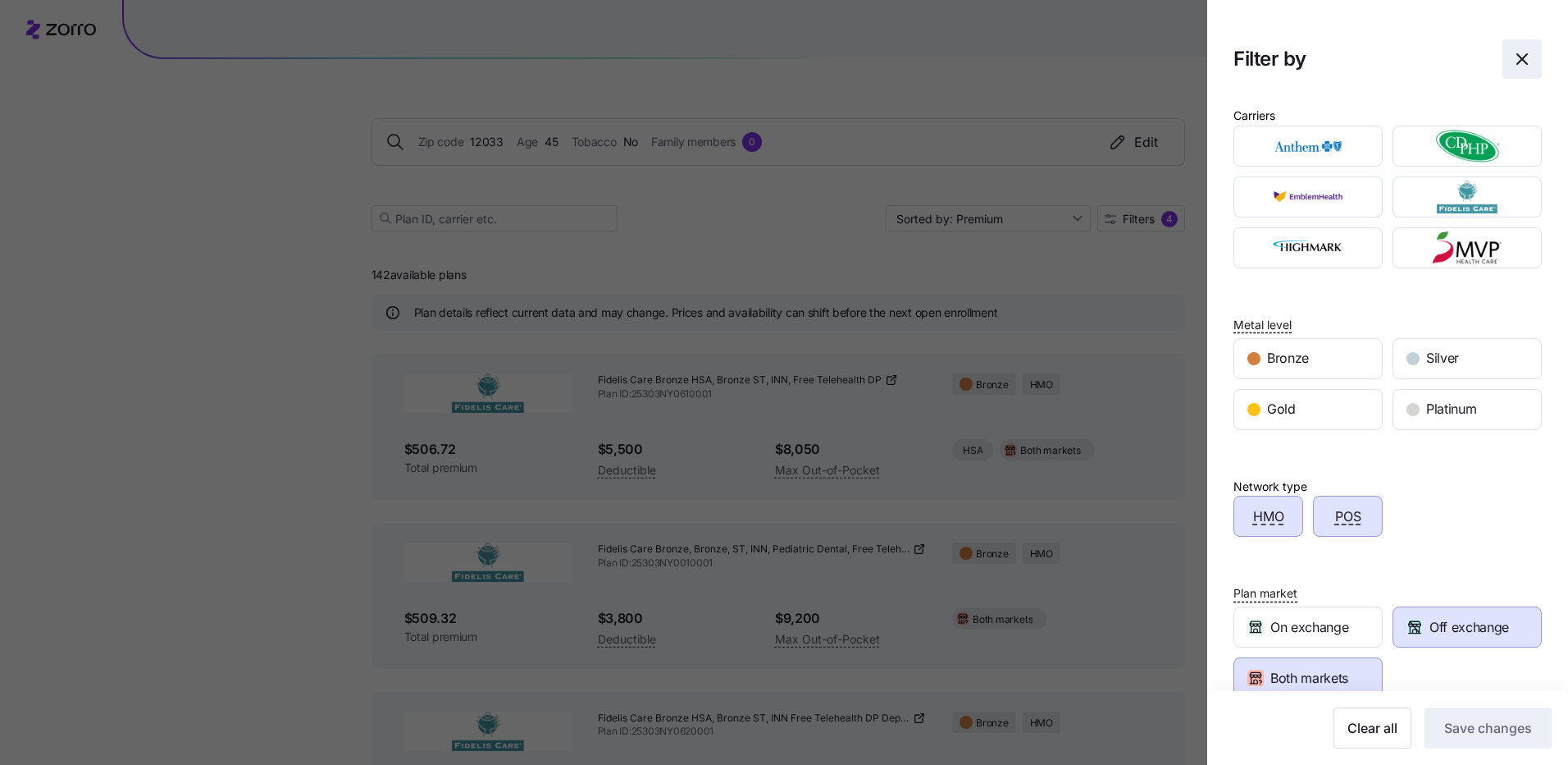
click at [1513, 53] on icon "button" at bounding box center [1522, 59] width 19 height 19
